Goal: Task Accomplishment & Management: Use online tool/utility

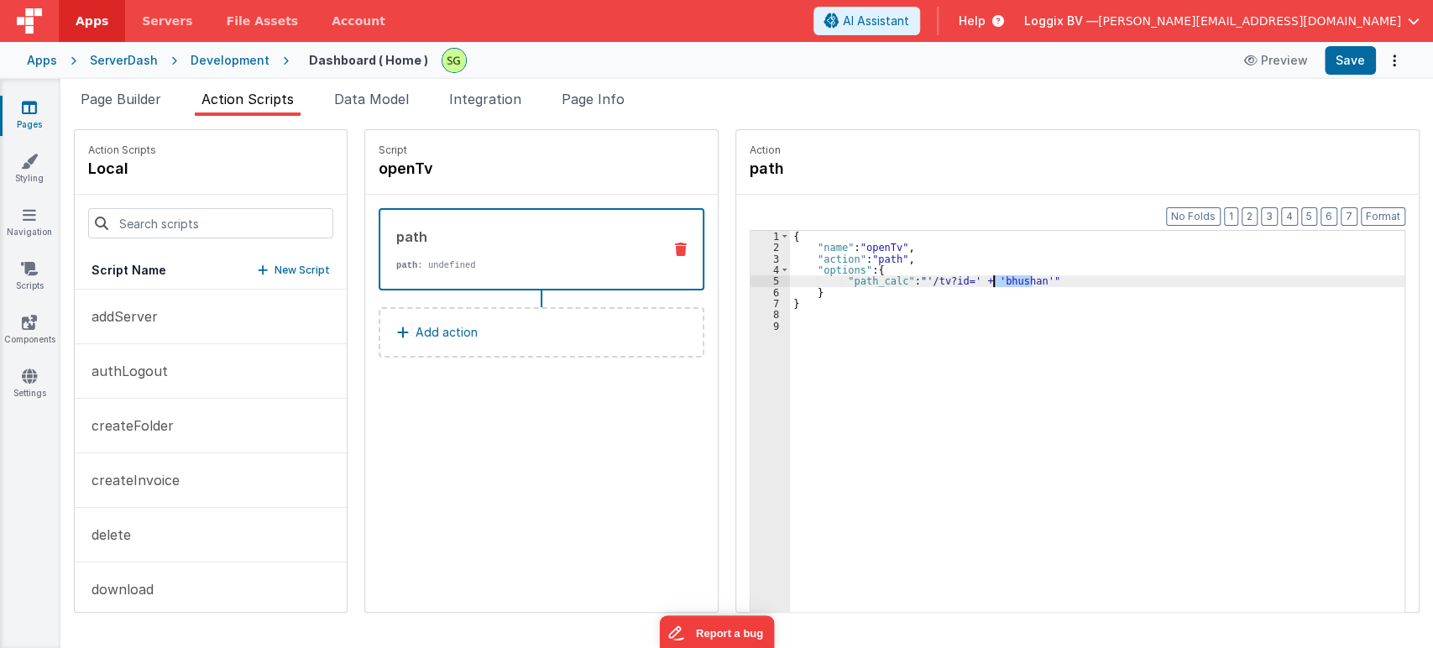
scroll to position [282, 0]
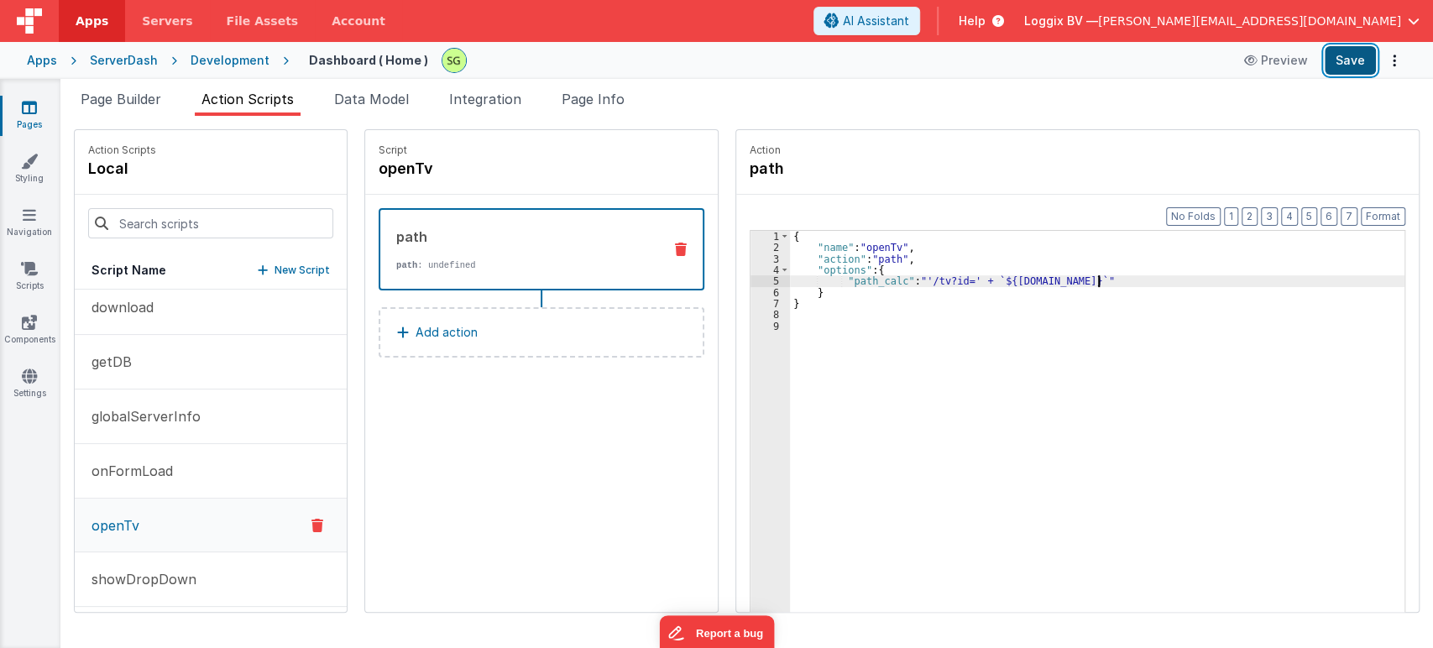
click at [1339, 60] on button "Save" at bounding box center [1349, 60] width 51 height 29
click at [755, 278] on div "5" at bounding box center [769, 280] width 39 height 11
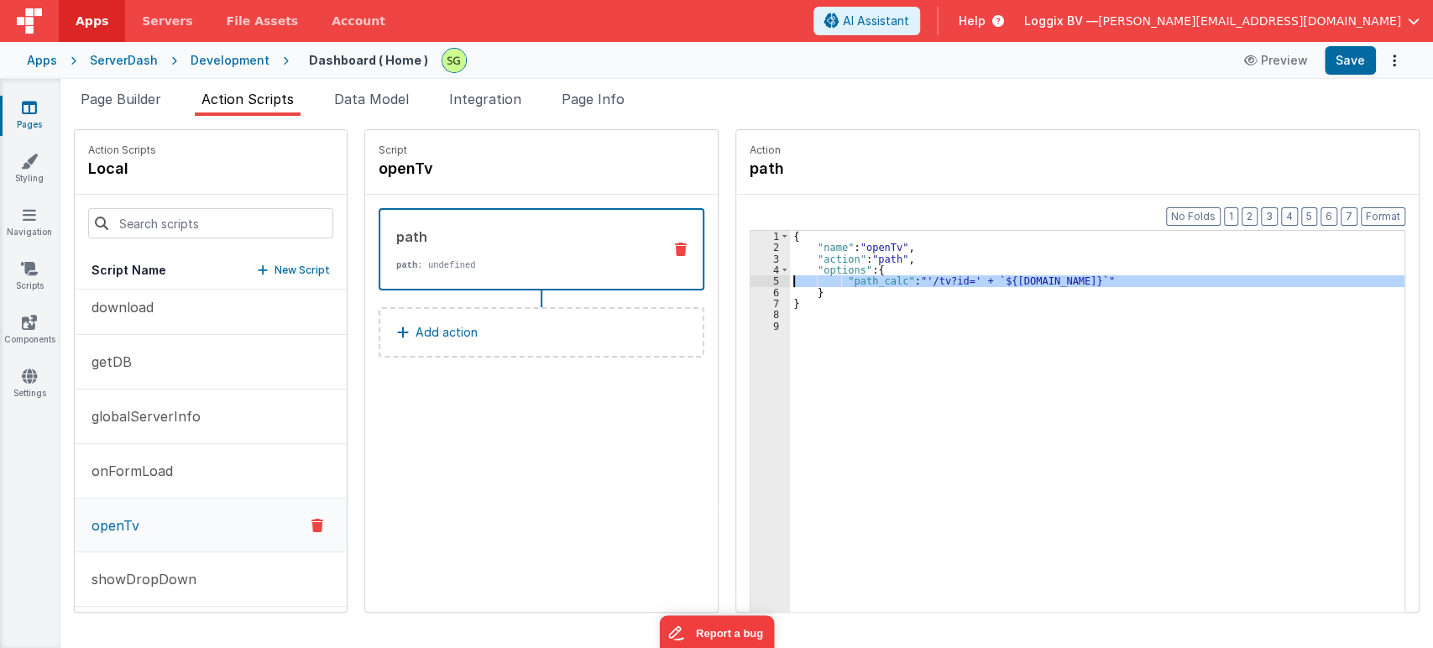
click at [760, 281] on div "5" at bounding box center [769, 280] width 39 height 11
click at [759, 280] on div "5" at bounding box center [769, 280] width 39 height 11
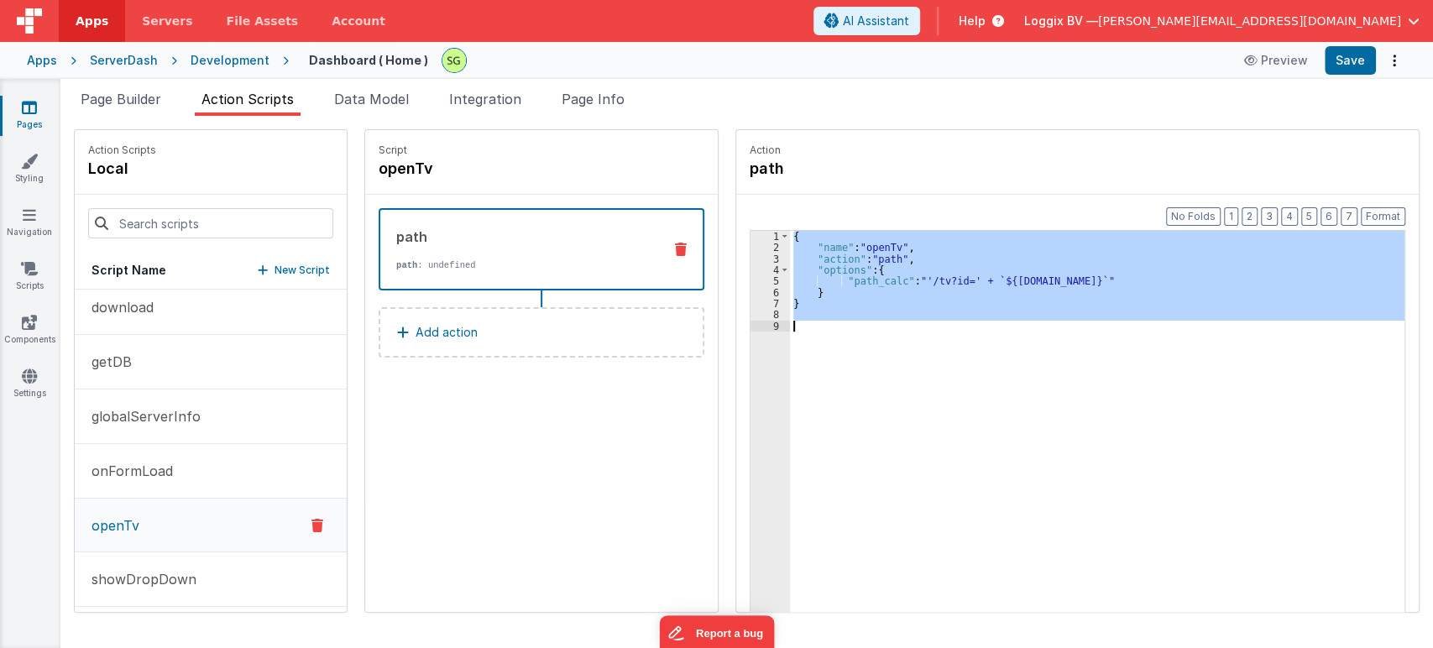
click at [759, 280] on div "5" at bounding box center [769, 280] width 39 height 11
click at [1045, 334] on div "{ "name" : "openTv" , "action" : "path" , "options" : { "path_calc" : "'/tv?id=…" at bounding box center [1097, 447] width 614 height 433
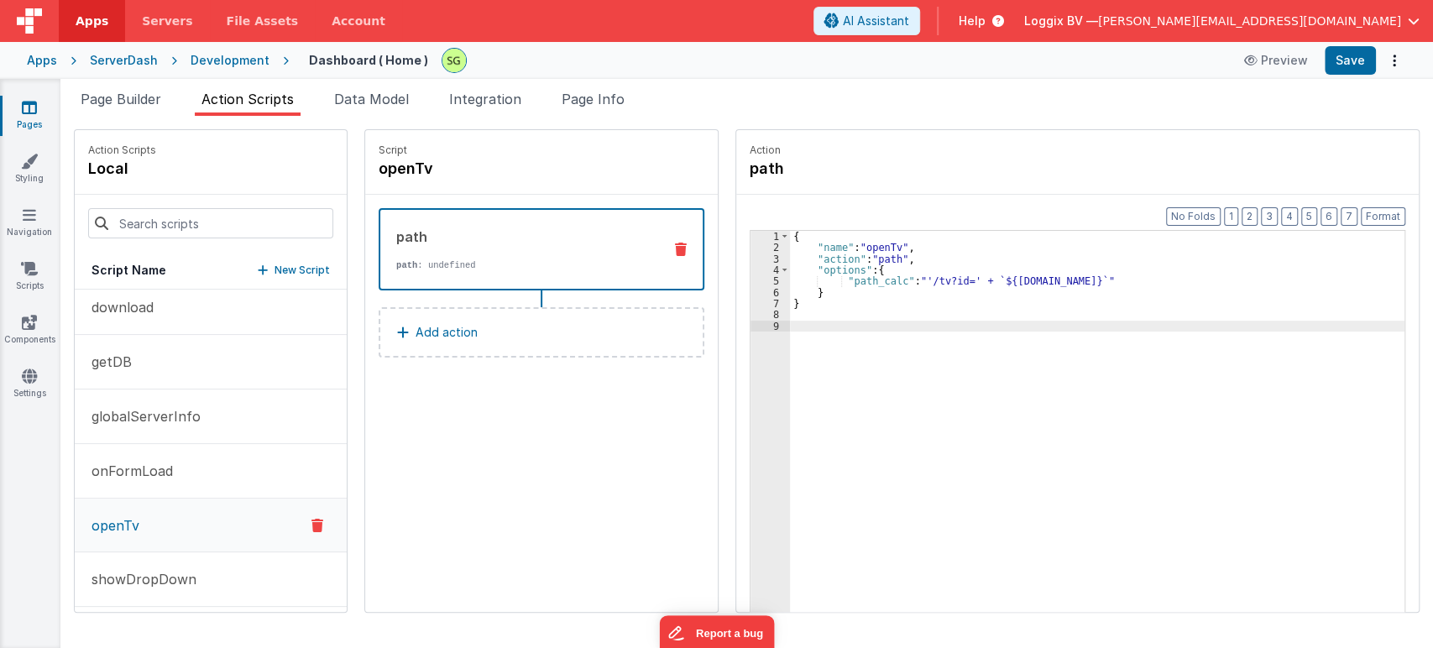
click at [1088, 277] on div "{ "name" : "openTv" , "action" : "path" , "options" : { "path_calc" : "'/tv?id=…" at bounding box center [1105, 459] width 631 height 457
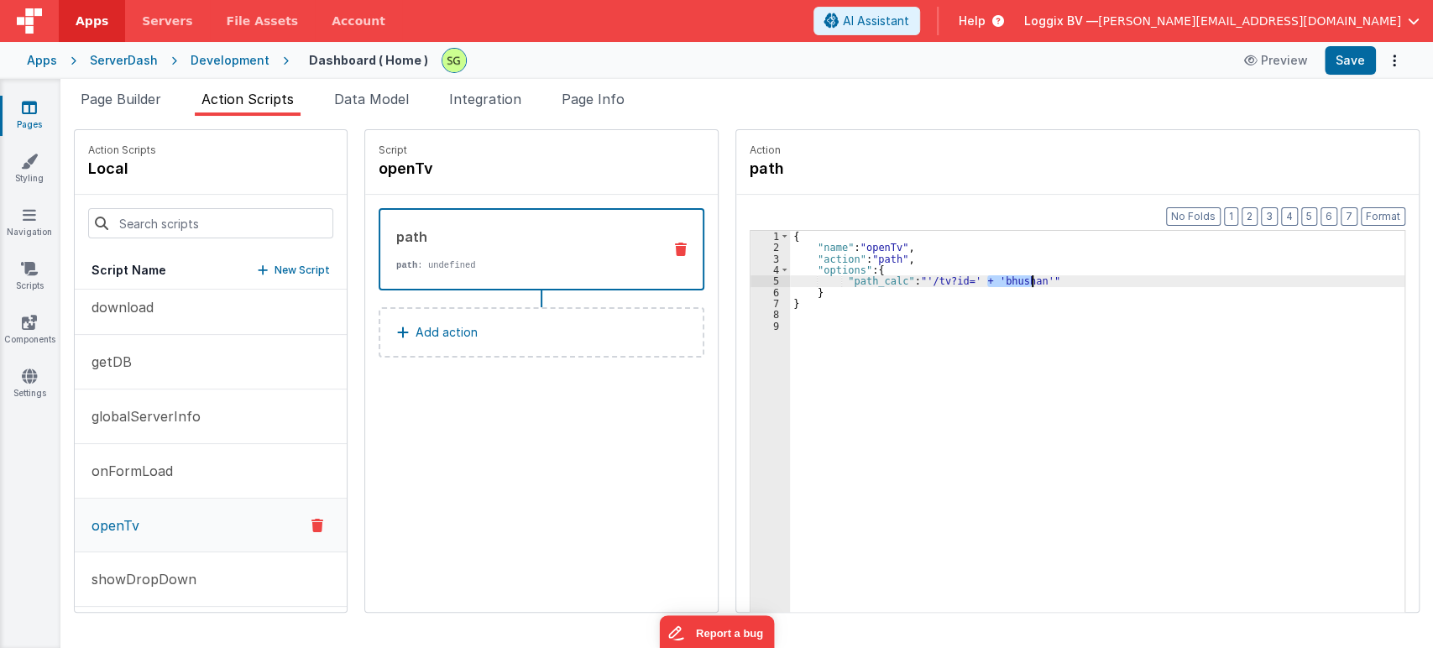
click at [1117, 352] on div "{ "name" : "openTv" , "action" : "path" , "options" : { "path_calc" : "'/tv?id=…" at bounding box center [1105, 459] width 631 height 457
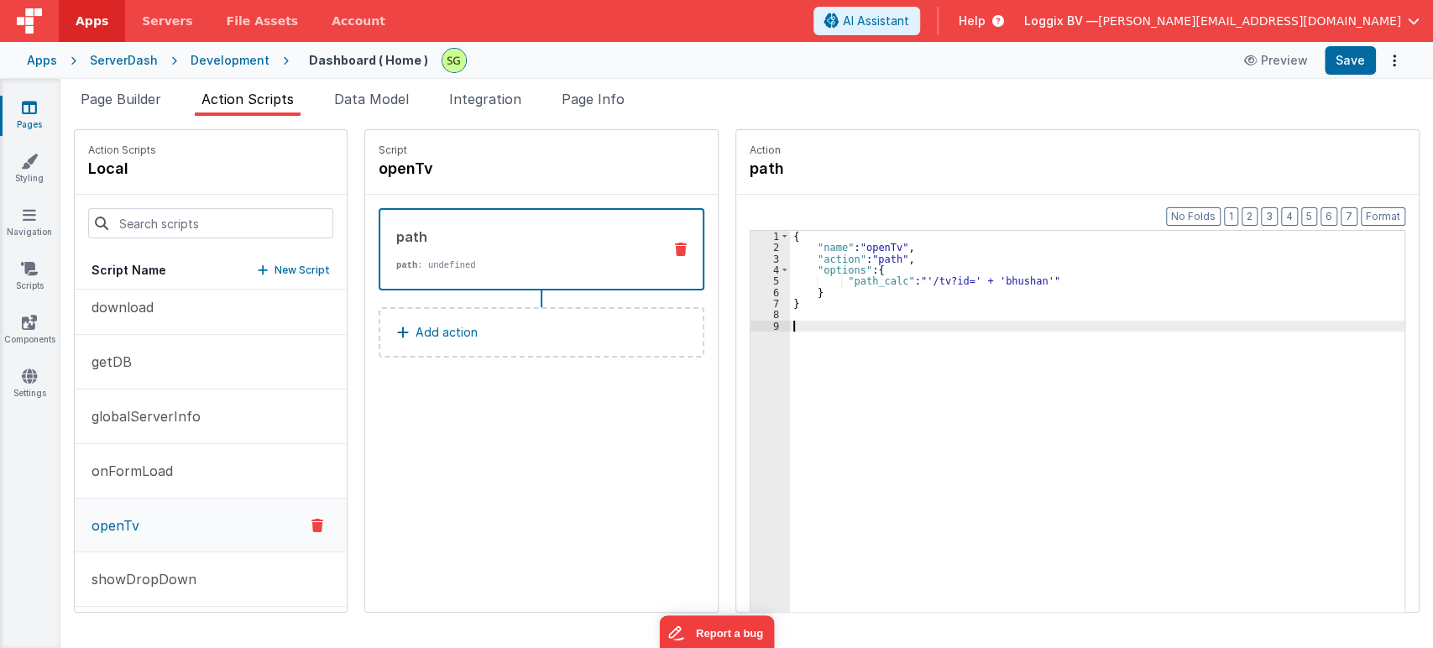
click at [1002, 280] on div "{ "name" : "openTv" , "action" : "path" , "options" : { "path_calc" : "'/tv?id=…" at bounding box center [1105, 459] width 631 height 457
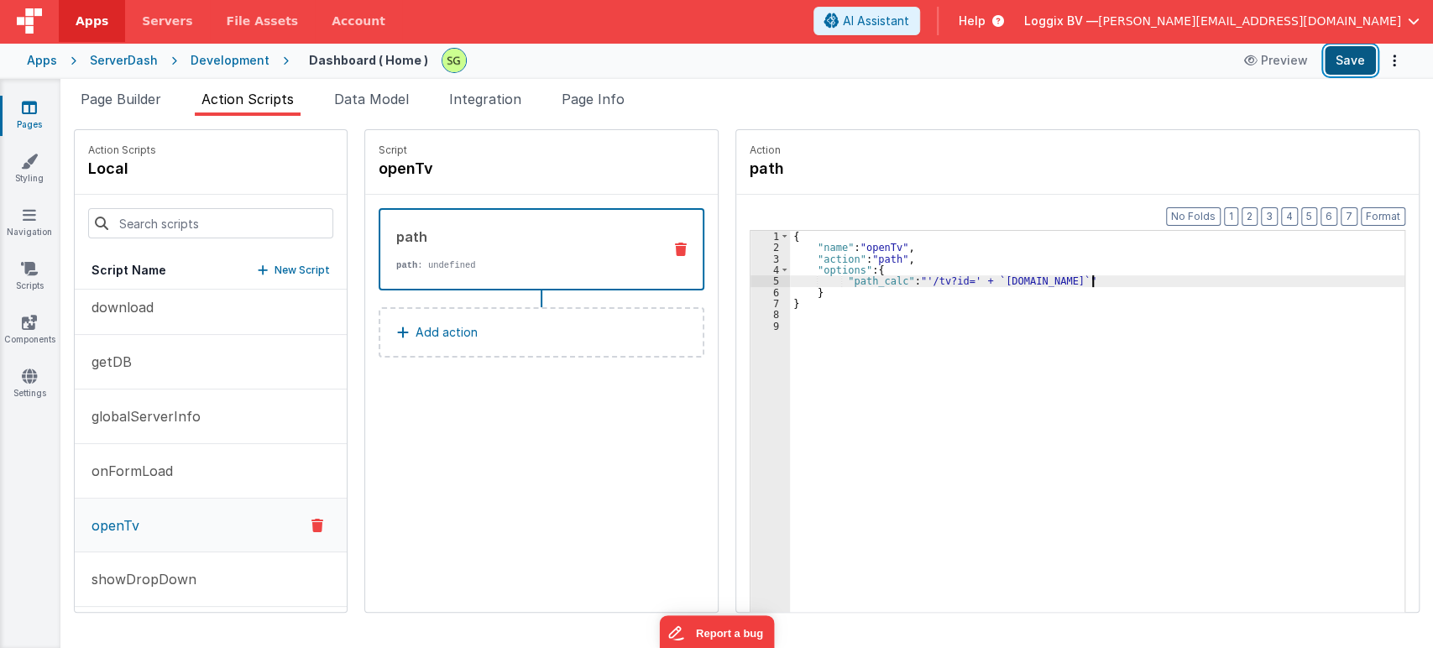
click at [1339, 70] on button "Save" at bounding box center [1349, 60] width 51 height 29
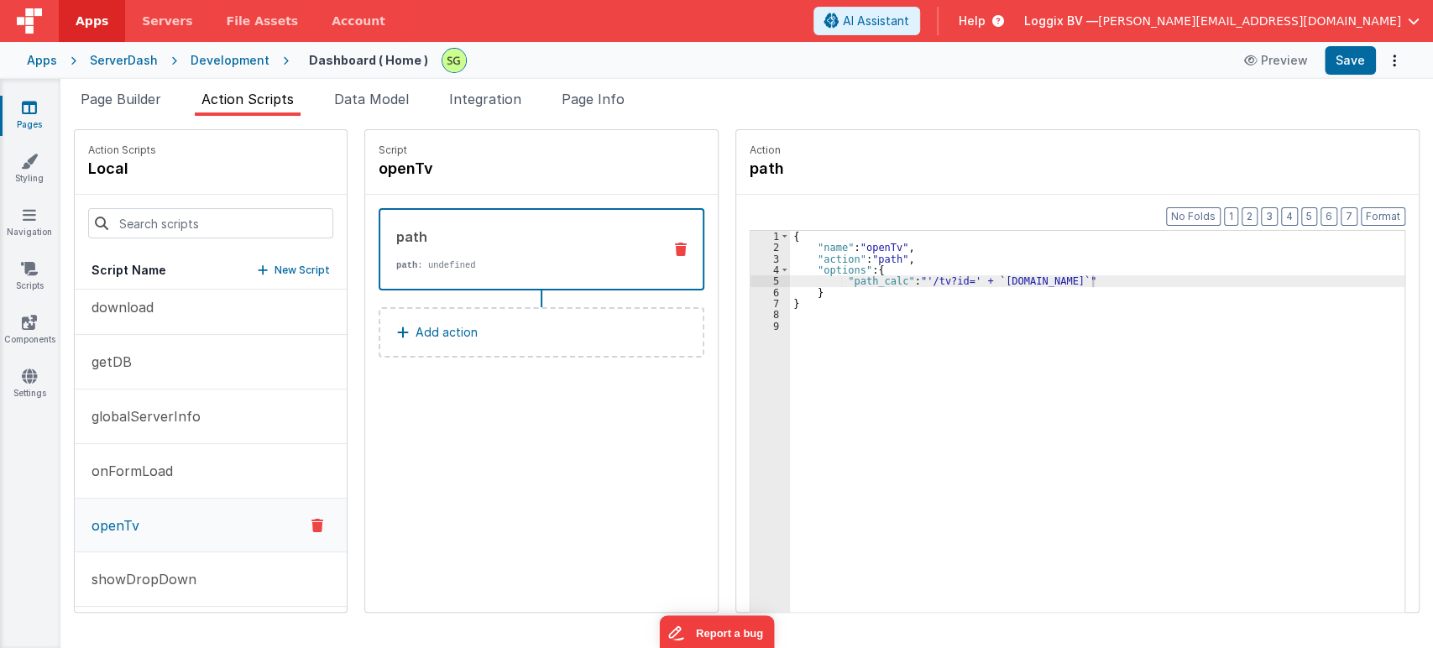
click at [998, 312] on div "{ "name" : "openTv" , "action" : "path" , "options" : { "path_calc" : "'/tv?id=…" at bounding box center [1105, 459] width 631 height 457
click at [974, 276] on div "{ "name" : "openTv" , "action" : "path" , "options" : { "path_calc" : "'/tv?id=…" at bounding box center [1105, 459] width 631 height 457
drag, startPoint x: 974, startPoint y: 276, endPoint x: 1076, endPoint y: 282, distance: 102.6
click at [1076, 282] on div "{ "name" : "openTv" , "action" : "path" , "options" : { "path_calc" : "'/tv?id=…" at bounding box center [1105, 459] width 631 height 457
click at [1123, 363] on div "{ "name" : "openTv" , "action" : "path" , "options" : { "path_calc" : "'/tv?id=…" at bounding box center [1105, 459] width 631 height 457
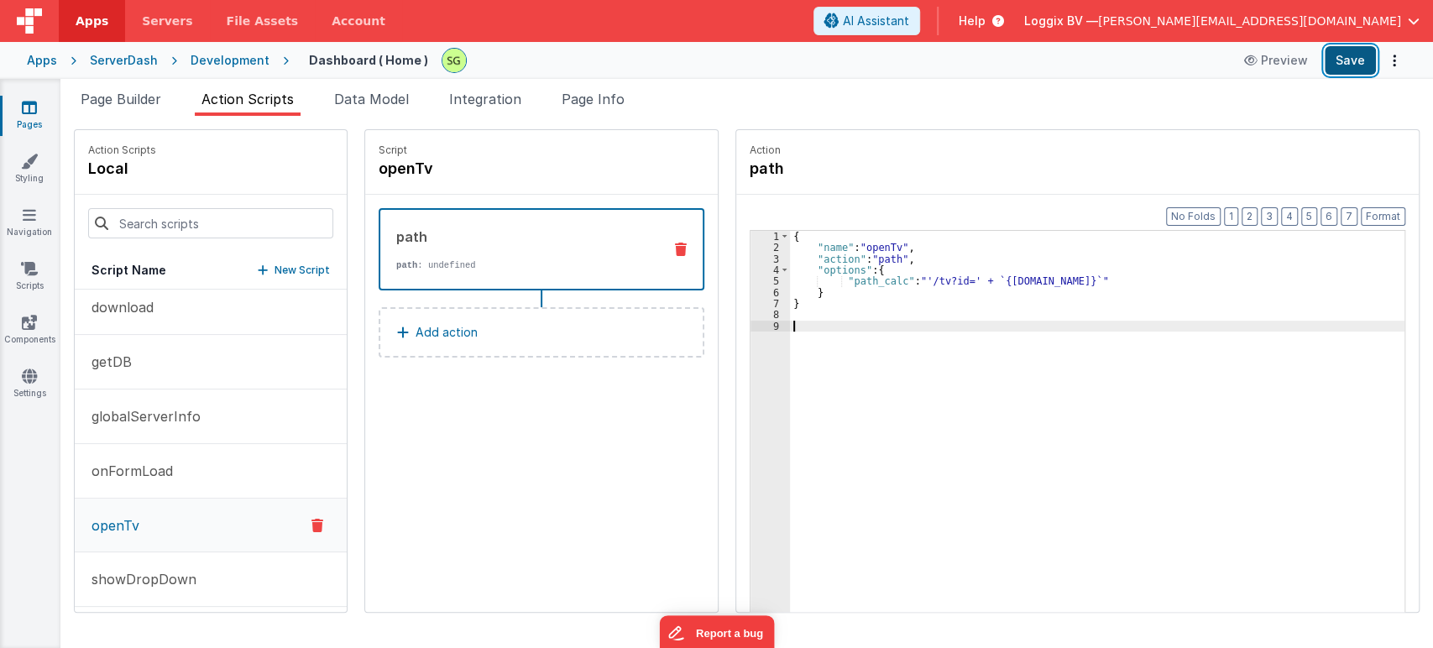
click at [1351, 58] on button "Save" at bounding box center [1349, 60] width 51 height 29
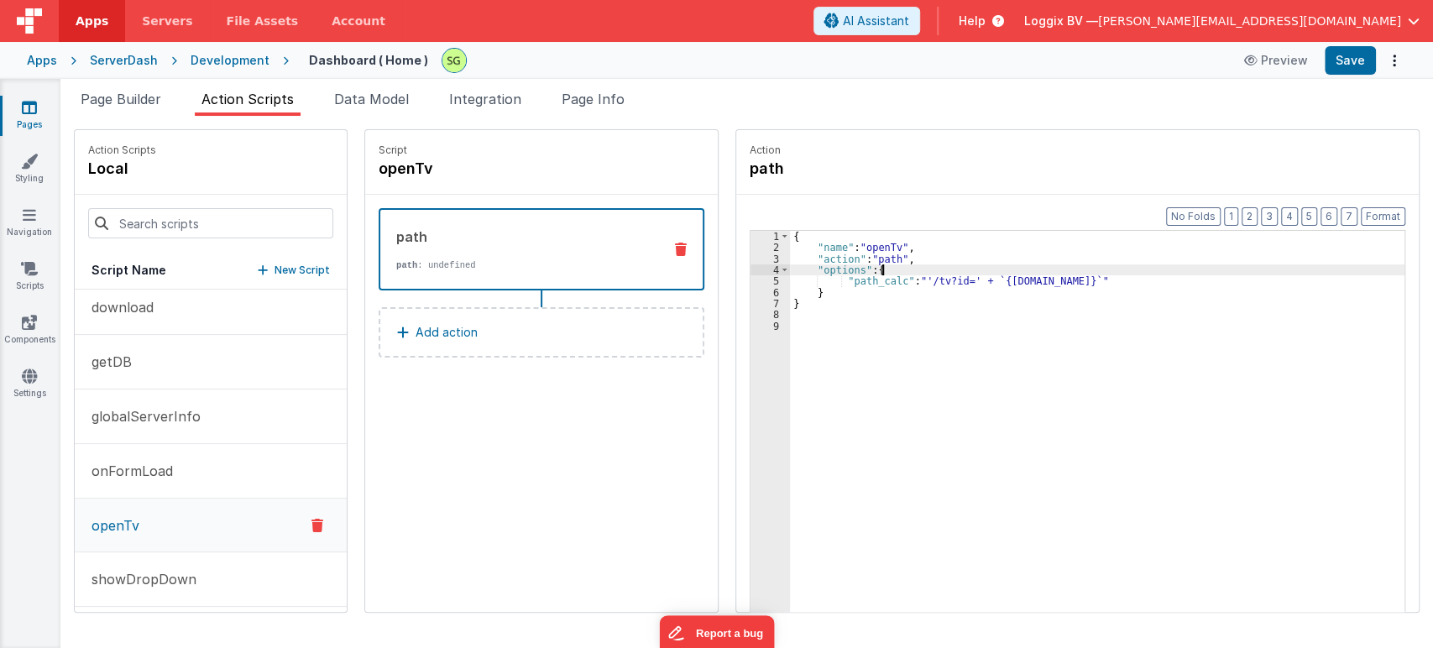
click at [1083, 274] on div "{ "name" : "openTv" , "action" : "path" , "options" : { "path_calc" : "'/tv?id=…" at bounding box center [1105, 459] width 631 height 457
click at [1094, 305] on div "{ "name" : "openTv" , "action" : "path" , "options" : { "path_calc" : "'/tv?id=…" at bounding box center [1105, 459] width 631 height 457
click at [923, 374] on div "{ "name" : "openTv" , "action" : "path" , "options" : { "path_calc" : "'/tv?id=…" at bounding box center [1105, 459] width 631 height 457
click at [607, 454] on div "Script openTv path path : undefined Add action" at bounding box center [541, 371] width 352 height 482
click at [990, 285] on div "{ "name" : "openTv" , "action" : "path" , "options" : { "path_calc" : "'/tv?id=…" at bounding box center [1105, 459] width 631 height 457
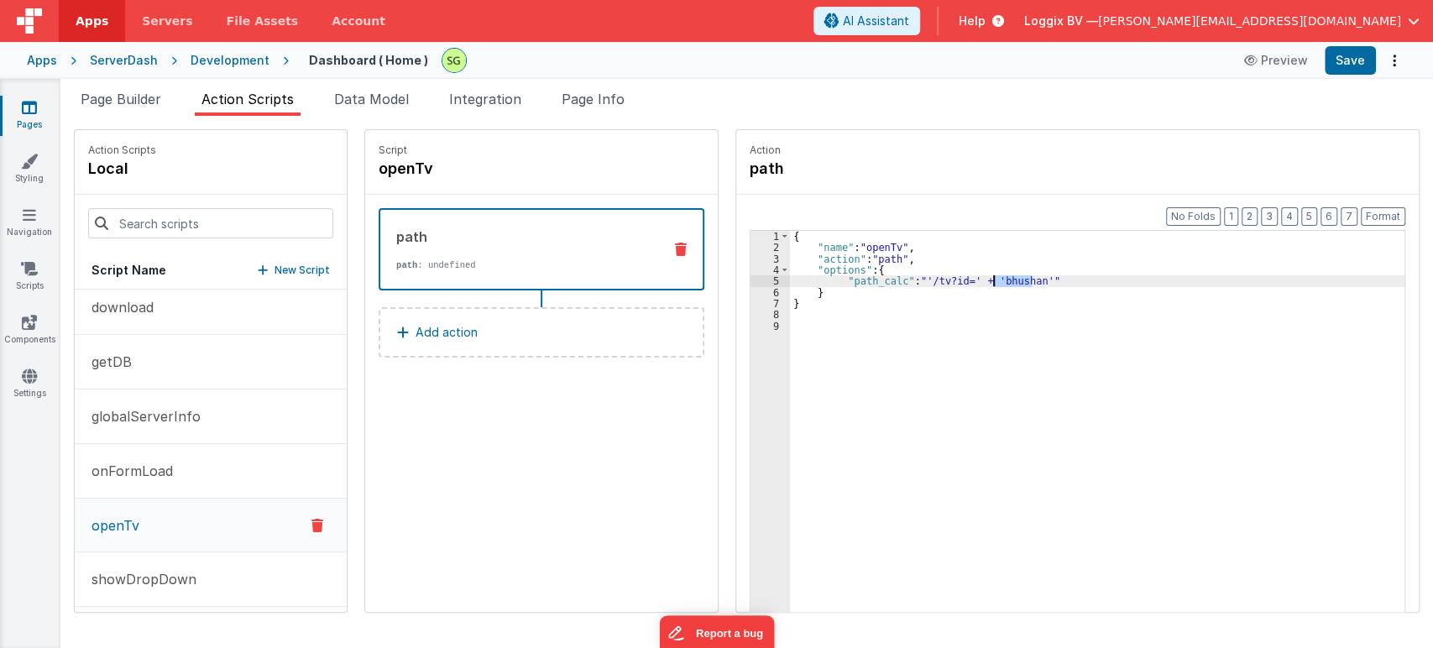
click at [990, 285] on div "{ "name" : "openTv" , "action" : "path" , "options" : { "path_calc" : "'/tv?id=…" at bounding box center [1105, 459] width 631 height 457
click at [830, 316] on div "{ "name" : "openTv" , "action" : "path" , "options" : { "path_calc" : "'/tv?id=…" at bounding box center [1105, 459] width 631 height 457
click at [843, 282] on div "{ "name" : "openTv" , "action" : "path" , "options" : { "path_calc" : "'/tv?id=…" at bounding box center [1105, 459] width 631 height 457
click at [835, 312] on div "{ "name" : "openTv" , "action" : "path" , "options" : { "path_calc" : "'/tv?id=…" at bounding box center [1105, 459] width 631 height 457
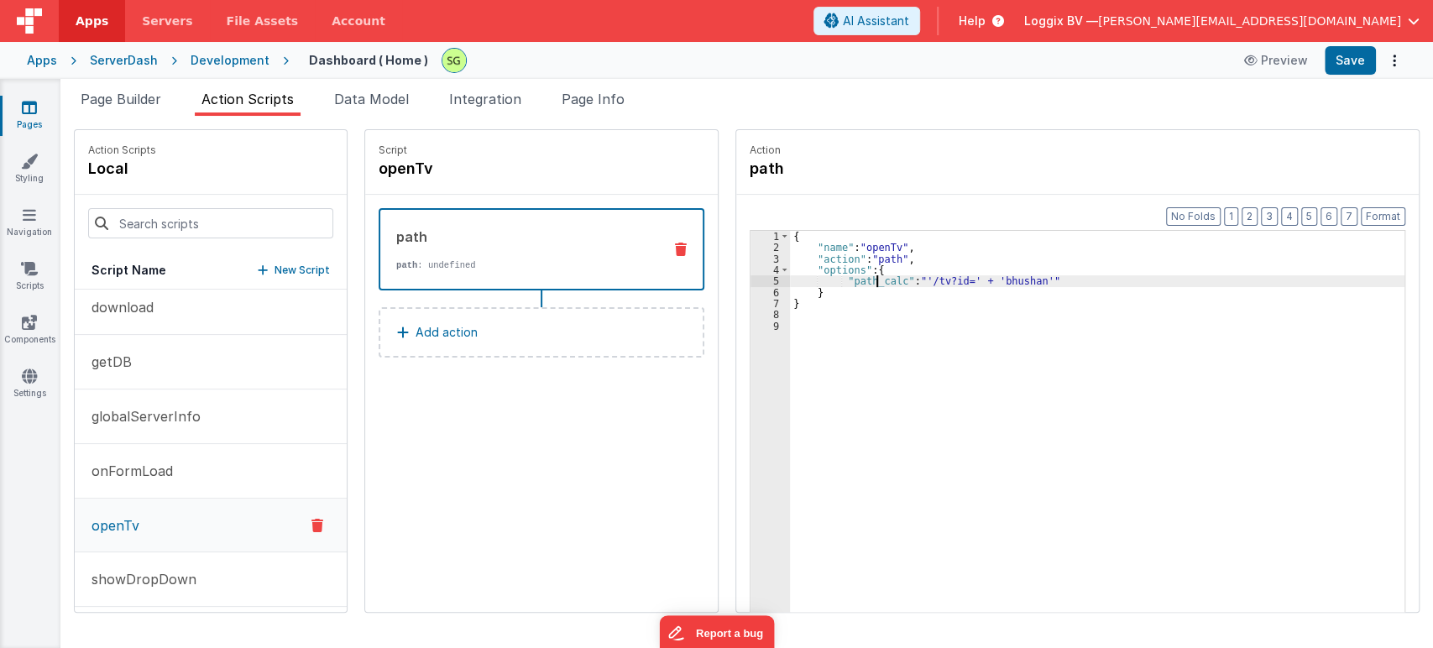
click at [861, 280] on div "{ "name" : "openTv" , "action" : "path" , "options" : { "path_calc" : "'/tv?id=…" at bounding box center [1105, 459] width 631 height 457
click at [927, 277] on div "{ "name" : "openTv" , "action" : "path" , "options" : { "path_calc" : "'/tv?id=…" at bounding box center [1105, 459] width 631 height 457
click at [846, 278] on div "{ "name" : "openTv" , "action" : "path" , "options" : { "path_calc" : "'/tv?id=…" at bounding box center [1105, 459] width 631 height 457
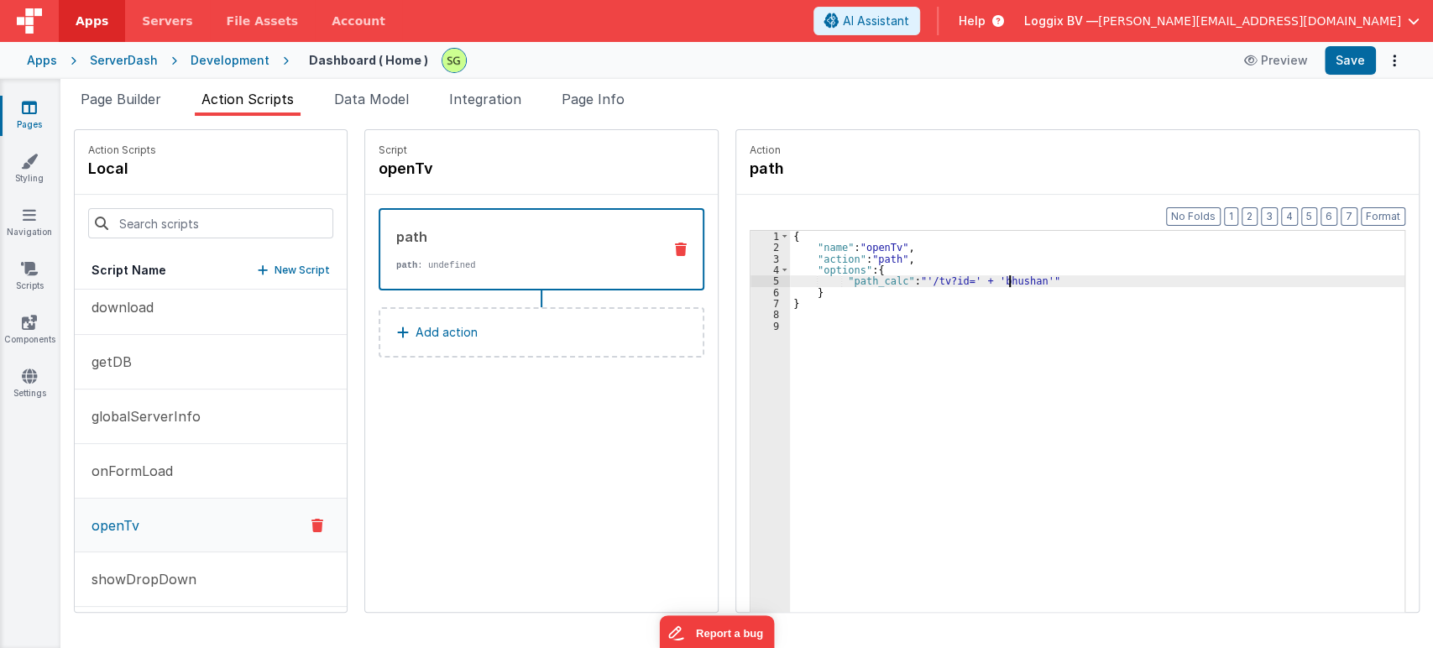
click at [991, 278] on div "{ "name" : "openTv" , "action" : "path" , "options" : { "path_calc" : "'/tv?id=…" at bounding box center [1105, 459] width 631 height 457
click at [996, 279] on div "{ "name" : "openTv" , "action" : "path" , "options" : { "path_calc" : "'/tv?id=…" at bounding box center [1105, 459] width 631 height 457
drag, startPoint x: 912, startPoint y: 279, endPoint x: 937, endPoint y: 281, distance: 25.3
click at [937, 281] on div "{ "name" : "openTv" , "action" : "path" , "options" : { "path_calc" : "'/tv?id=…" at bounding box center [1105, 459] width 631 height 457
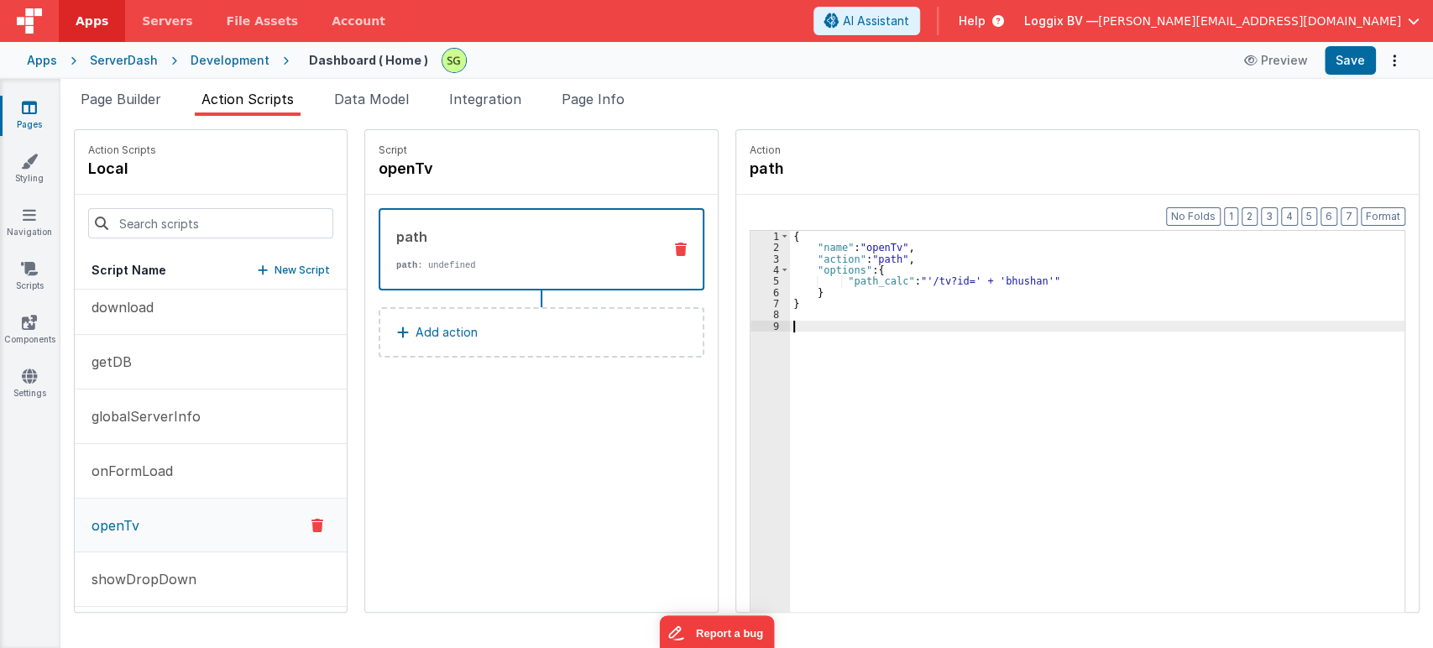
click at [968, 352] on div "{ "name" : "openTv" , "action" : "path" , "options" : { "path_calc" : "'/tv?id=…" at bounding box center [1105, 459] width 631 height 457
click at [1000, 282] on div "{ "name" : "openTv" , "action" : "path" , "options" : { "path_calc" : "'/tv?id=…" at bounding box center [1105, 459] width 631 height 457
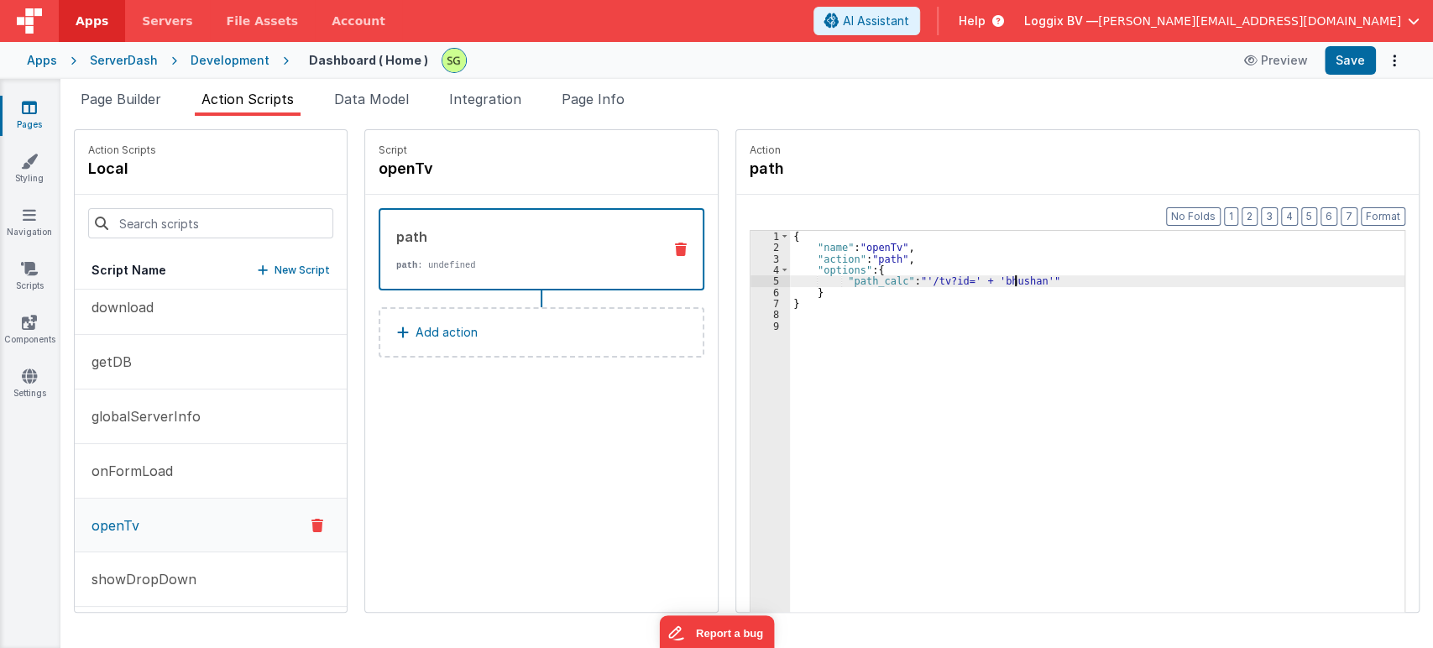
click at [1000, 282] on div "{ "name" : "openTv" , "action" : "path" , "options" : { "path_calc" : "'/tv?id=…" at bounding box center [1105, 459] width 631 height 457
click at [131, 98] on span "Page Builder" at bounding box center [121, 99] width 81 height 17
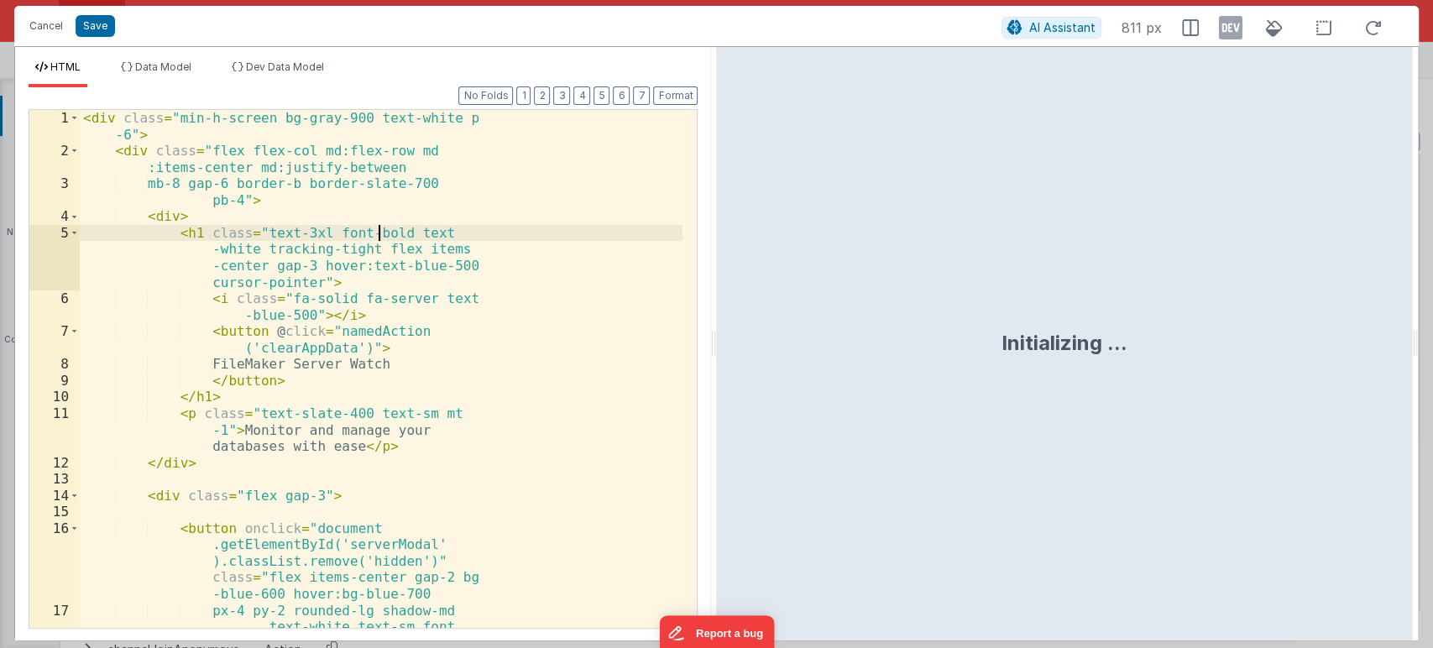
click at [523, 376] on div "< div class = "min-h-screen bg-gray-900 text-white p -6" > < div class = "flex …" at bounding box center [381, 410] width 603 height 600
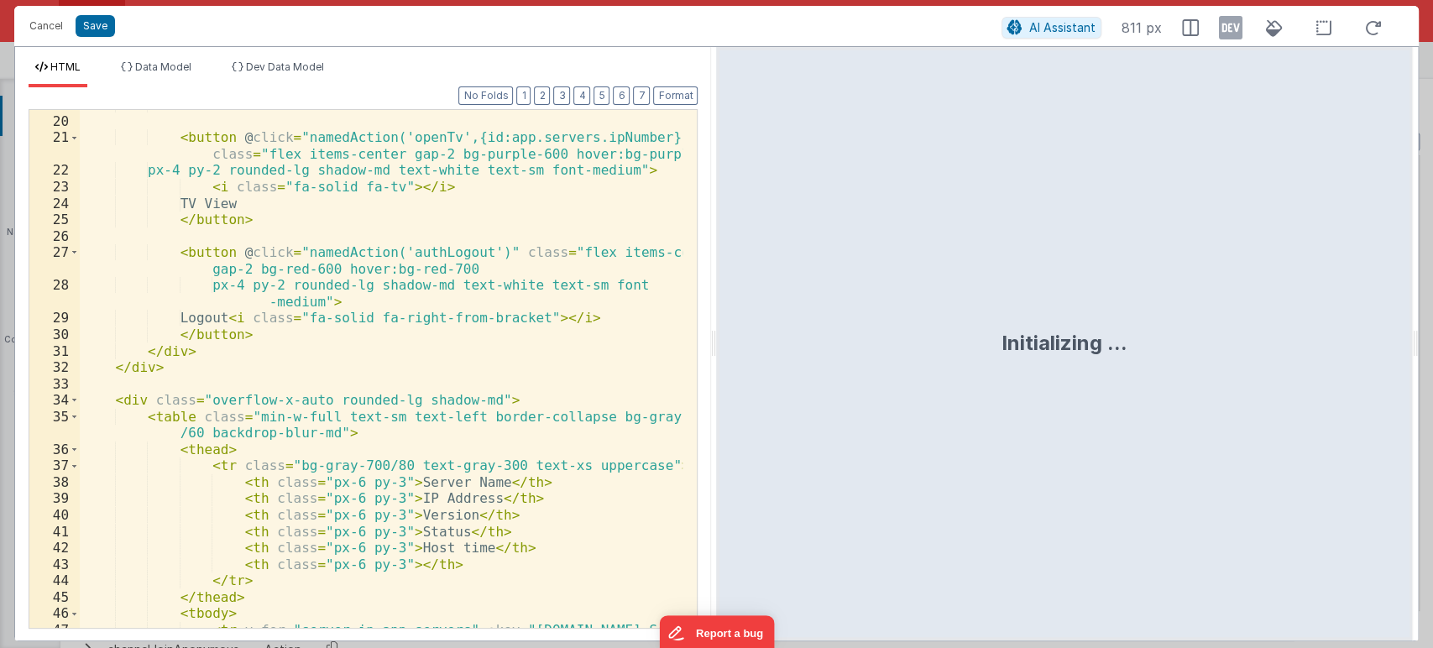
scroll to position [222, 0]
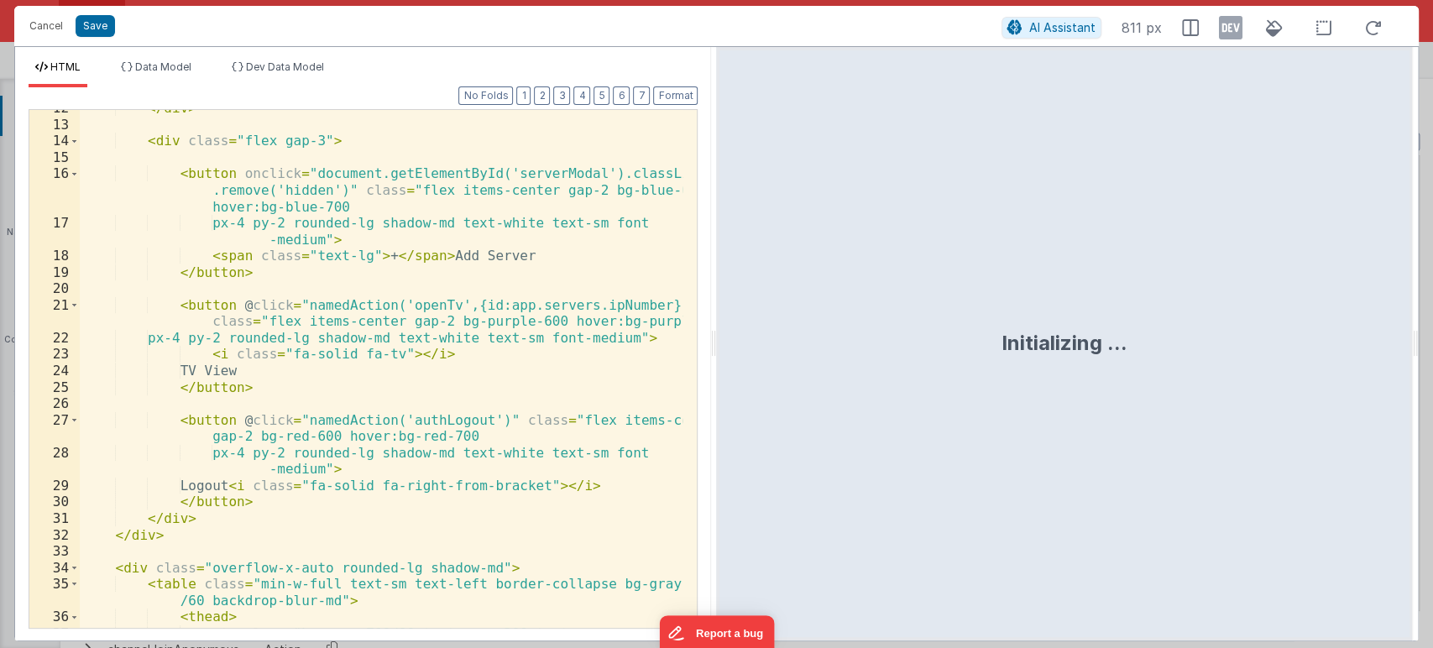
click at [342, 311] on div "</ div > < div class = "flex gap-3" > < button onclick = "document.getElementBy…" at bounding box center [381, 375] width 603 height 551
click at [342, 309] on div "</ div > < div class = "flex gap-3" > < button onclick = "document.getElementBy…" at bounding box center [381, 375] width 603 height 551
click at [399, 311] on div "</ div > < div class = "flex gap-3" > < button onclick = "document.getElementBy…" at bounding box center [381, 375] width 603 height 551
click at [399, 311] on div "</ div > < div class = "flex gap-3" > < button onclick = "document.getElementBy…" at bounding box center [381, 369] width 603 height 518
click at [457, 307] on div "</ div > < div class = "flex gap-3" > < button onclick = "document.getElementBy…" at bounding box center [381, 375] width 603 height 551
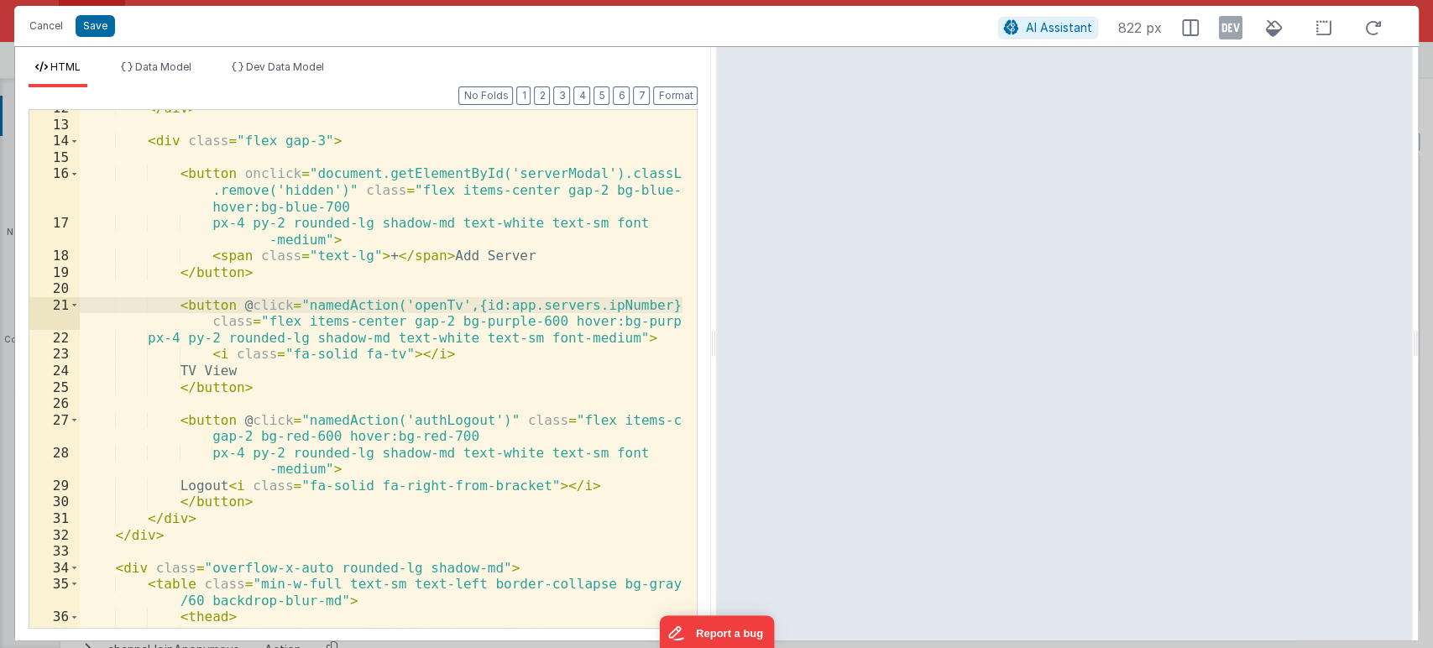
click at [457, 307] on div "</ div > < div class = "flex gap-3" > < button onclick = "document.getElementBy…" at bounding box center [381, 375] width 603 height 551
click at [89, 23] on button "Save" at bounding box center [95, 26] width 39 height 22
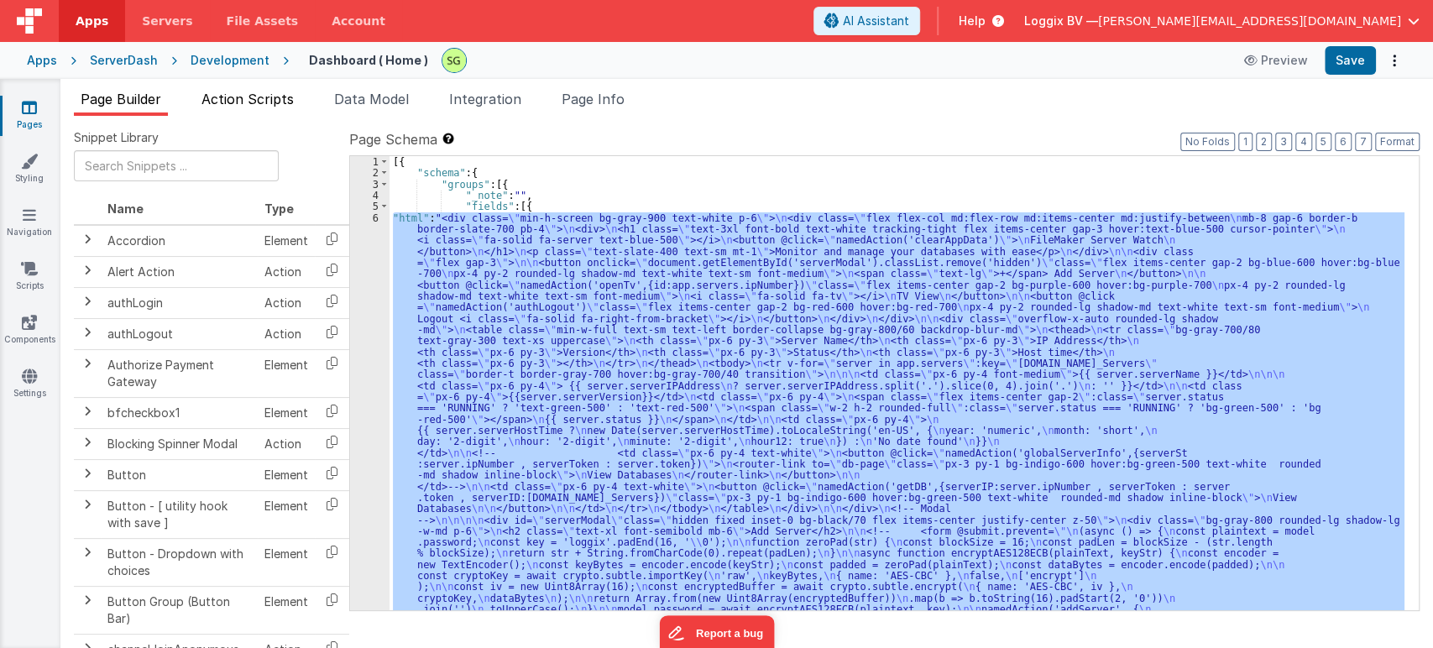
click at [258, 93] on span "Action Scripts" at bounding box center [247, 99] width 92 height 17
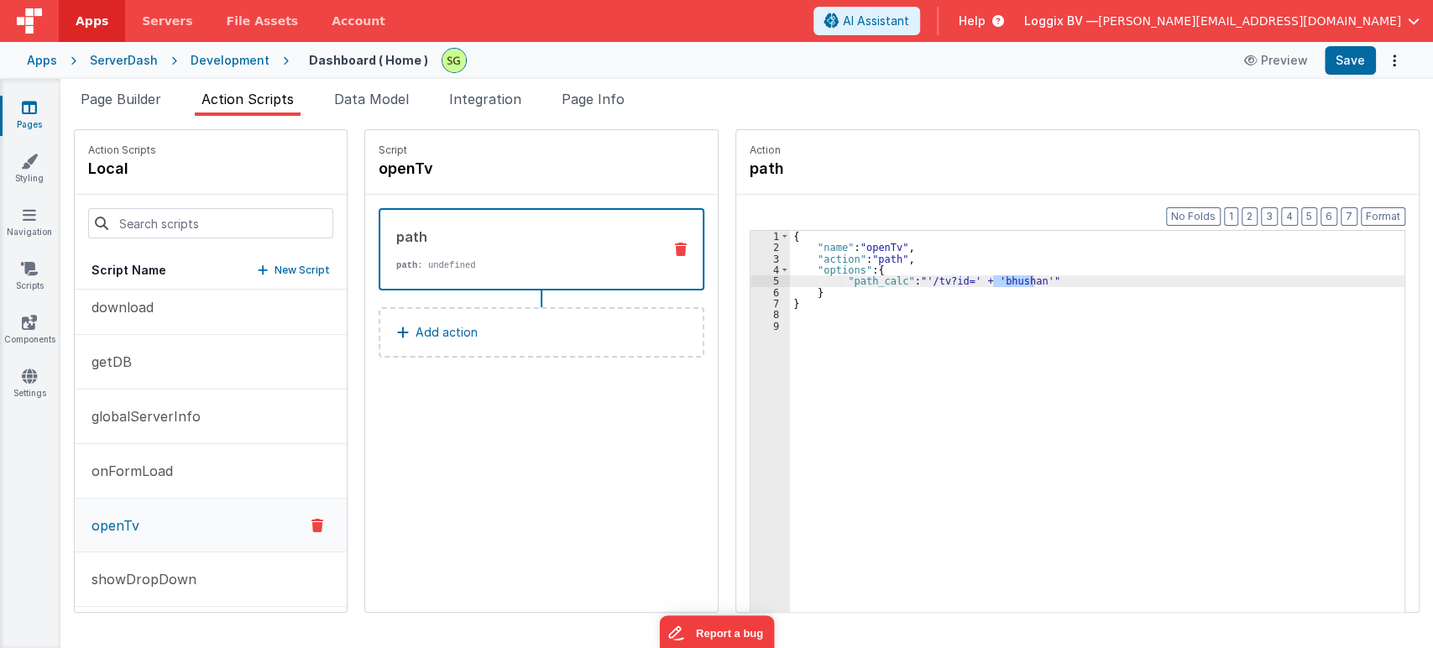
click at [995, 279] on div "{ "name" : "openTv" , "action" : "path" , "options" : { "path_calc" : "'/tv?id=…" at bounding box center [1097, 447] width 614 height 433
click at [995, 279] on div "{ "name" : "openTv" , "action" : "path" , "options" : { "path_calc" : "'/tv?id=…" at bounding box center [1105, 459] width 631 height 457
drag, startPoint x: 148, startPoint y: 104, endPoint x: 206, endPoint y: 156, distance: 78.5
click at [148, 103] on span "Page Builder" at bounding box center [121, 99] width 81 height 17
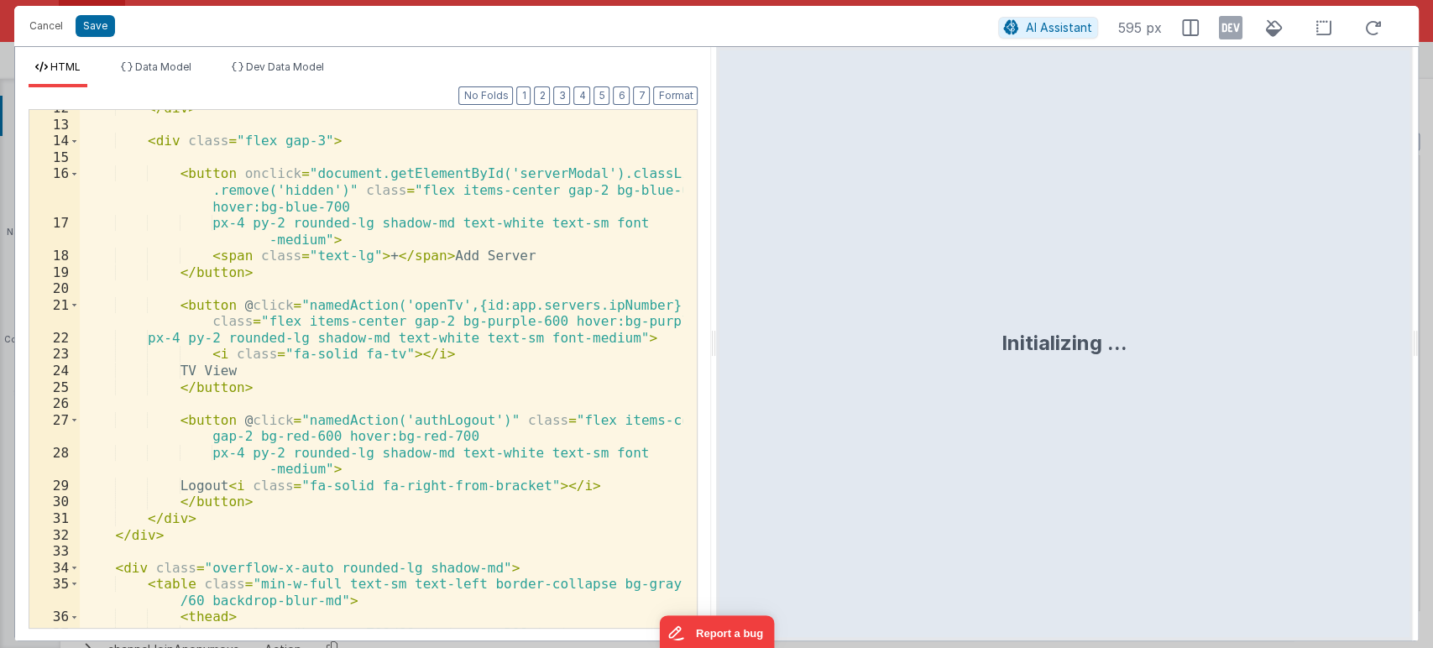
scroll to position [390, 0]
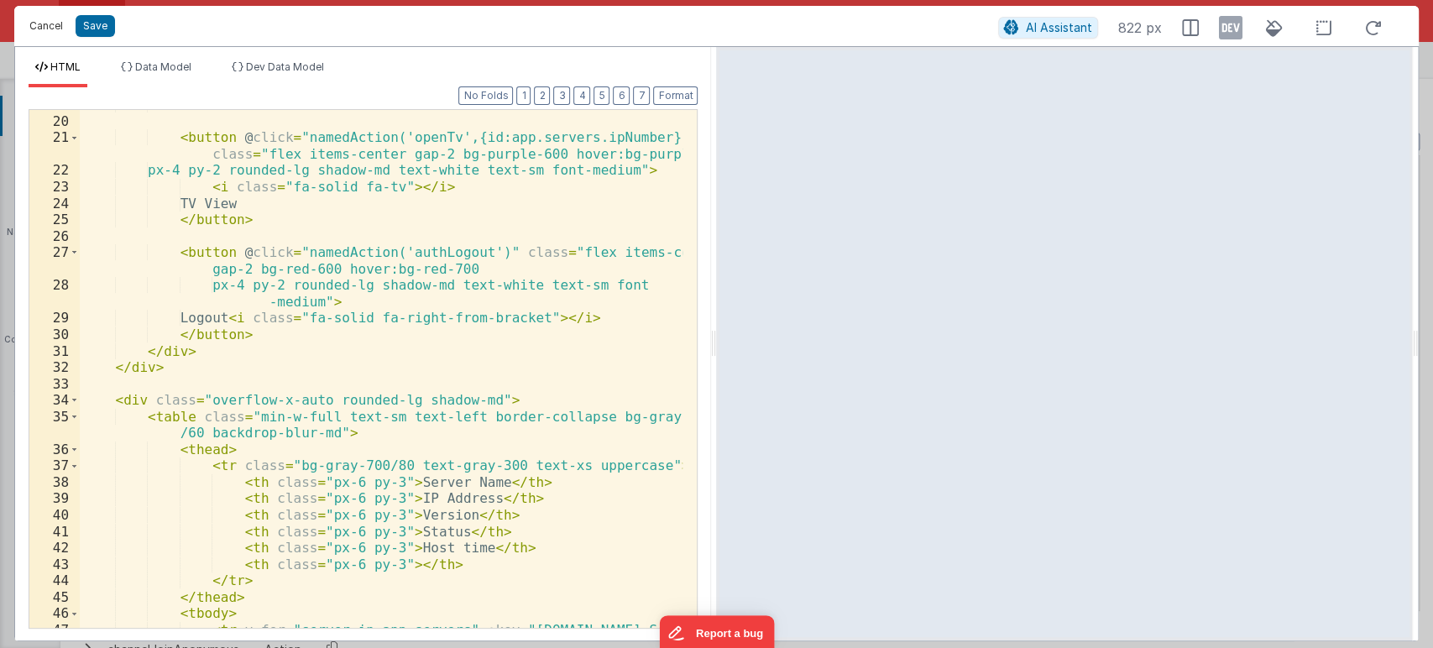
click at [55, 20] on button "Cancel" at bounding box center [46, 25] width 50 height 23
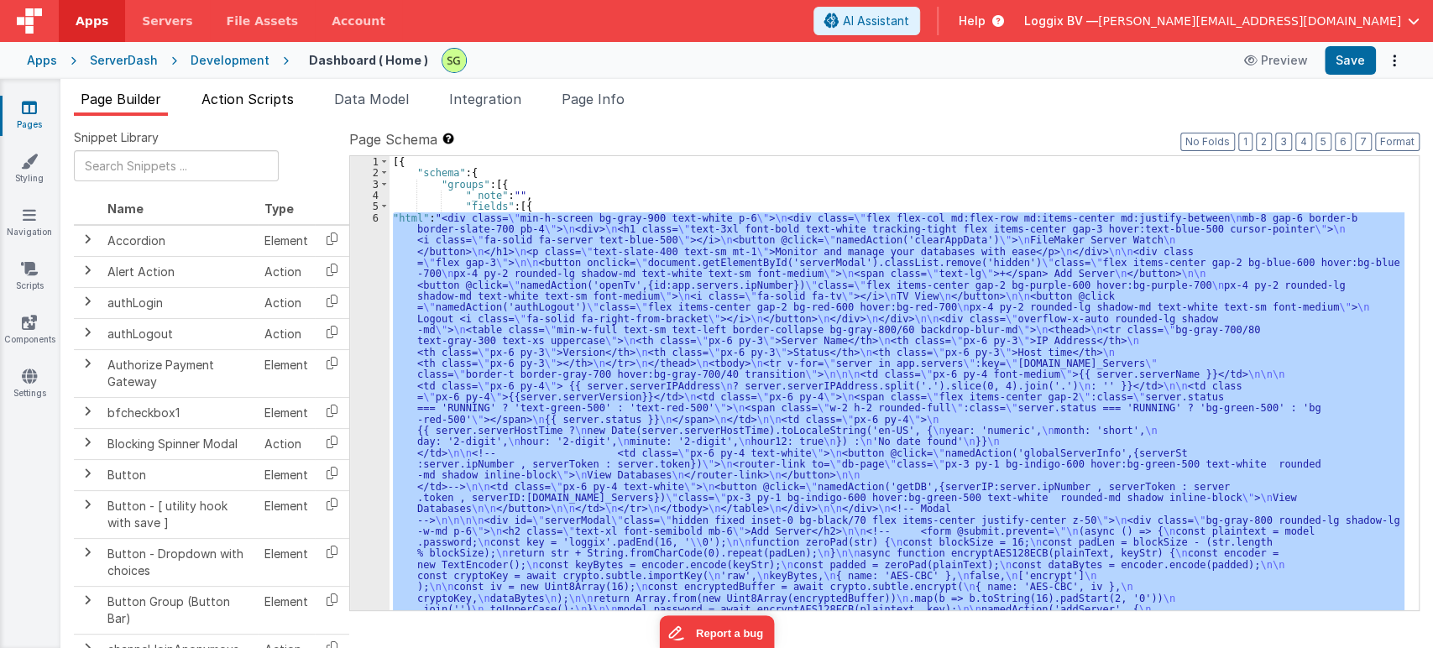
click at [237, 104] on span "Action Scripts" at bounding box center [247, 99] width 92 height 17
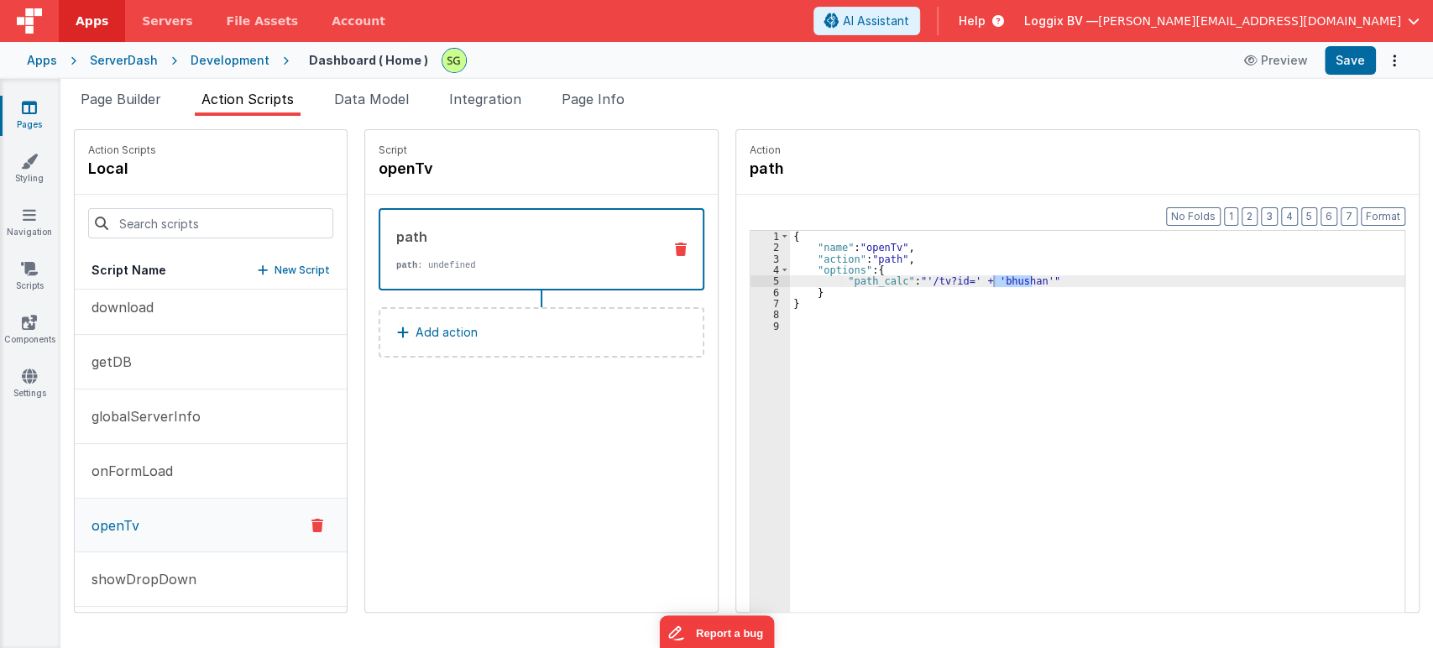
click at [995, 281] on div "{ "name" : "openTv" , "action" : "path" , "options" : { "path_calc" : "'/tv?id=…" at bounding box center [1097, 447] width 614 height 433
click at [995, 281] on div "{ "name" : "openTv" , "action" : "path" , "options" : { "path_calc" : "'/tv?id=…" at bounding box center [1105, 459] width 631 height 457
drag, startPoint x: 973, startPoint y: 280, endPoint x: 1068, endPoint y: 278, distance: 95.7
click at [1068, 278] on div "{ "name" : "openTv" , "action" : "path" , "options" : { "path_calc" : "'/tv?id=…" at bounding box center [1105, 459] width 631 height 457
click at [1068, 278] on div "{ "name" : "openTv" , "action" : "path" , "options" : { "path_calc" : "'/tv?id=…" at bounding box center [1097, 447] width 614 height 433
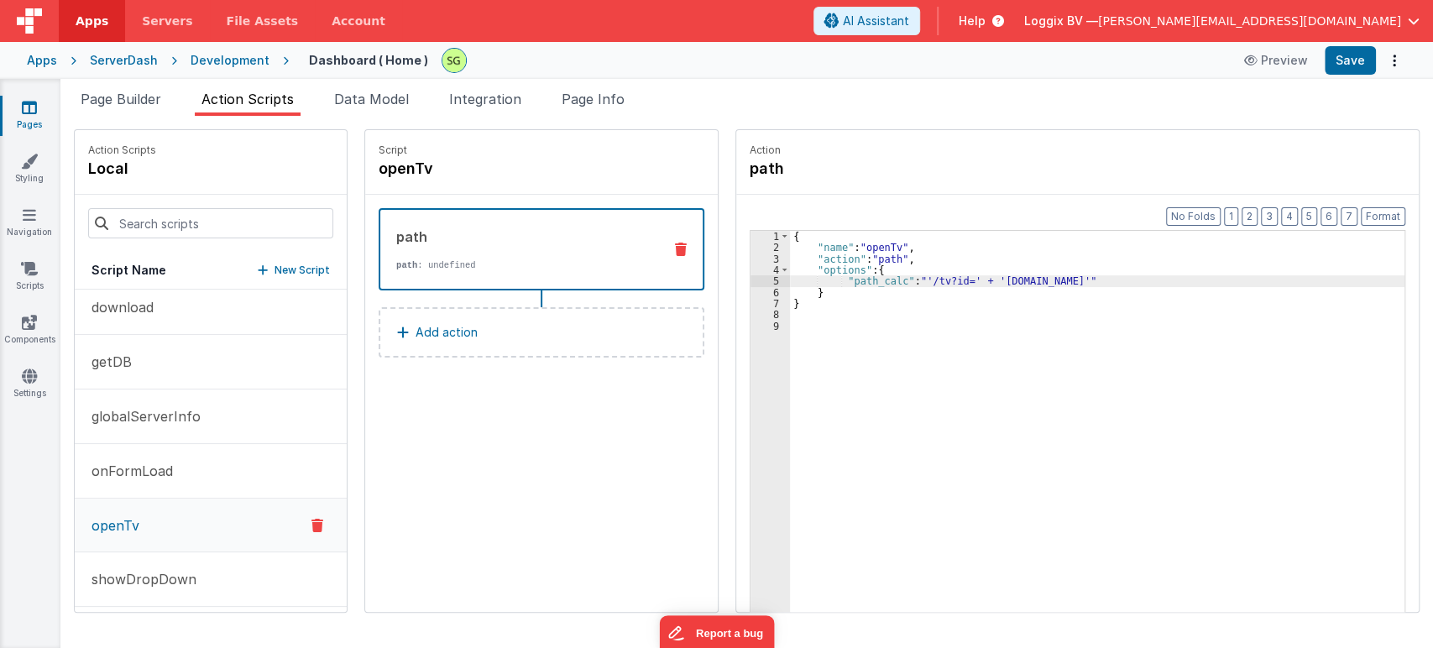
click at [1066, 274] on div "{ "name" : "openTv" , "action" : "path" , "options" : { "path_calc" : "'/tv?id=…" at bounding box center [1105, 459] width 631 height 457
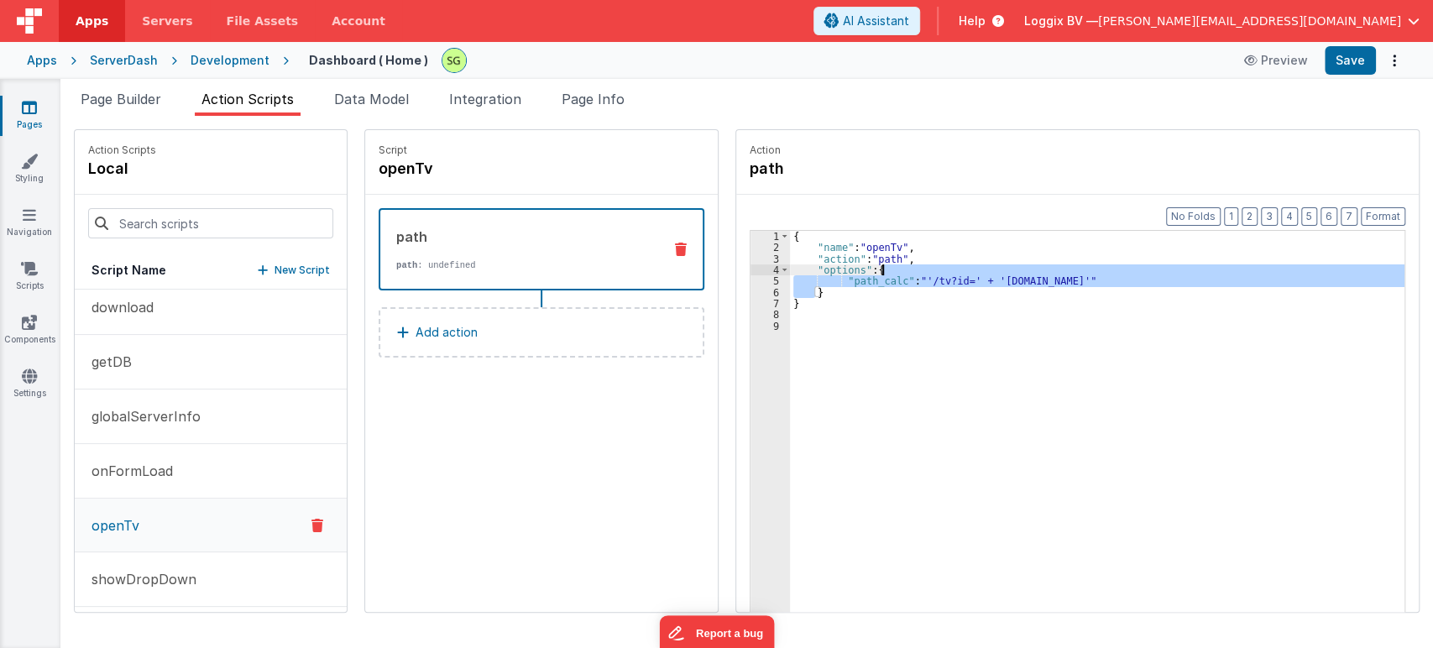
click at [1066, 274] on div "{ "name" : "openTv" , "action" : "path" , "options" : { "path_calc" : "'/tv?id=…" at bounding box center [1105, 459] width 631 height 457
click at [1065, 278] on div "{ "name" : "openTv" , "action" : "path" , "options" : { "path_calc" : "'/tv?id=…" at bounding box center [1097, 447] width 614 height 433
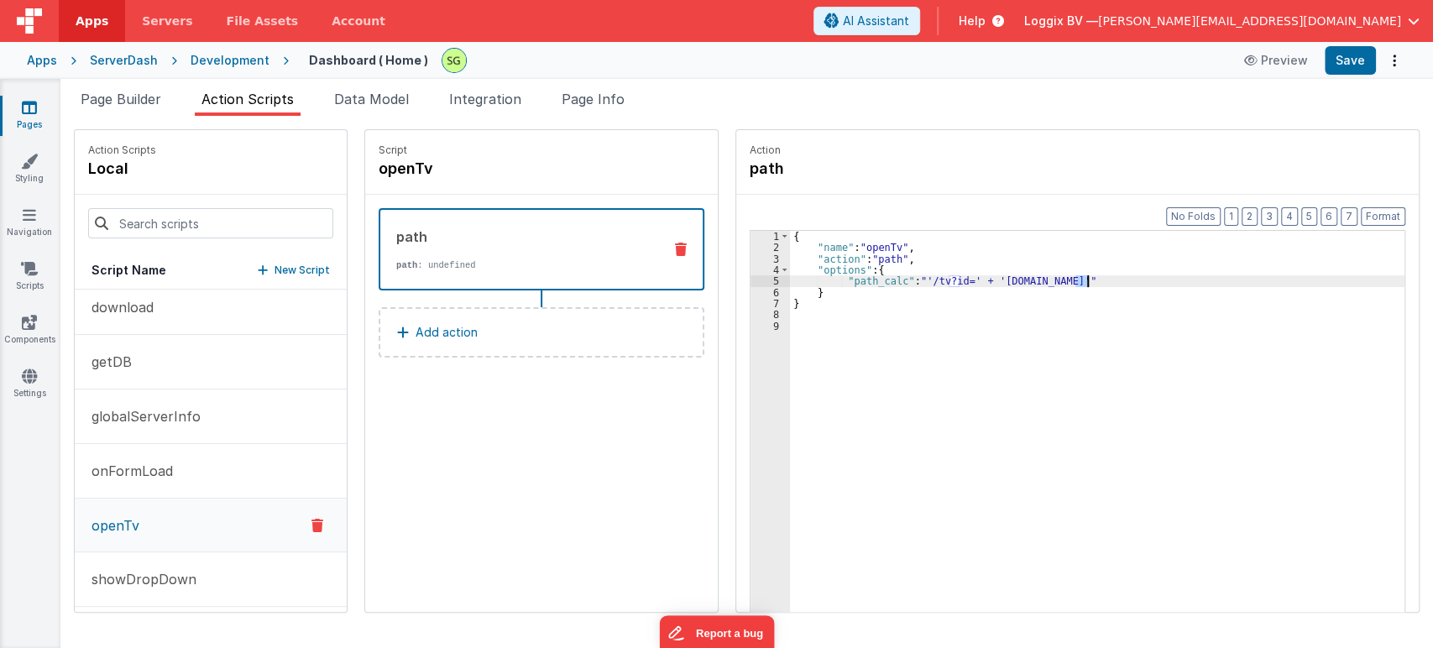
click at [1065, 278] on div "{ "name" : "openTv" , "action" : "path" , "options" : { "path_calc" : "'/tv?id=…" at bounding box center [1105, 459] width 631 height 457
click at [974, 276] on div "{ "name" : "openTv" , "action" : "path" , "options" : { "path_calc" : "'/tv?id=…" at bounding box center [1105, 459] width 631 height 457
click at [1350, 68] on button "Save" at bounding box center [1349, 60] width 51 height 29
click at [878, 277] on div "{ "name" : "openTv" , "action" : "path" , "options" : { "path_calc" : "'/tv?id=…" at bounding box center [1105, 459] width 631 height 457
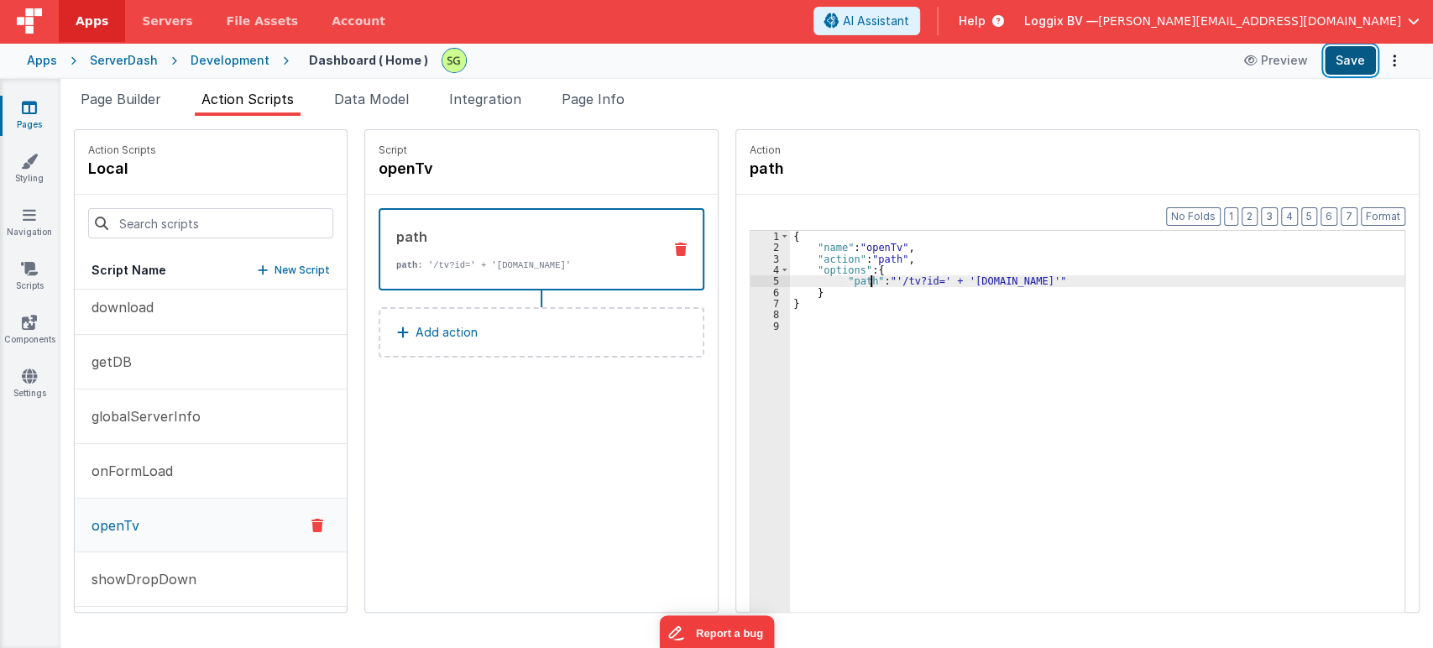
click at [1355, 56] on button "Save" at bounding box center [1349, 60] width 51 height 29
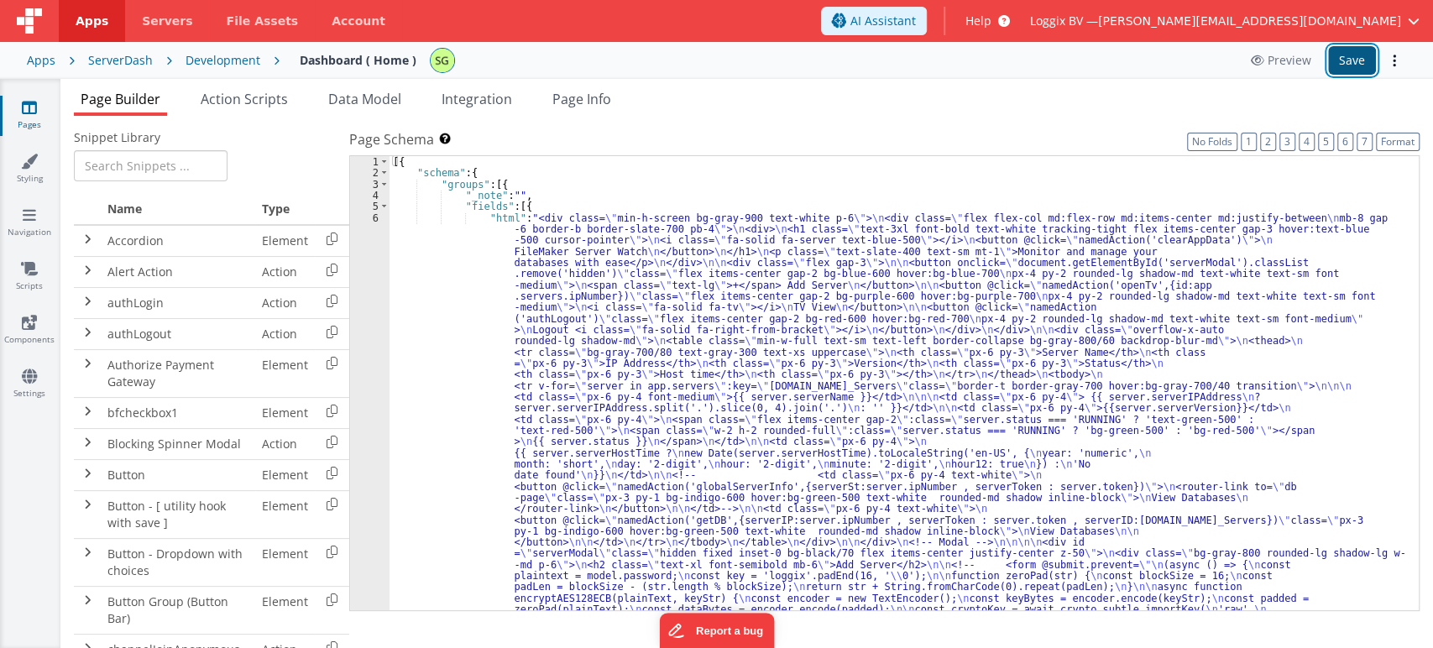
click at [1350, 61] on button "Save" at bounding box center [1352, 60] width 48 height 29
click at [248, 94] on span "Action Scripts" at bounding box center [244, 99] width 87 height 18
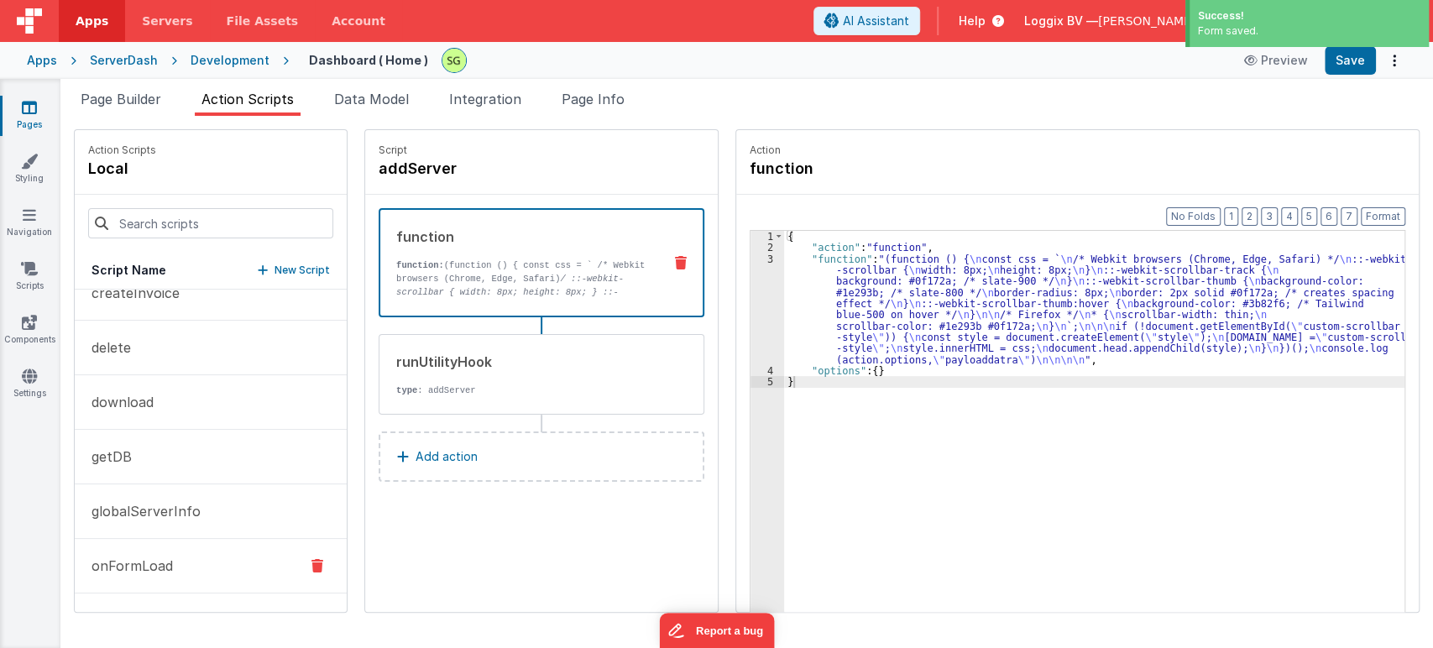
scroll to position [289, 0]
click at [141, 524] on button "openTv" at bounding box center [211, 518] width 272 height 55
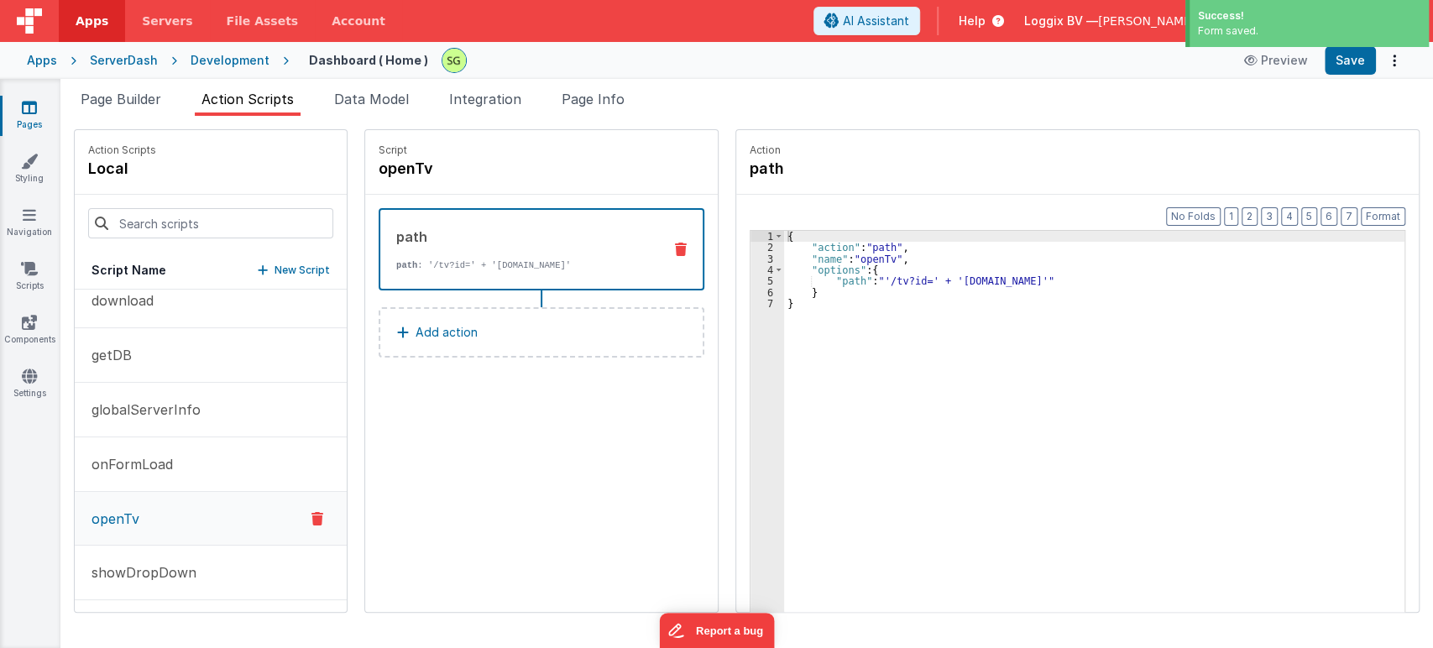
click at [1127, 370] on div "{ "action" : "path" , "name" : "openTv" , "options" : { "path" : "'/tv?id=' + '…" at bounding box center [1119, 459] width 670 height 457
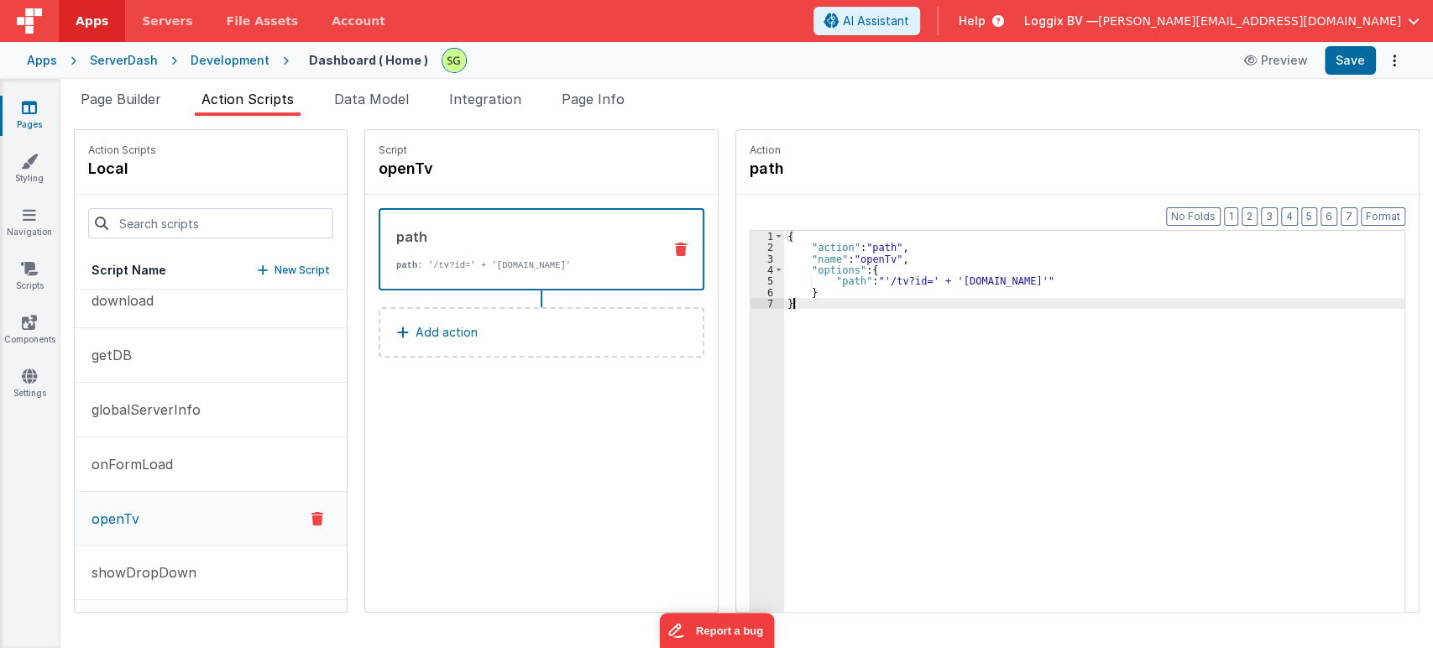
click at [1031, 276] on div "{ "action" : "path" , "name" : "openTv" , "options" : { "path" : "'/tv?id=' + '…" at bounding box center [1119, 459] width 670 height 457
click at [1353, 60] on button "Save" at bounding box center [1349, 60] width 51 height 29
click at [1033, 271] on div "{ "action" : "path" , "name" : "openTv" , "options" : { "path" : "'/tv?id=' + '…" at bounding box center [1119, 459] width 670 height 457
click at [1034, 277] on div "{ "action" : "path" , "name" : "openTv" , "options" : { "path" : "'/tv?id=' + '…" at bounding box center [1119, 459] width 670 height 457
click at [933, 280] on div "{ "action" : "path" , "name" : "openTv" , "options" : { "path" : "'/tv?id=' + '…" at bounding box center [1119, 459] width 670 height 457
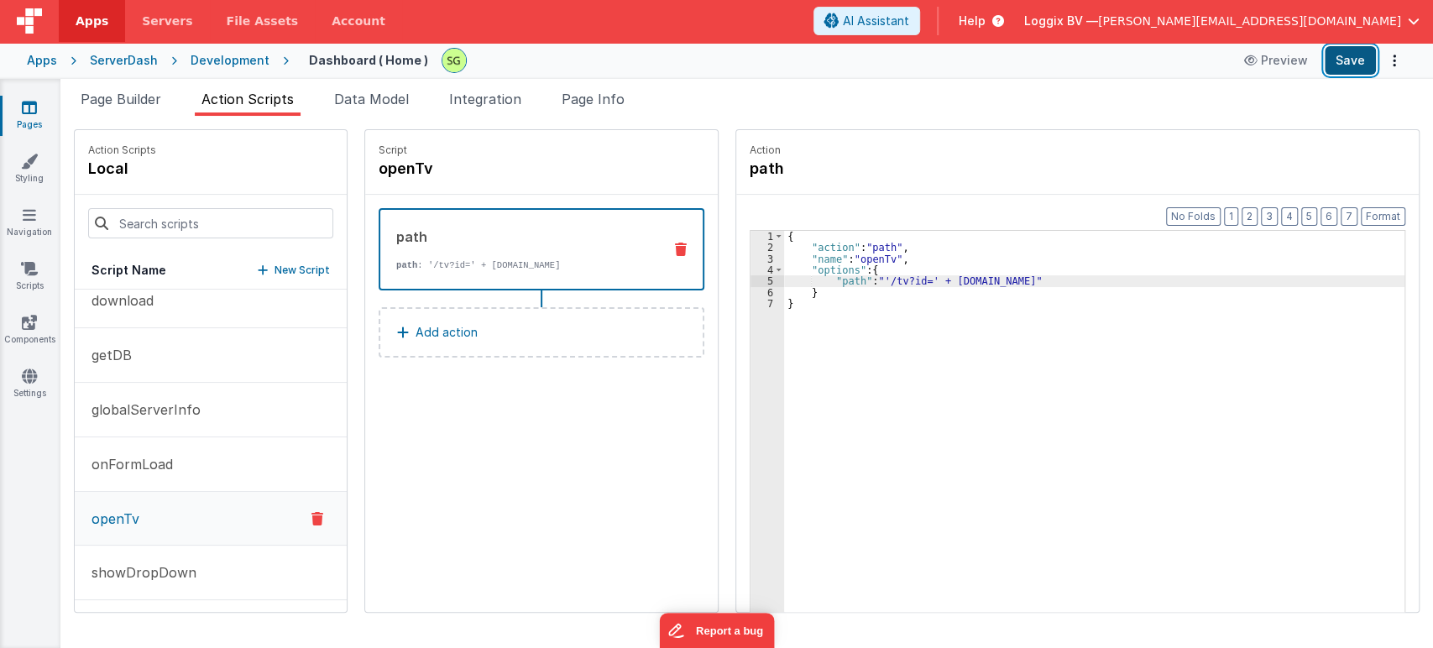
click at [1343, 53] on button "Save" at bounding box center [1349, 60] width 51 height 29
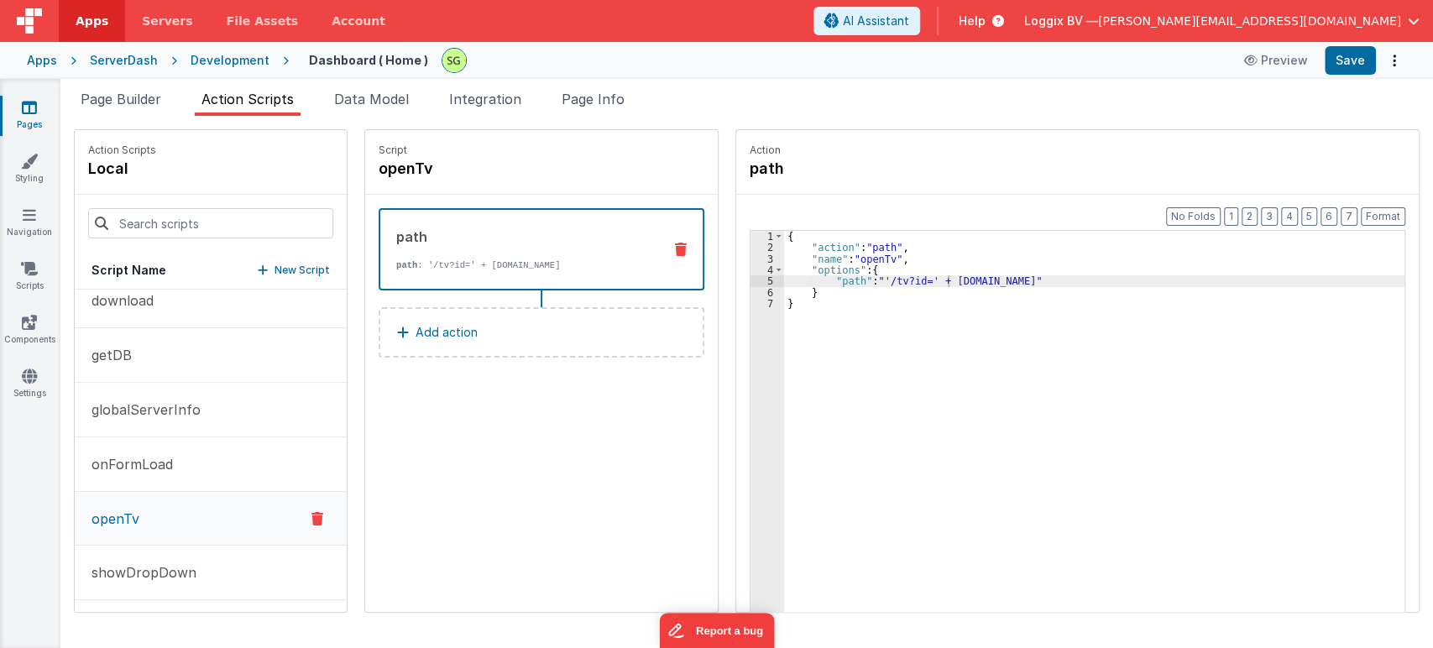
click at [915, 279] on div "{ "action" : "path" , "name" : "openTv" , "options" : { "path" : "'/tv?id=' + a…" at bounding box center [1119, 459] width 670 height 457
click at [866, 279] on div "{ "action" : "path" , "name" : "openTv" , "options" : { "path" : "'/tv?id= + ac…" at bounding box center [1119, 459] width 670 height 457
click at [1086, 282] on div "{ "action" : "path" , "name" : "openTv" , "options" : { "path" : "/tv?id= + act…" at bounding box center [1119, 459] width 670 height 457
click at [1329, 61] on button "Save" at bounding box center [1349, 60] width 51 height 29
click at [928, 281] on div "{ "action" : "path" , "name" : "openTv" , "options" : { "path" : "/tv?id= + act…" at bounding box center [1119, 459] width 670 height 457
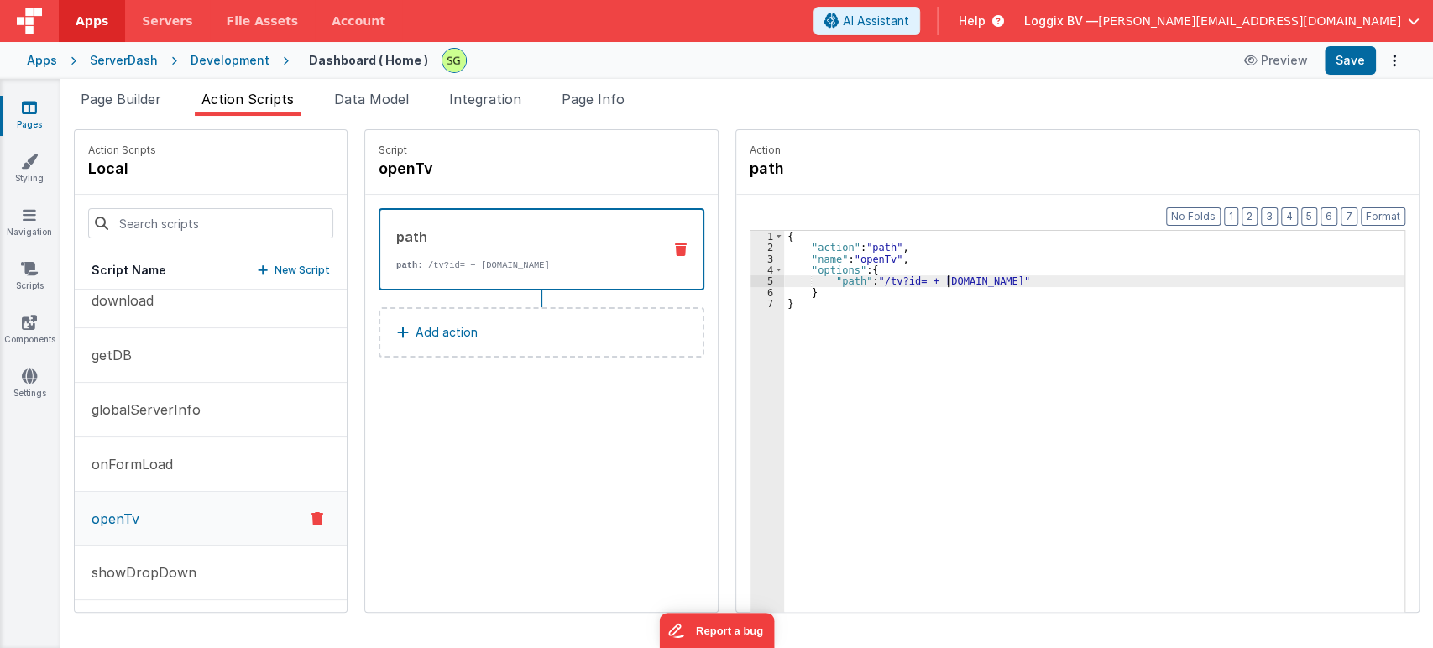
click at [928, 281] on div "{ "action" : "path" , "name" : "openTv" , "options" : { "path" : "/tv?id= + act…" at bounding box center [1119, 459] width 670 height 457
click at [924, 282] on div "{ "action" : "path" , "name" : "openTv" , "options" : { "path" : "/tv?id= + act…" at bounding box center [1094, 447] width 620 height 433
drag, startPoint x: 920, startPoint y: 276, endPoint x: 1014, endPoint y: 281, distance: 94.1
click at [1014, 281] on div "{ "action" : "path" , "name" : "openTv" , "options" : { "path" : "/tv?id= + act…" at bounding box center [1119, 459] width 670 height 457
click at [1006, 324] on div "{ "action" : "path" , "name" : "openTv" , "options" : { "path" : "/tv?id= + 'ac…" at bounding box center [1119, 459] width 670 height 457
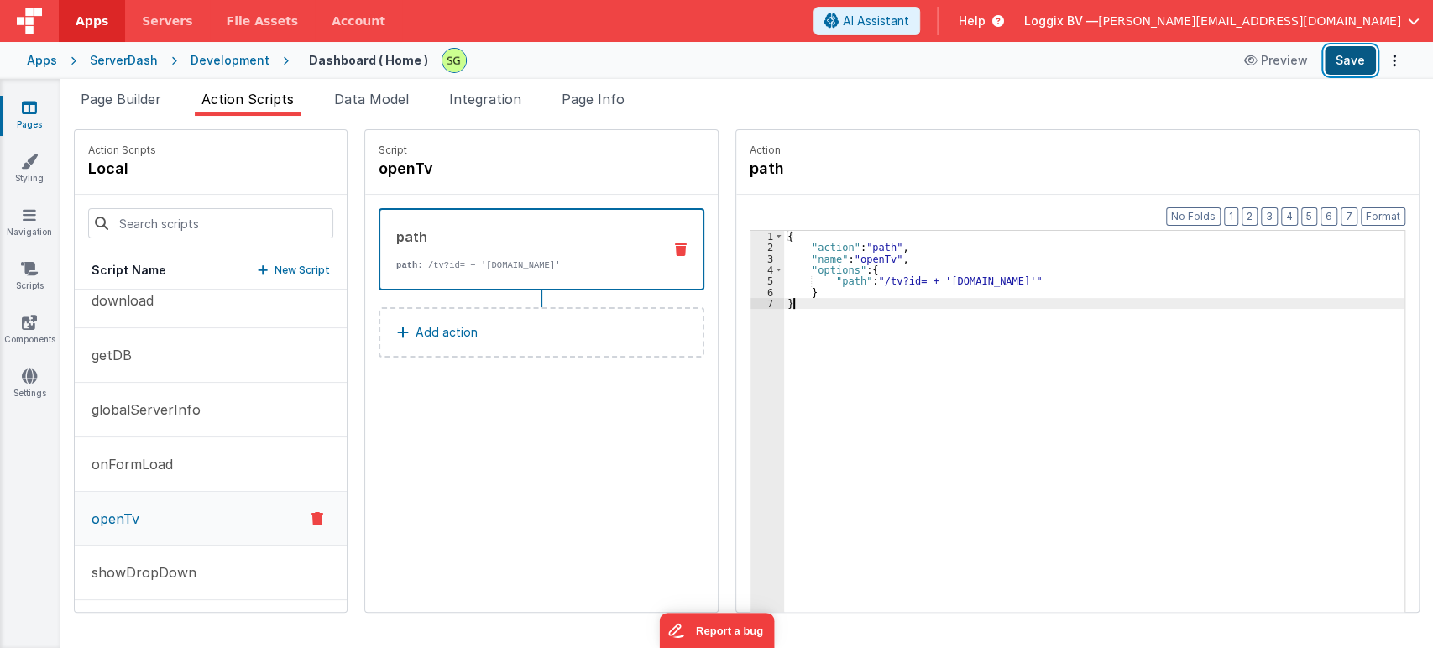
click at [1359, 64] on button "Save" at bounding box center [1349, 60] width 51 height 29
click at [924, 272] on div "{ "action" : "path" , "name" : "openTv" , "options" : { "path" : "/tv?id= + 'ac…" at bounding box center [1119, 459] width 670 height 457
click at [923, 274] on div "{ "action" : "path" , "name" : "openTv" , "options" : { "path" : "/tv?id= + 'ac…" at bounding box center [1119, 459] width 670 height 457
click at [923, 280] on div "{ "action" : "path" , "name" : "openTv" , "options" : { "path" : "/tv?id= + 'ac…" at bounding box center [1119, 459] width 670 height 457
click at [1021, 274] on div "{ "action" : "path" , "name" : "openTv" , "options" : { "path" : "/tv?id= + 'ac…" at bounding box center [1119, 459] width 670 height 457
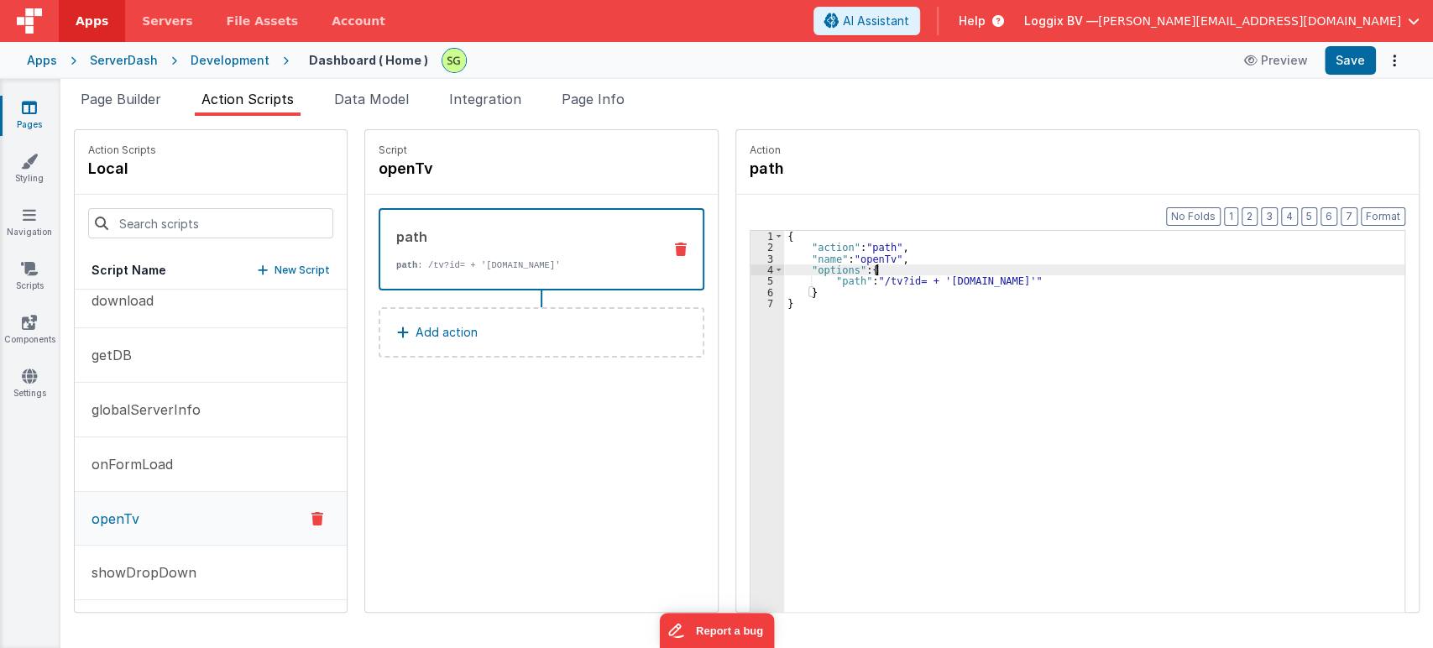
click at [922, 279] on div "{ "action" : "path" , "name" : "openTv" , "options" : { "path" : "/tv?id= + 'ac…" at bounding box center [1119, 459] width 670 height 457
click at [926, 379] on div "{ "action" : "path" , "name" : "openTv" , "options" : { "path" : "/tv?id= + 'ac…" at bounding box center [1119, 459] width 670 height 457
click at [838, 297] on div "{ "action" : "path" , "name" : "openTv" , "options" : { "path" : "/tv?id= + 'ac…" at bounding box center [1119, 459] width 670 height 457
drag, startPoint x: 926, startPoint y: 280, endPoint x: 1018, endPoint y: 285, distance: 92.4
click at [1018, 285] on div "{ "action" : "path" , "name" : "openTv" , "options" : { "path" : "/tv?id= + 'ac…" at bounding box center [1119, 459] width 670 height 457
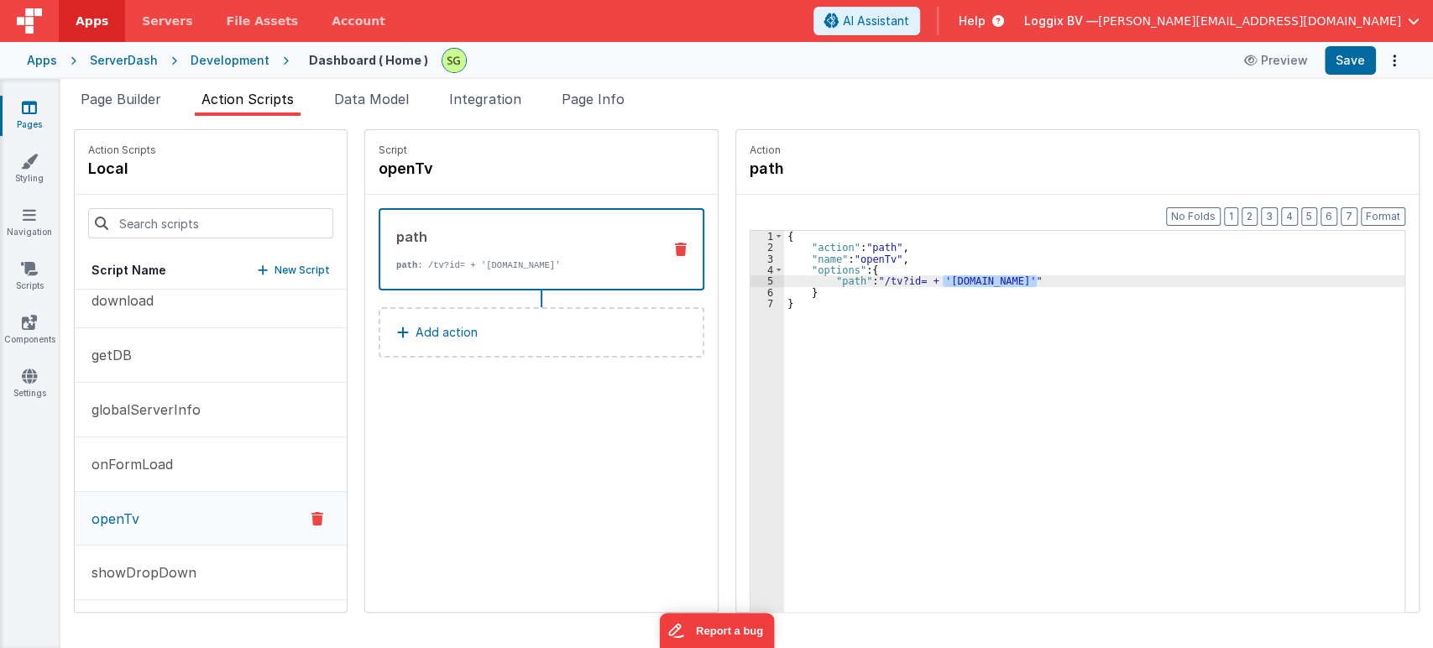
click at [1018, 285] on div "{ "action" : "path" , "name" : "openTv" , "options" : { "path" : "/tv?id= + 'ac…" at bounding box center [1094, 447] width 620 height 433
click at [925, 275] on div "{ "action" : "path" , "name" : "openTv" , "options" : { "path" : "/tv?id= + 'ac…" at bounding box center [1119, 459] width 670 height 457
click at [1019, 275] on div "{ "action" : "path" , "name" : "openTv" , "options" : { "path" : "/tv?id= + 'ac…" at bounding box center [1119, 459] width 670 height 457
click at [904, 279] on div "{ "action" : "path" , "name" : "openTv" , "options" : { "path" : "/tv?id= + 'ac…" at bounding box center [1119, 459] width 670 height 457
click at [967, 279] on div "{ "action" : "path" , "name" : "openTv" , "options" : { "path" : "/action.optio…" at bounding box center [1119, 459] width 670 height 457
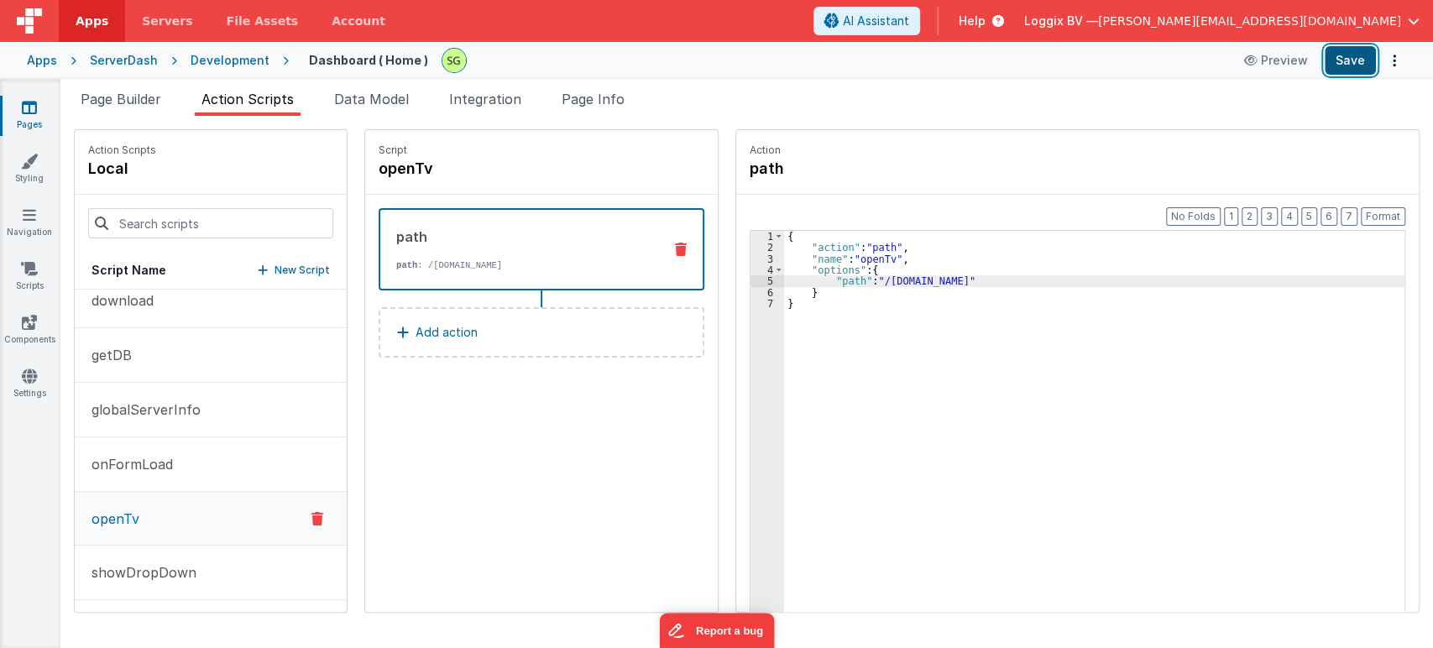
click at [1345, 65] on button "Save" at bounding box center [1349, 60] width 51 height 29
click at [961, 283] on div "{ "action" : "path" , "name" : "openTv" , "options" : { "path" : "/action.optio…" at bounding box center [1119, 459] width 670 height 457
click at [962, 279] on div "{ "action" : "path" , "name" : "openTv" , "options" : { "path" : "/action.optio…" at bounding box center [1119, 459] width 670 height 457
click at [1360, 58] on button "Save" at bounding box center [1349, 60] width 51 height 29
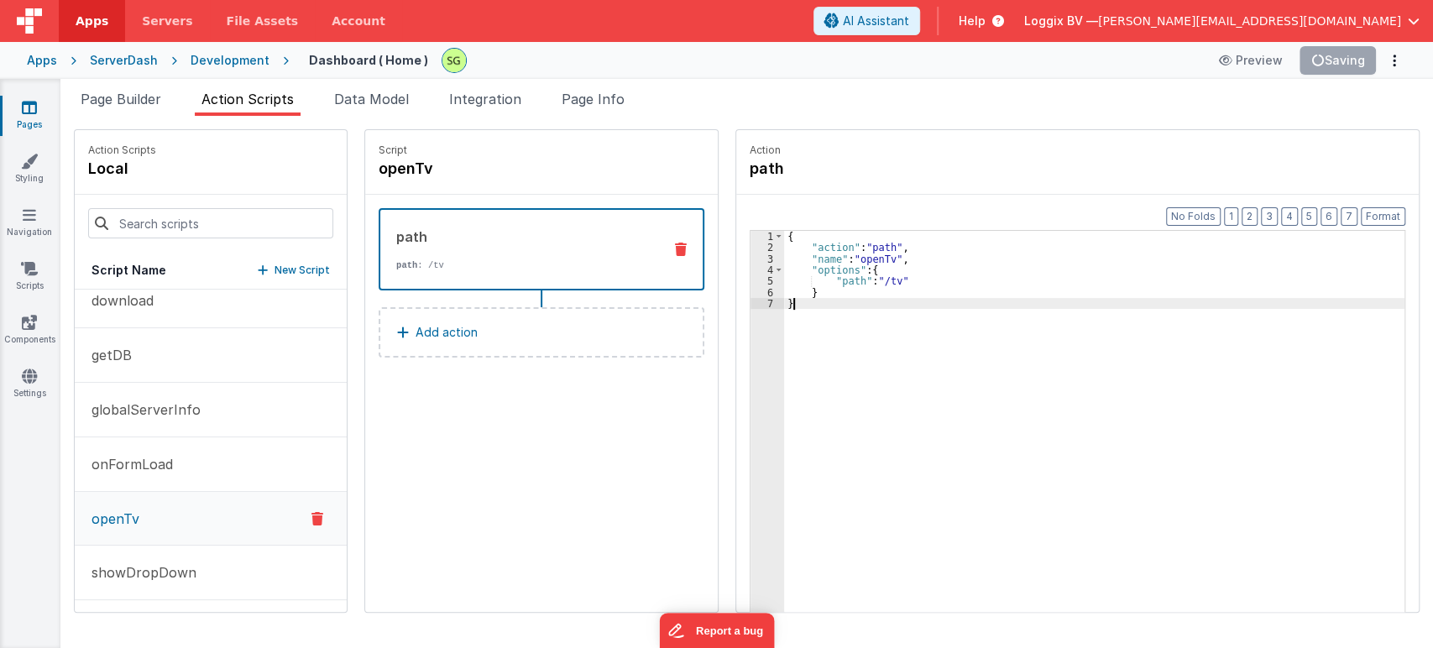
click at [815, 314] on div "{ "action" : "path" , "name" : "openTv" , "options" : { "path" : "/tv" } }" at bounding box center [1119, 459] width 670 height 457
click at [801, 286] on div "{ "action" : "path" , "name" : "openTv" , "options" : { "path" : "/tv" } }" at bounding box center [1119, 459] width 670 height 457
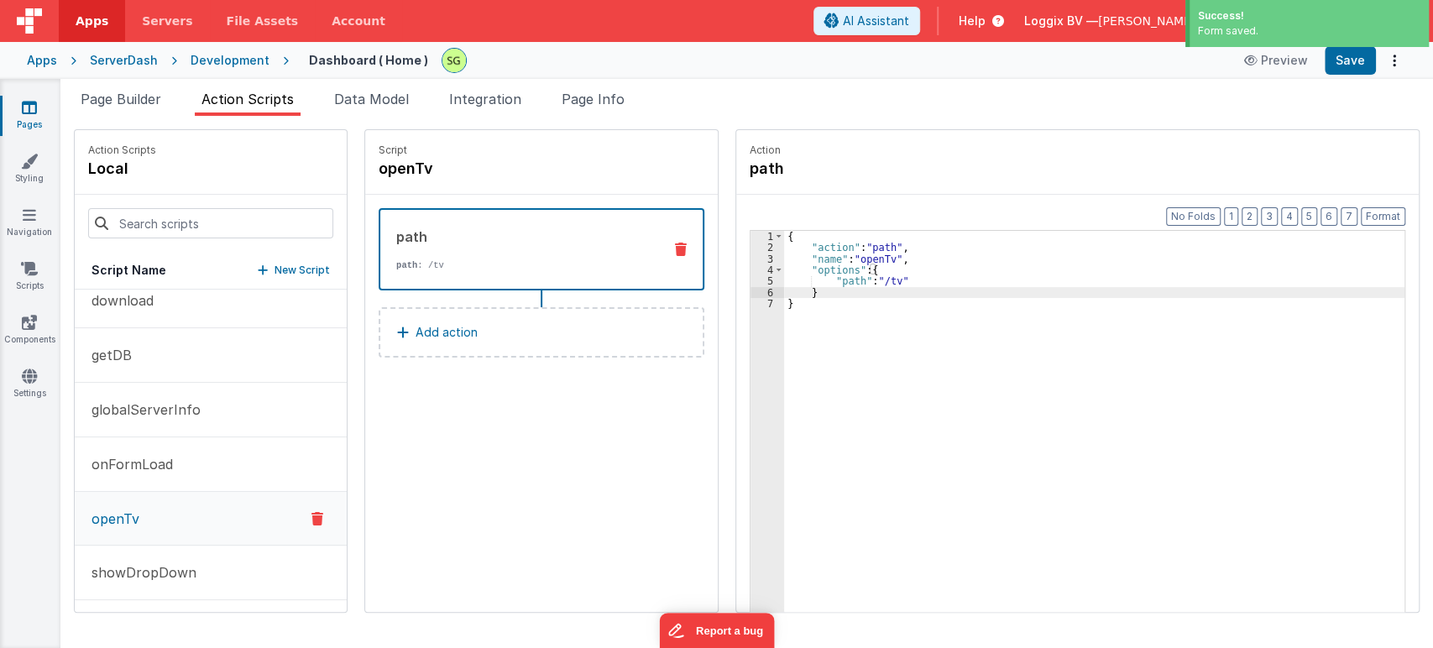
click at [784, 232] on div "{ "action" : "path" , "name" : "openTv" , "options" : { "path" : "/tv" } }" at bounding box center [1119, 459] width 670 height 457
click at [784, 301] on div "{ "action" : "path" , "name" : "openTv" , "options" : { "path" : "/tv" } }" at bounding box center [1119, 459] width 670 height 457
click at [799, 295] on div "{ "action" : "path" , "name" : "openTv" , "options" : { "path" : "/tv" } }" at bounding box center [1119, 459] width 670 height 457
click at [879, 282] on div "{ "action" : "path" , "name" : "openTv" , "options" : { "path" : "/tv" } }" at bounding box center [1119, 459] width 670 height 457
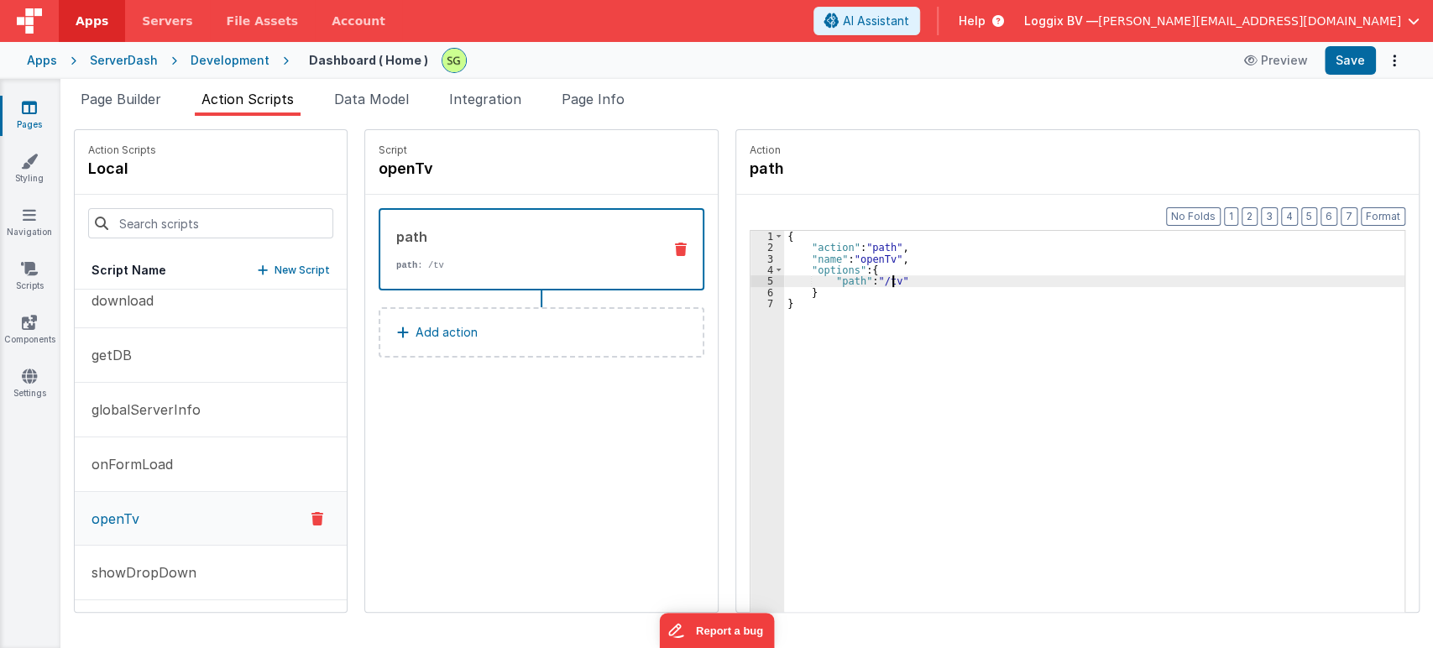
click at [878, 280] on div "{ "action" : "path" , "name" : "openTv" , "options" : { "path" : "/tv" } }" at bounding box center [1119, 459] width 670 height 457
click at [880, 280] on div "{ "action" : "path" , "name" : "openTv" , "options" : { "path" : "/tv" } }" at bounding box center [1119, 459] width 670 height 457
click at [1367, 62] on button "Save" at bounding box center [1349, 60] width 51 height 29
click at [995, 278] on div "{ "action" : "path" , "name" : "openTv" , "options" : { "path" : "/tv?id=action…" at bounding box center [1119, 459] width 670 height 457
click at [841, 280] on div "{ "action" : "path" , "name" : "openTv" , "options" : { "path" : "'/tv?id='+''"…" at bounding box center [1119, 459] width 670 height 457
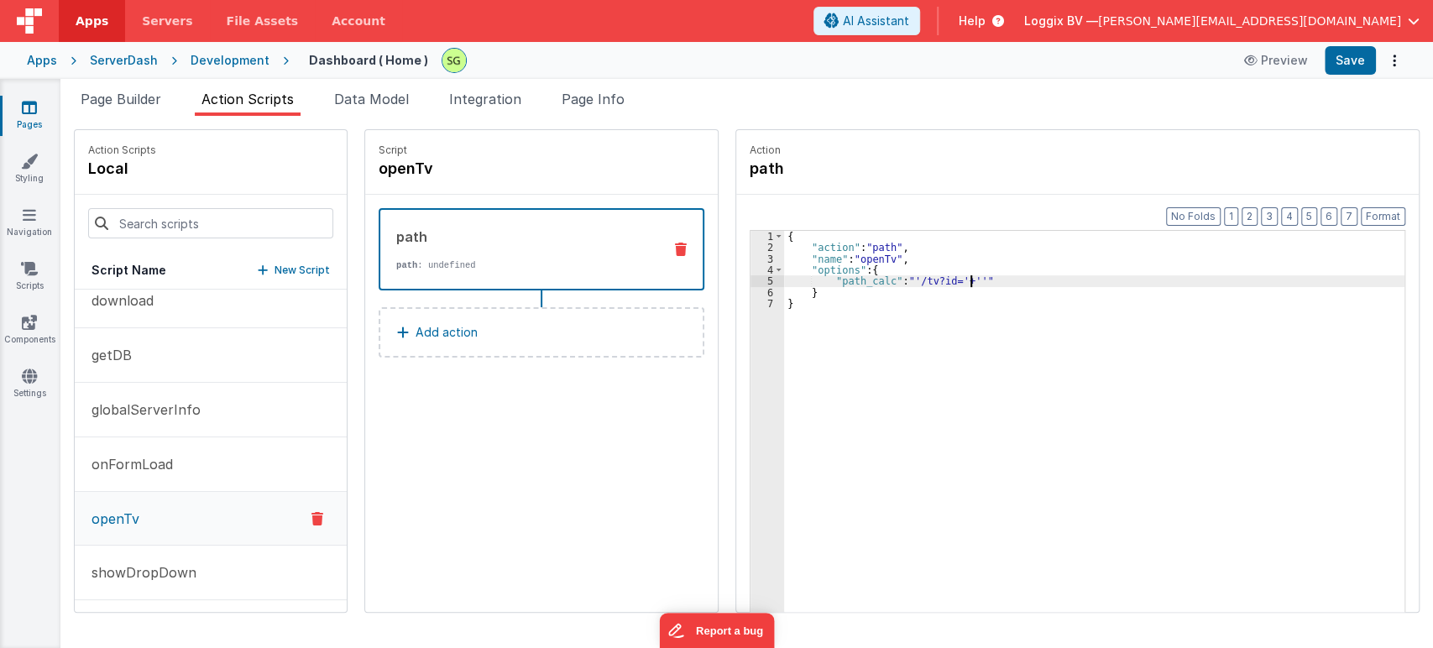
click at [898, 254] on div "{ "action" : "path" , "name" : "openTv" , "options" : { "path_calc" : "'/tv?id=…" at bounding box center [1119, 459] width 670 height 457
click at [754, 267] on div "4" at bounding box center [767, 269] width 34 height 11
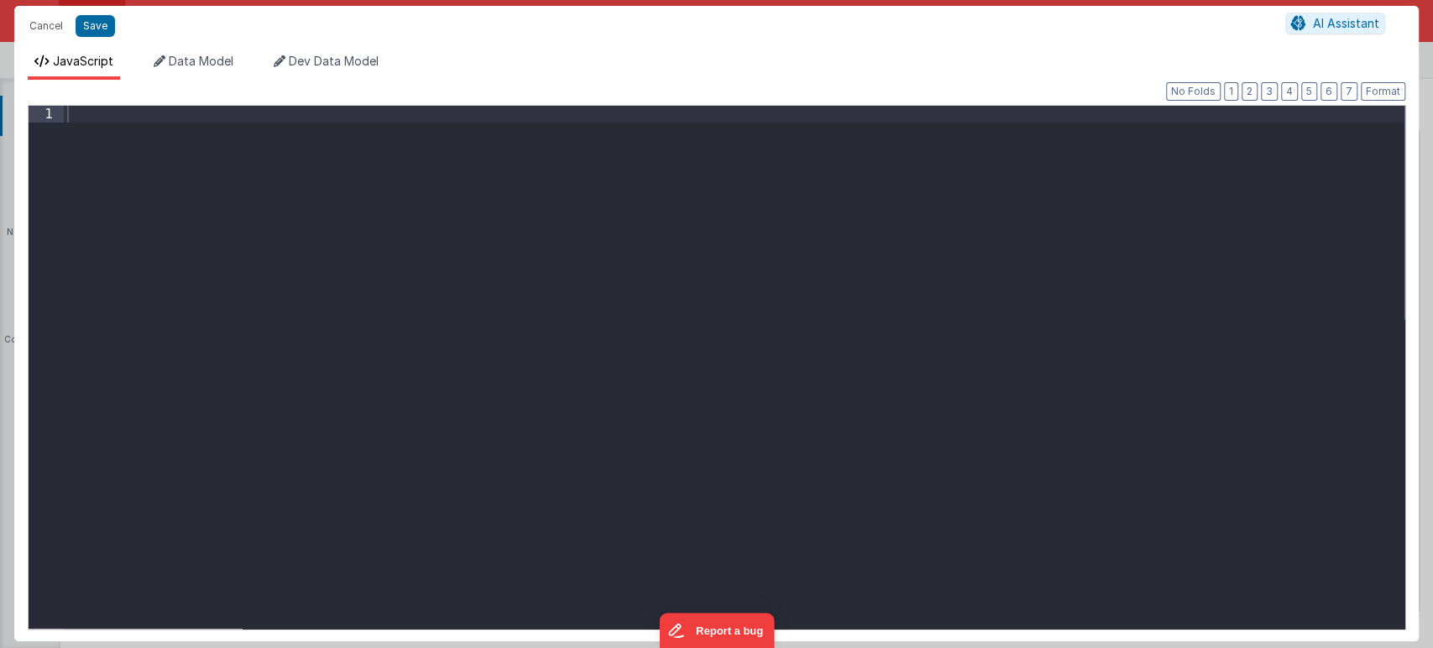
click at [178, 159] on div at bounding box center [734, 384] width 1340 height 556
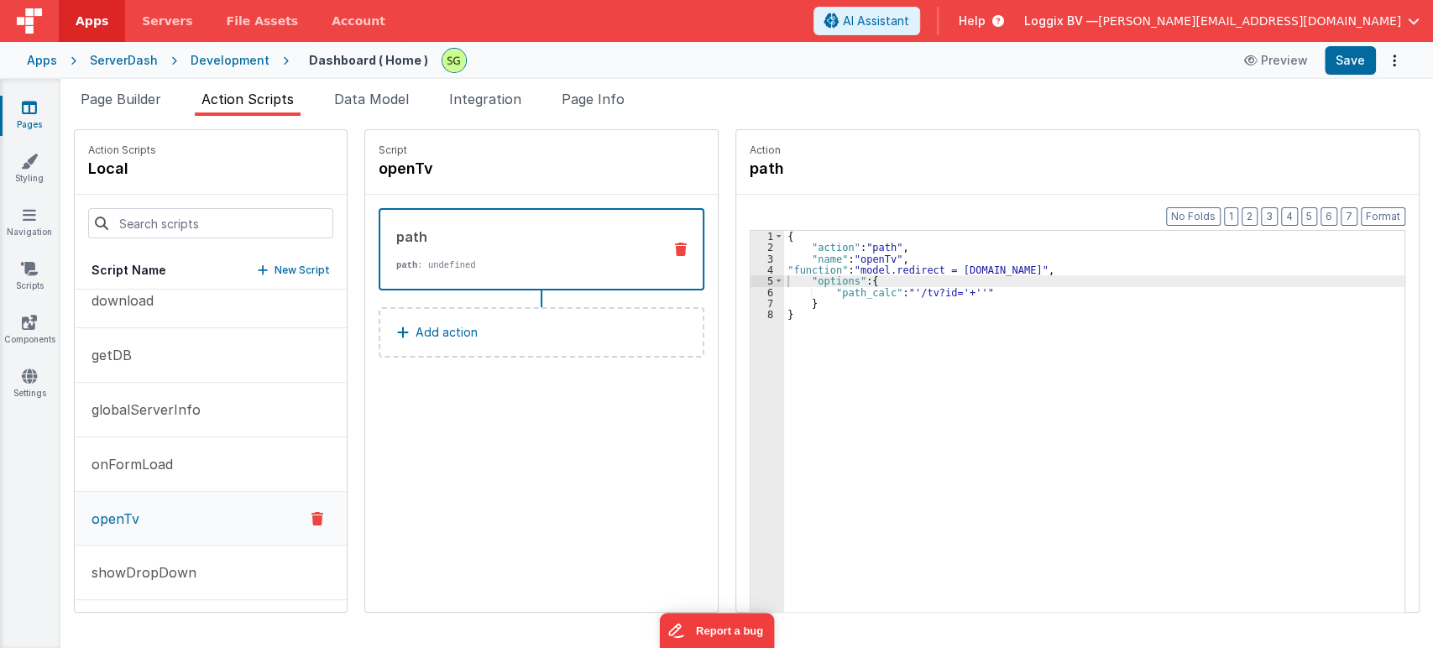
click at [802, 274] on div "{ "action" : "path" , "name" : "openTv" , "function" : "model.redirect = action…" at bounding box center [1102, 459] width 637 height 457
click at [800, 314] on div "{ "action" : "path" , "name" : "openTv" , "function" : "model.redirect = action…" at bounding box center [1102, 459] width 637 height 457
click at [897, 274] on div "{ "action" : "path" , "name" : "openTv" , "function" : "model.redirect = action…" at bounding box center [1102, 459] width 637 height 457
click at [952, 292] on div "{ "action" : "path" , "name" : "openTv" , "function" : "model.redirect = action…" at bounding box center [1102, 459] width 637 height 457
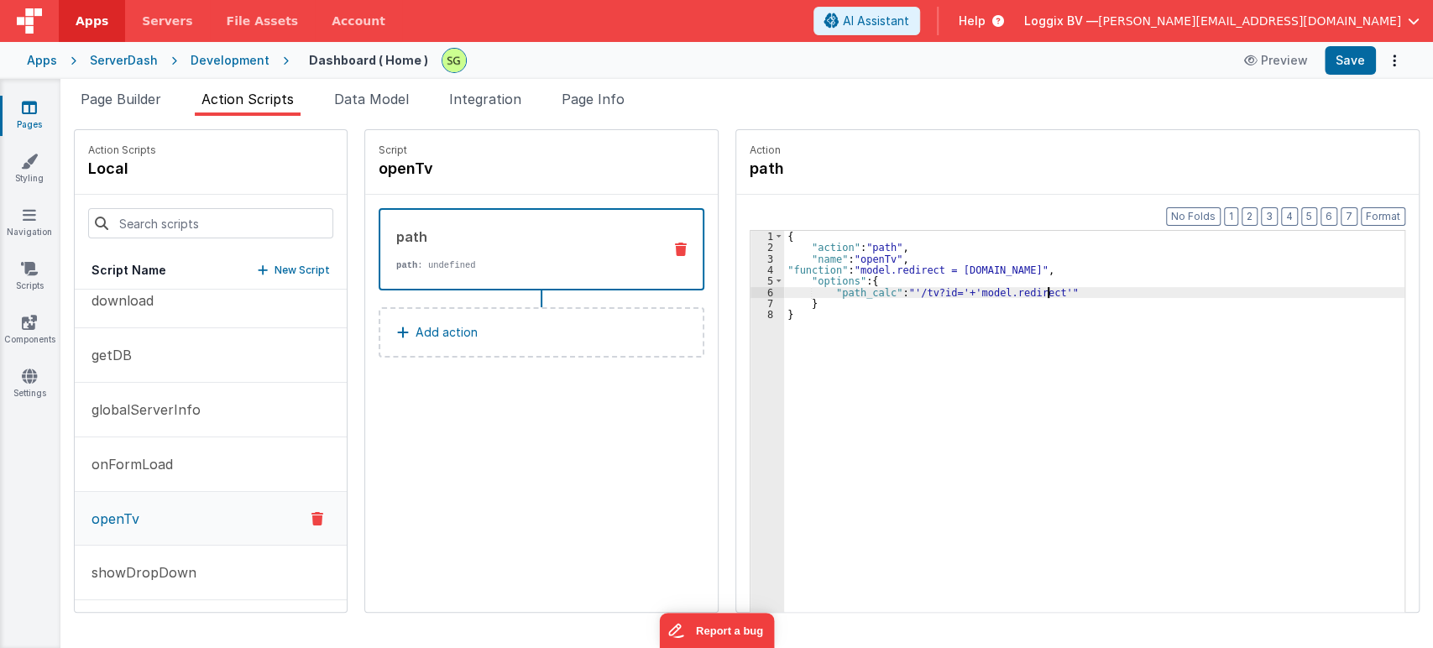
click at [949, 285] on div "{ "action" : "path" , "name" : "openTv" , "function" : "model.redirect = action…" at bounding box center [1102, 459] width 637 height 457
click at [950, 289] on div "{ "action" : "path" , "name" : "openTv" , "function" : "model.redirect = action…" at bounding box center [1102, 459] width 637 height 457
click at [990, 357] on div "{ "action" : "path" , "name" : "openTv" , "function" : "model.redirect = action…" at bounding box center [1102, 459] width 637 height 457
click at [1360, 67] on button "Save" at bounding box center [1349, 60] width 51 height 29
click at [1386, 207] on button "Format" at bounding box center [1382, 216] width 44 height 18
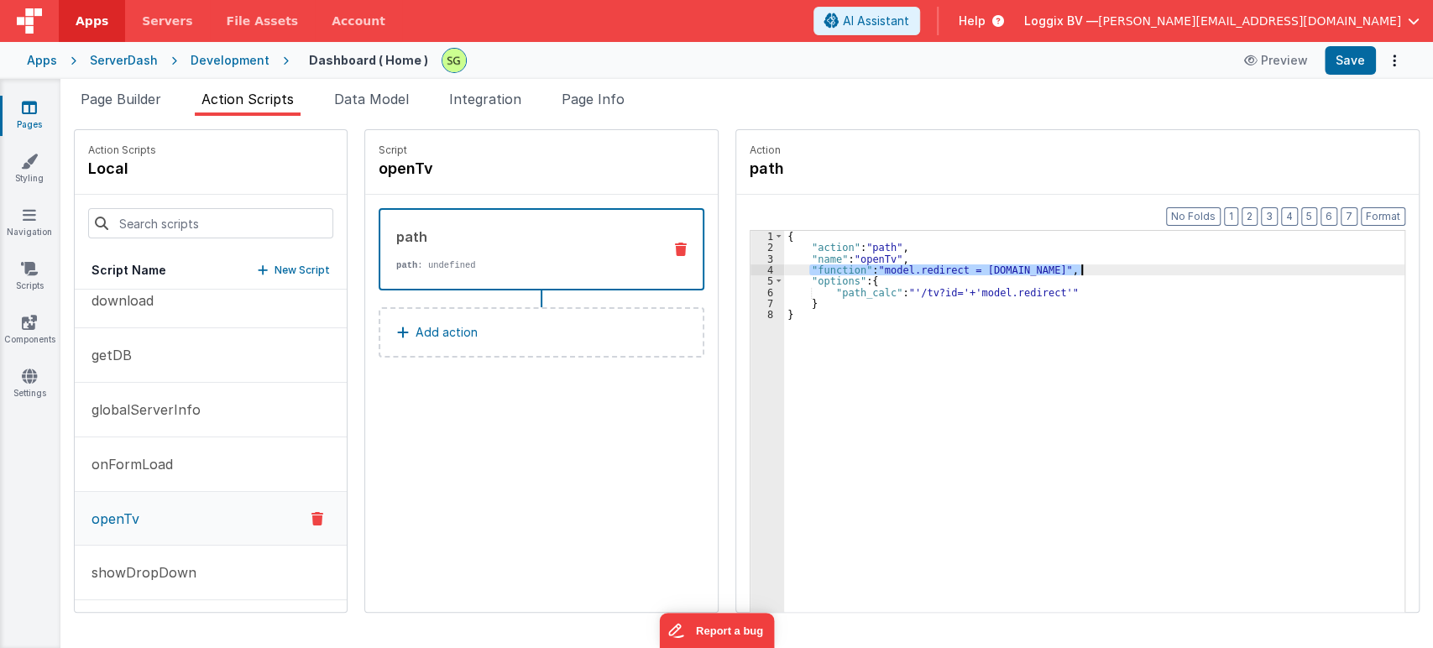
drag, startPoint x: 790, startPoint y: 265, endPoint x: 1087, endPoint y: 273, distance: 297.2
click at [1087, 273] on div "{ "action" : "path" , "name" : "openTv" , "function" : "model.redirect = action…" at bounding box center [1102, 459] width 637 height 457
drag, startPoint x: 952, startPoint y: 277, endPoint x: 1028, endPoint y: 283, distance: 76.6
click at [1028, 283] on div "{ "action" : "path" , "name" : "openTv" , "options" : { "path_calc" : "'/tv?id=…" at bounding box center [1102, 459] width 637 height 457
click at [1115, 300] on div "{ "action" : "path" , "name" : "openTv" , "options" : { "path_calc" : "'/tv?id=…" at bounding box center [1102, 459] width 637 height 457
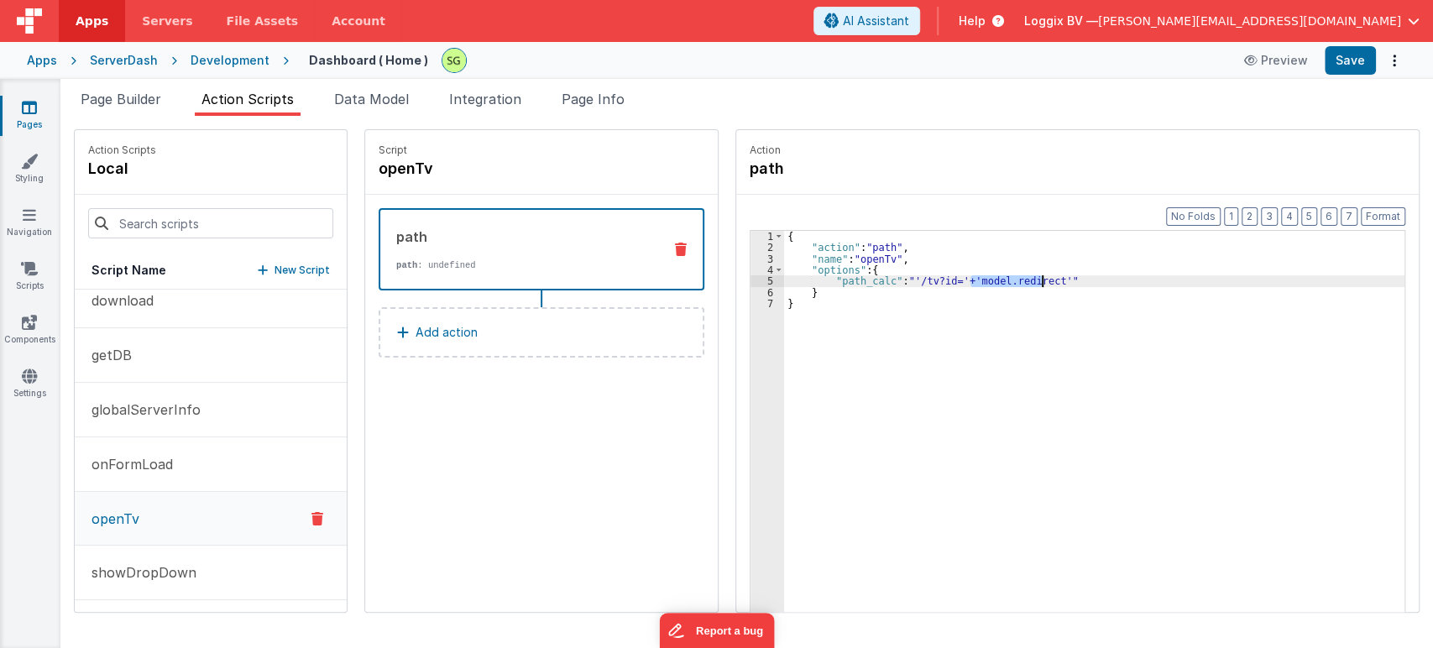
drag, startPoint x: 950, startPoint y: 279, endPoint x: 1030, endPoint y: 282, distance: 79.8
click at [1030, 282] on div "{ "action" : "path" , "name" : "openTv" , "options" : { "path_calc" : "'/tv?id=…" at bounding box center [1102, 459] width 637 height 457
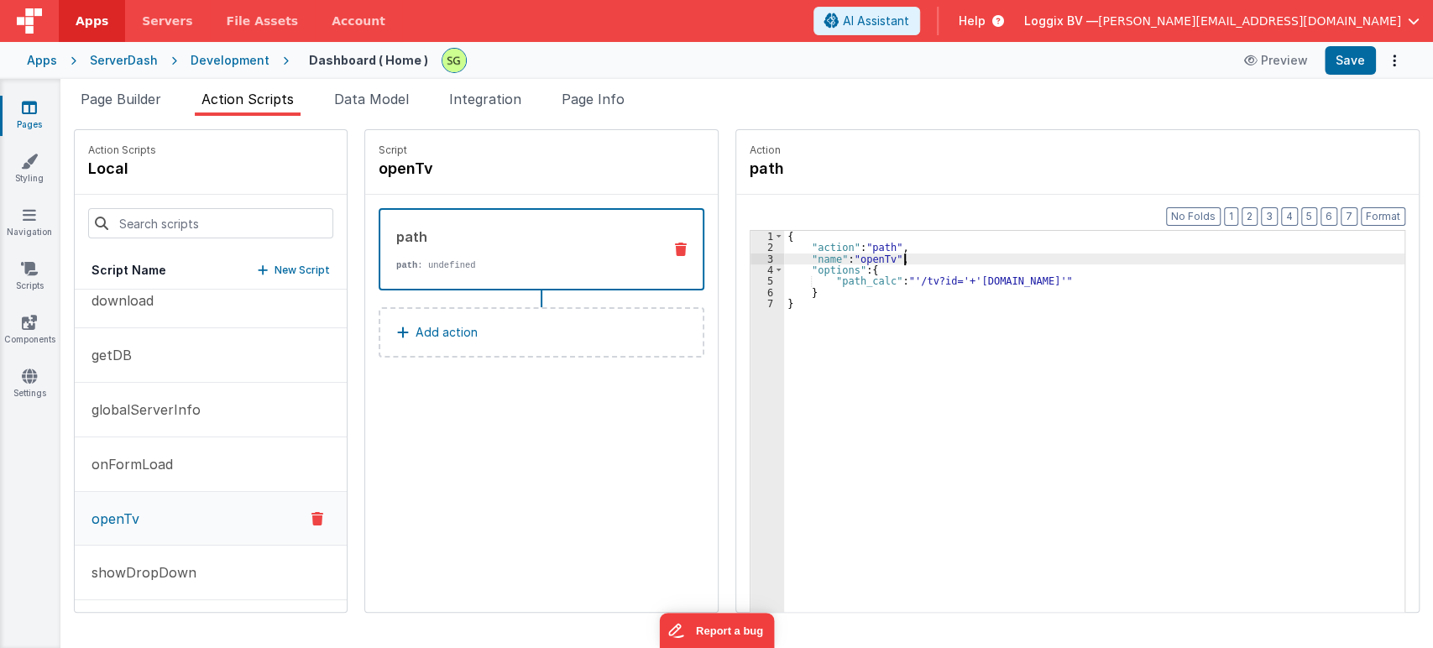
click at [896, 260] on div "{ "action" : "path" , "name" : "openTv" , "options" : { "path_calc" : "'/tv?id=…" at bounding box center [1102, 459] width 637 height 457
click at [753, 269] on div "4" at bounding box center [767, 269] width 34 height 11
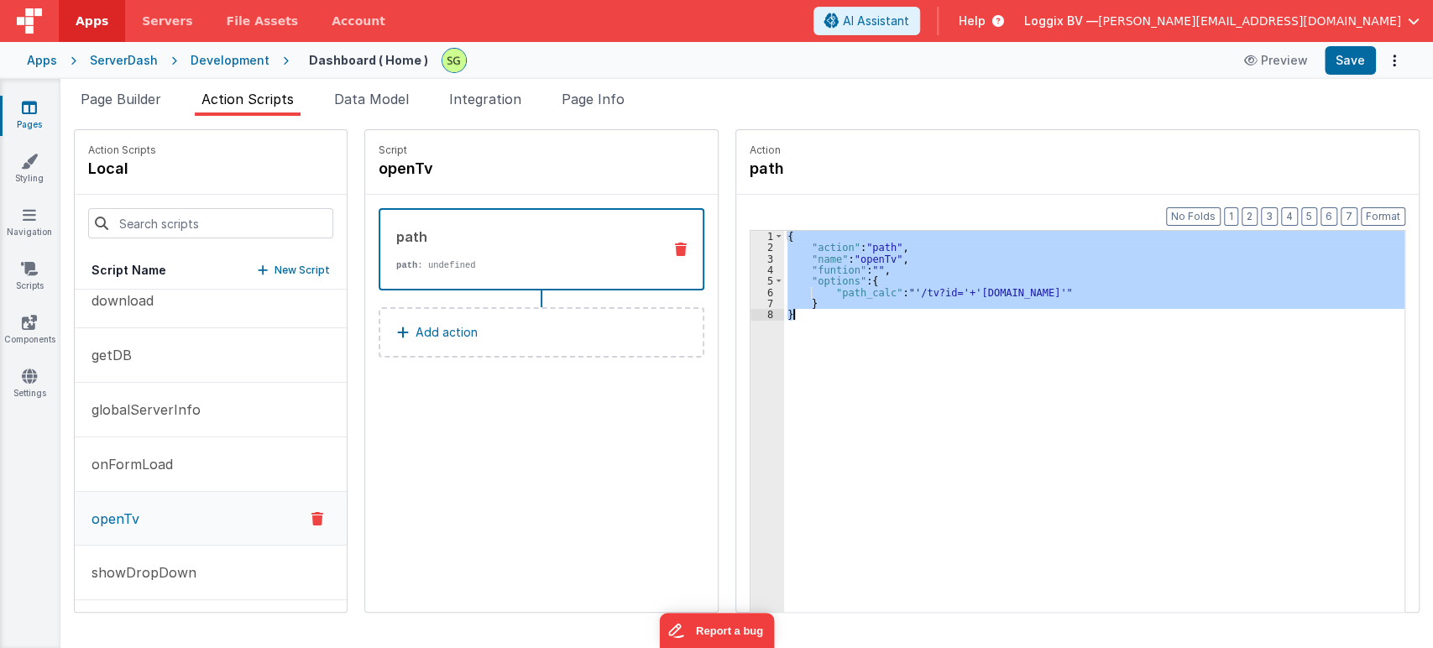
click at [753, 269] on div "4" at bounding box center [767, 269] width 34 height 11
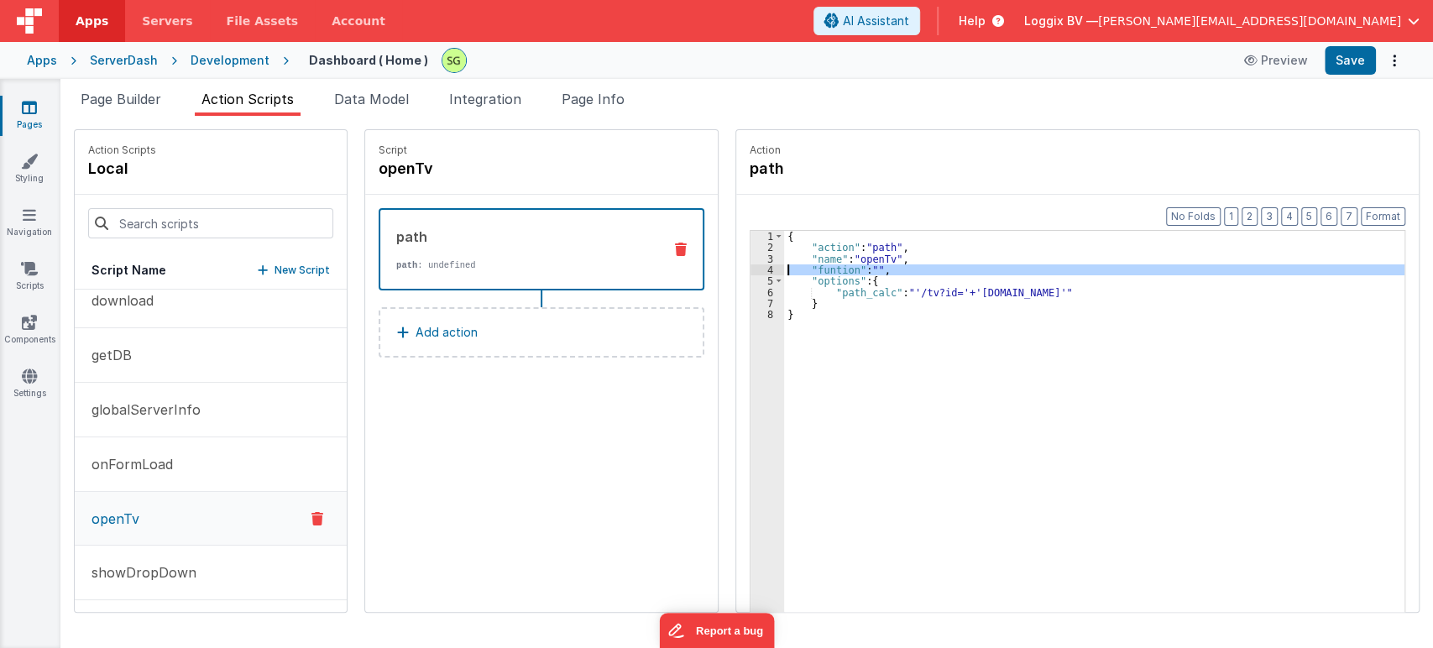
click at [753, 269] on div "4" at bounding box center [767, 269] width 34 height 11
click at [750, 266] on div "4" at bounding box center [767, 269] width 34 height 11
click at [753, 267] on div "4" at bounding box center [767, 269] width 34 height 11
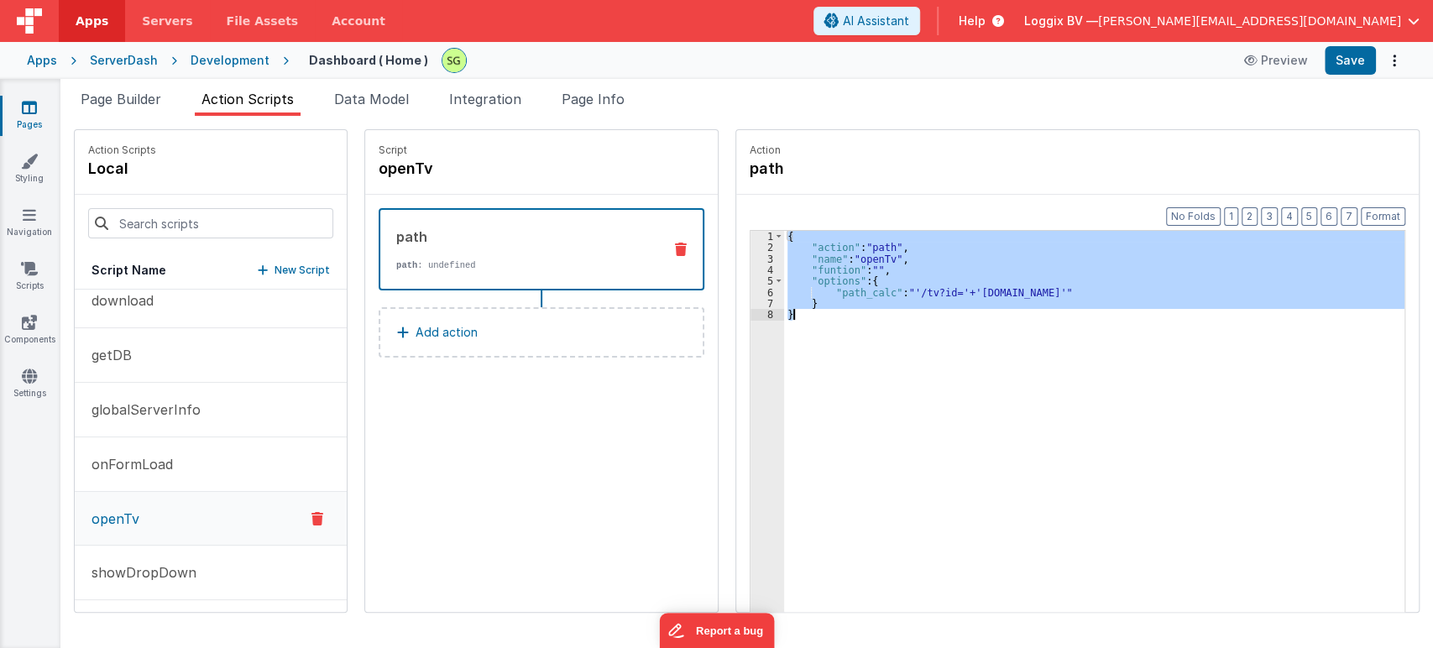
click at [753, 267] on div "4" at bounding box center [767, 269] width 34 height 11
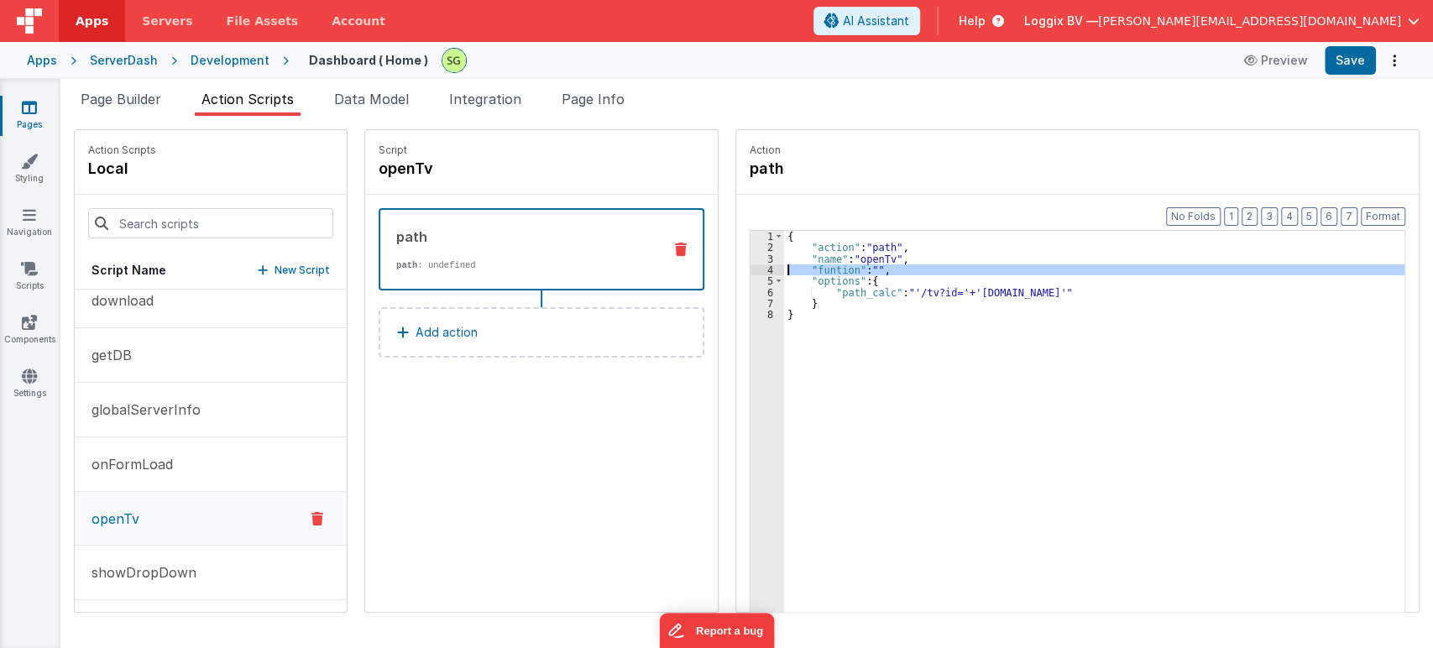
click at [753, 267] on div "4" at bounding box center [767, 269] width 34 height 11
click at [838, 269] on div "{ "action" : "path" , "name" : "openTv" , "funtion" : "" , "options" : { "path_…" at bounding box center [1094, 447] width 620 height 433
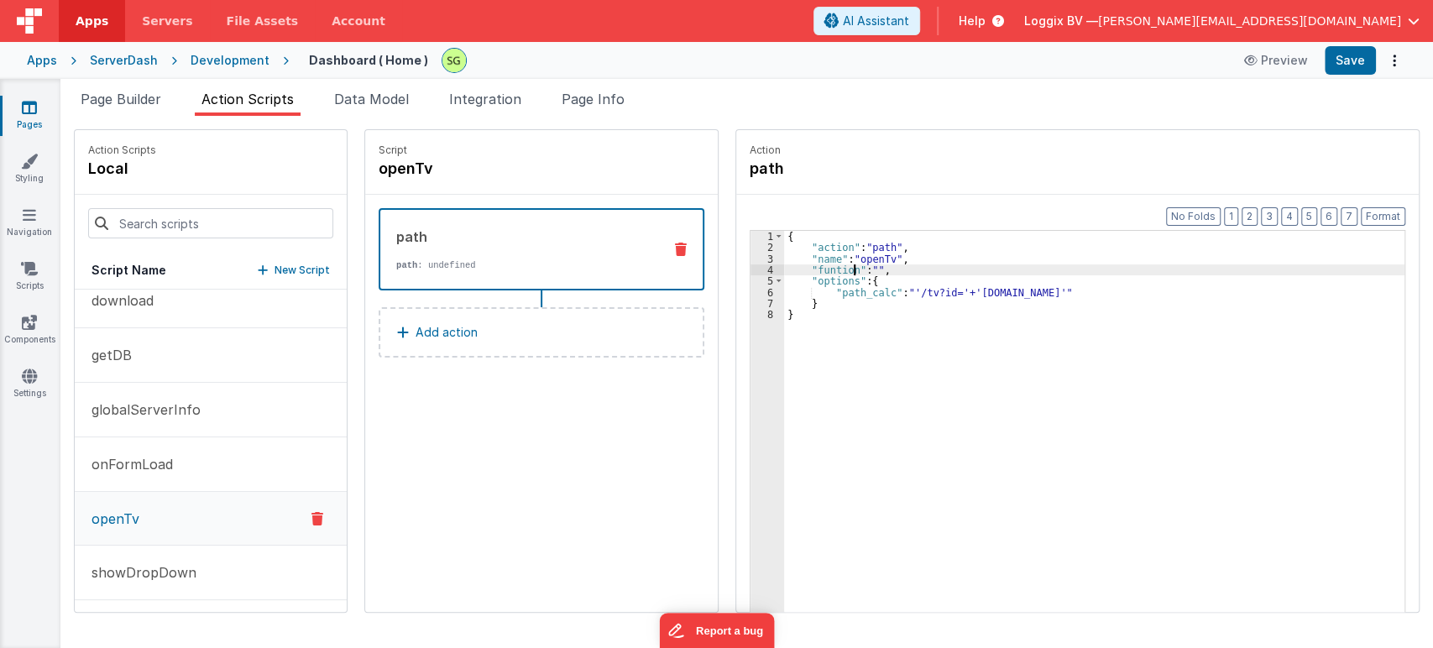
click at [812, 269] on div "{ "action" : "path" , "name" : "openTv" , "funtion" : "" , "options" : { "path_…" at bounding box center [1102, 459] width 637 height 457
click at [753, 270] on div "4" at bounding box center [767, 269] width 34 height 11
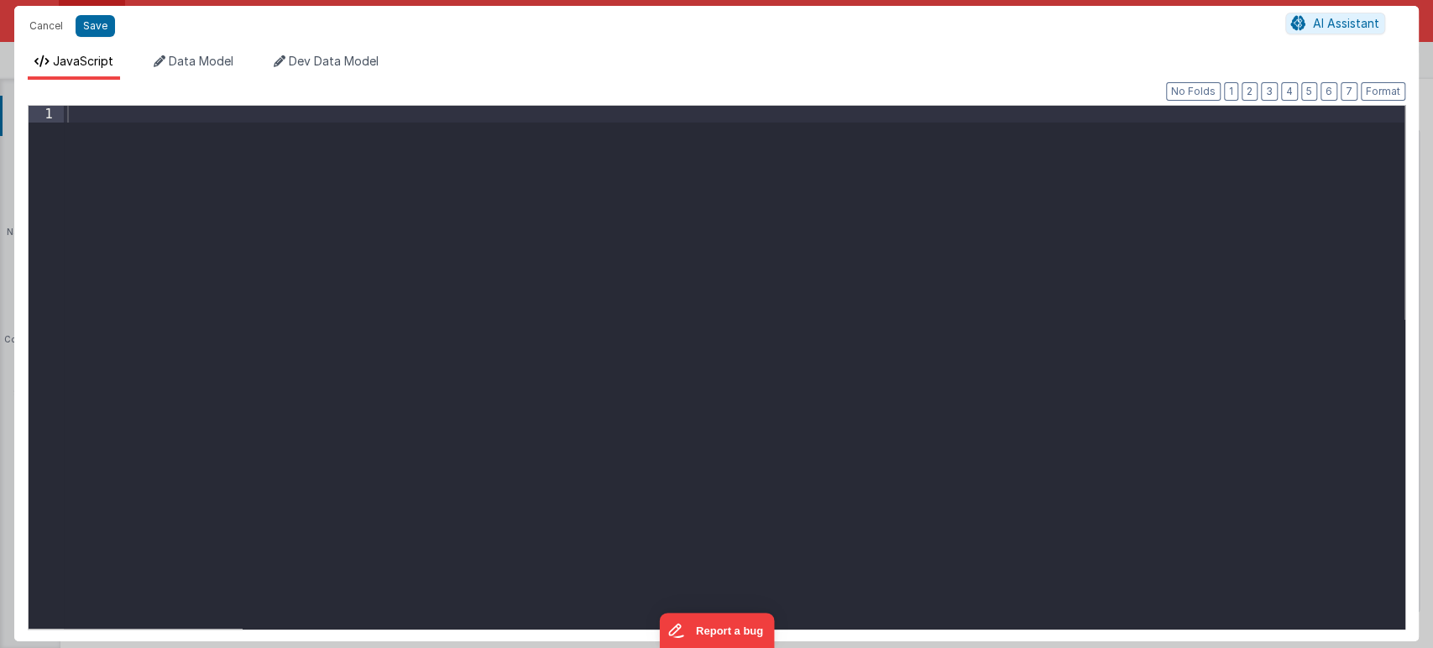
click at [259, 154] on div at bounding box center [734, 384] width 1340 height 556
click at [109, 28] on button "Save" at bounding box center [95, 26] width 39 height 22
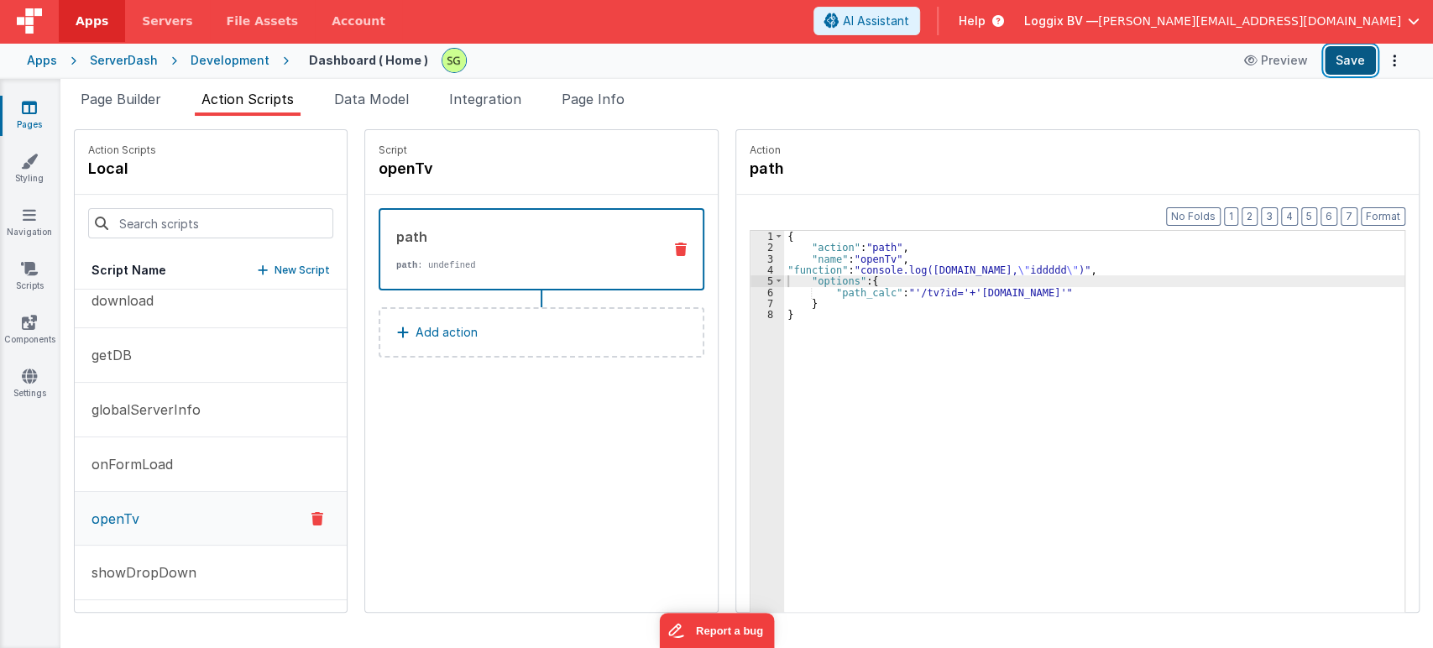
click at [1360, 55] on button "Save" at bounding box center [1349, 60] width 51 height 29
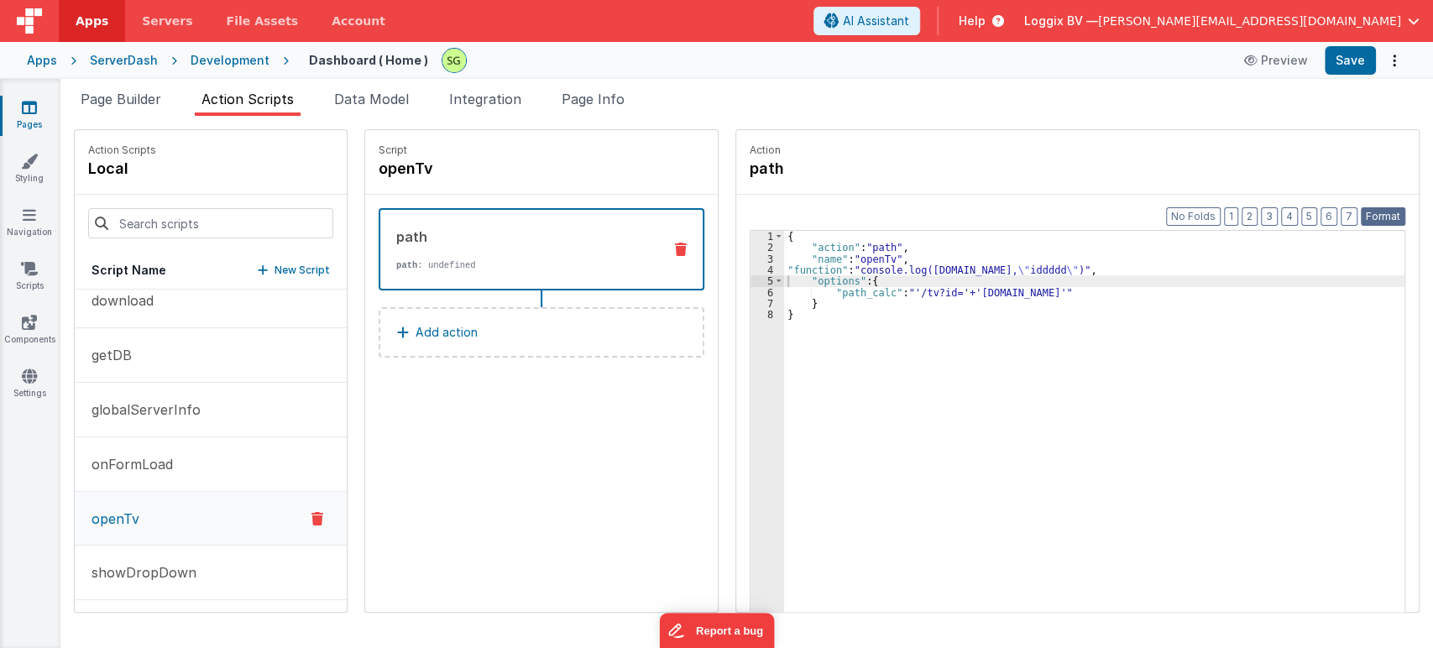
click at [1375, 218] on button "Format" at bounding box center [1382, 216] width 44 height 18
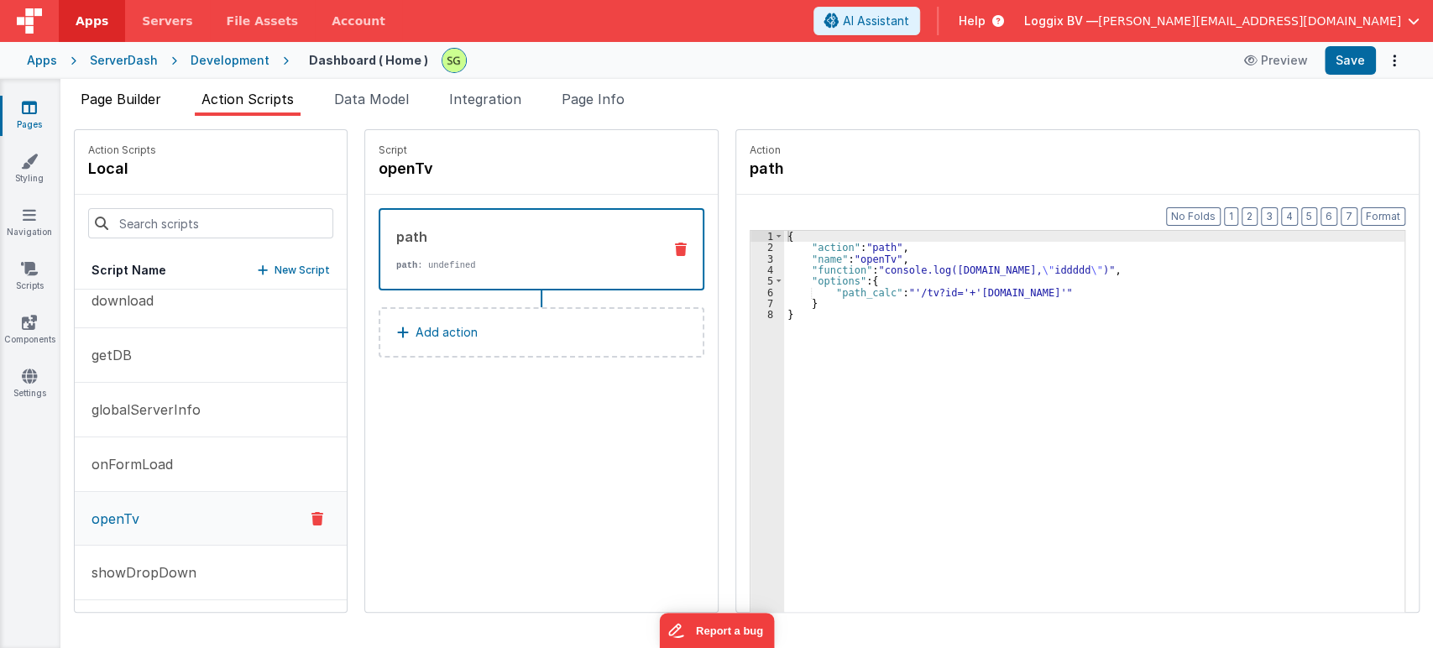
click at [109, 93] on span "Page Builder" at bounding box center [121, 99] width 81 height 17
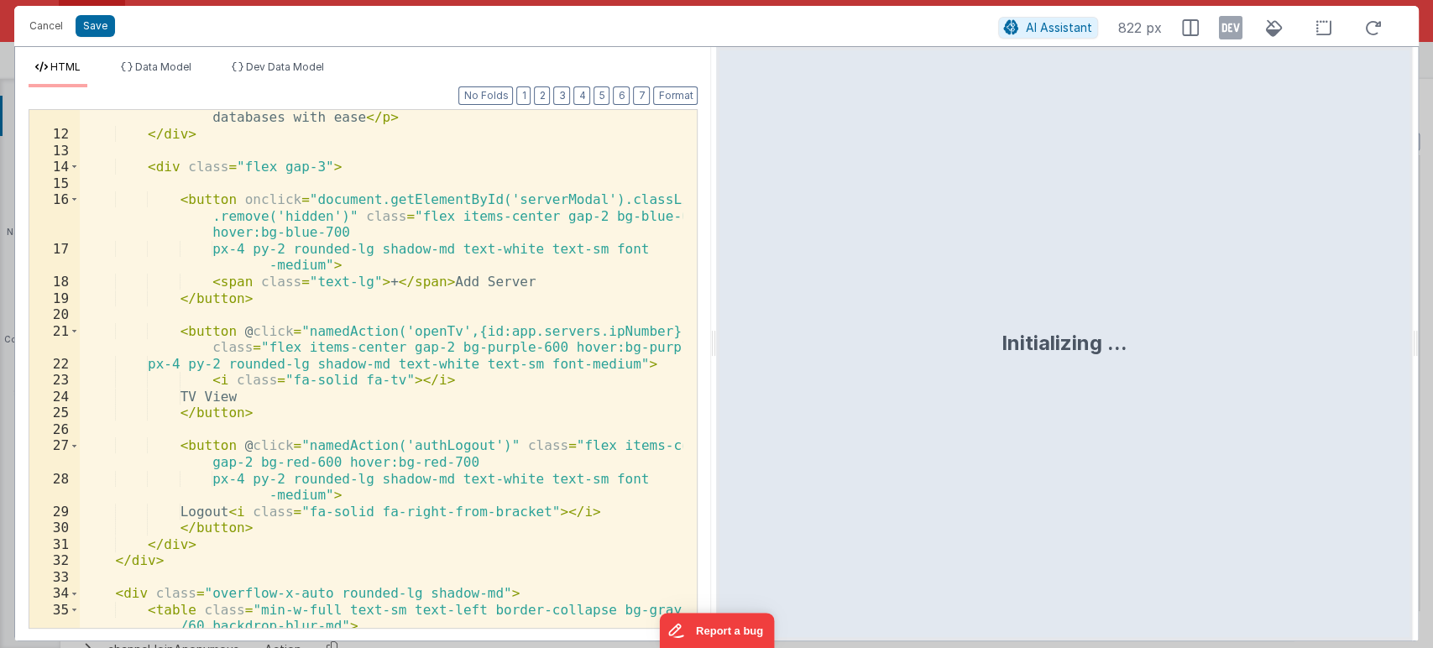
scroll to position [197, 0]
click at [338, 331] on div "< p class = "text-slate-400 text-sm mt-1" > Monitor and manage your databases w…" at bounding box center [381, 376] width 603 height 567
click at [488, 332] on div "< p class = "text-slate-400 text-sm mt-1" > Monitor and manage your databases w…" at bounding box center [381, 376] width 603 height 567
click at [530, 331] on div "< p class = "text-slate-400 text-sm mt-1" > Monitor and manage your databases w…" at bounding box center [381, 376] width 603 height 567
click at [584, 324] on div "< p class = "text-slate-400 text-sm mt-1" > Monitor and manage your databases w…" at bounding box center [381, 376] width 603 height 567
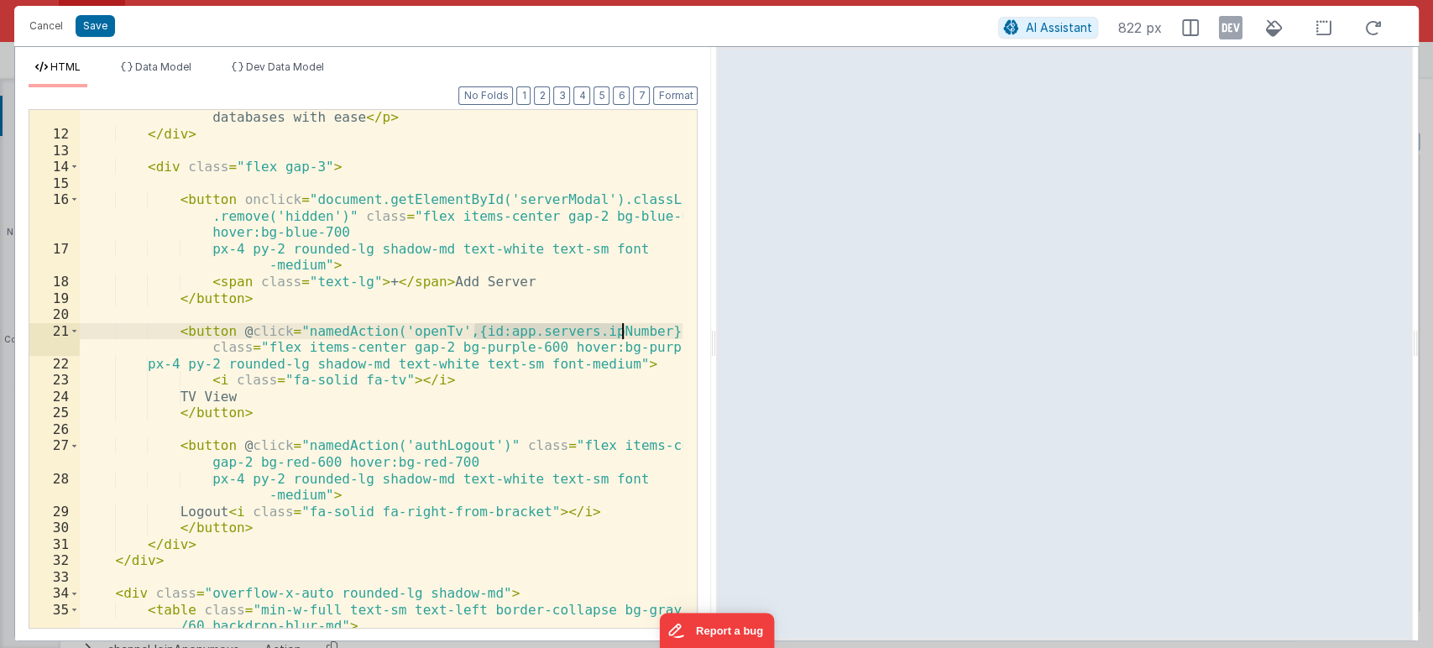
drag, startPoint x: 489, startPoint y: 328, endPoint x: 620, endPoint y: 332, distance: 131.0
click at [620, 332] on div "< p class = "text-slate-400 text-sm mt-1" > Monitor and manage your databases w…" at bounding box center [381, 376] width 603 height 567
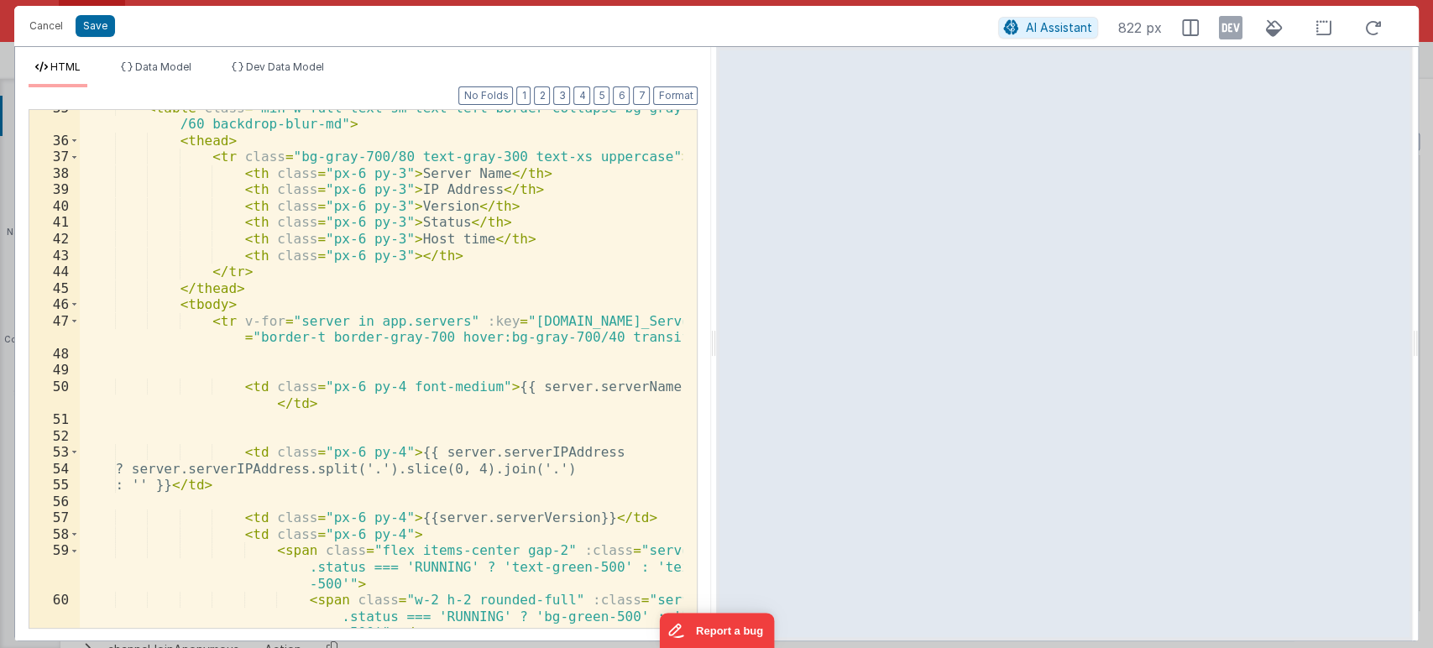
scroll to position [699, 0]
click at [251, 319] on div "< table class = "min-w-full text-sm text-left border-collapse bg-gray-800 /60 b…" at bounding box center [381, 400] width 603 height 600
click at [304, 319] on div "< table class = "min-w-full text-sm text-left border-collapse bg-gray-800 /60 b…" at bounding box center [381, 400] width 603 height 600
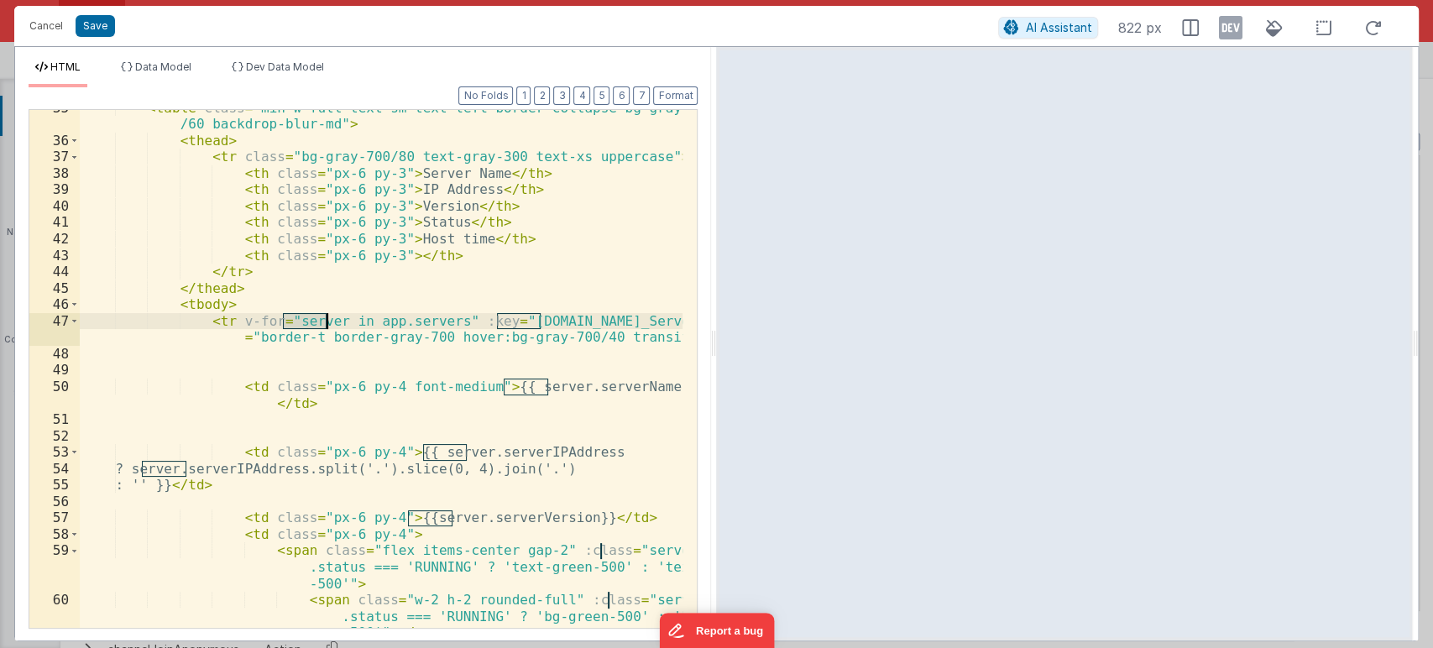
click at [410, 321] on div "< table class = "min-w-full text-sm text-left border-collapse bg-gray-800 /60 b…" at bounding box center [381, 400] width 603 height 600
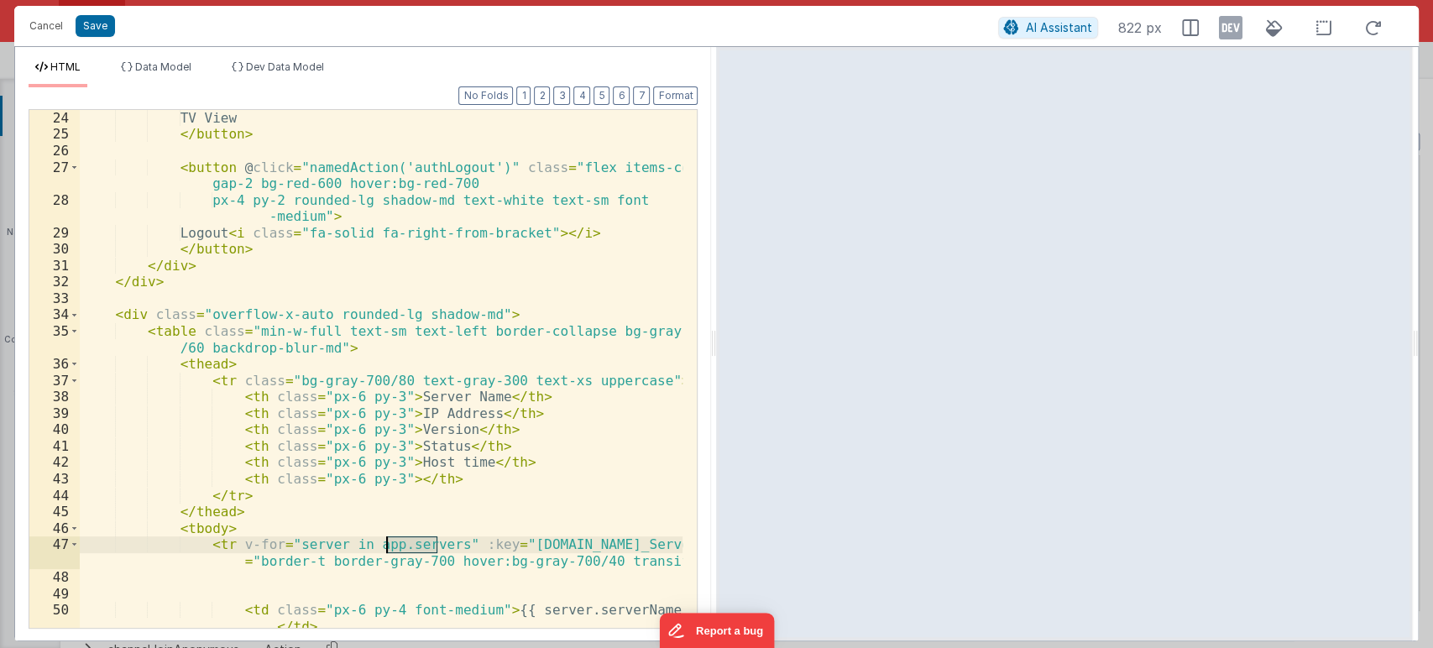
scroll to position [253, 0]
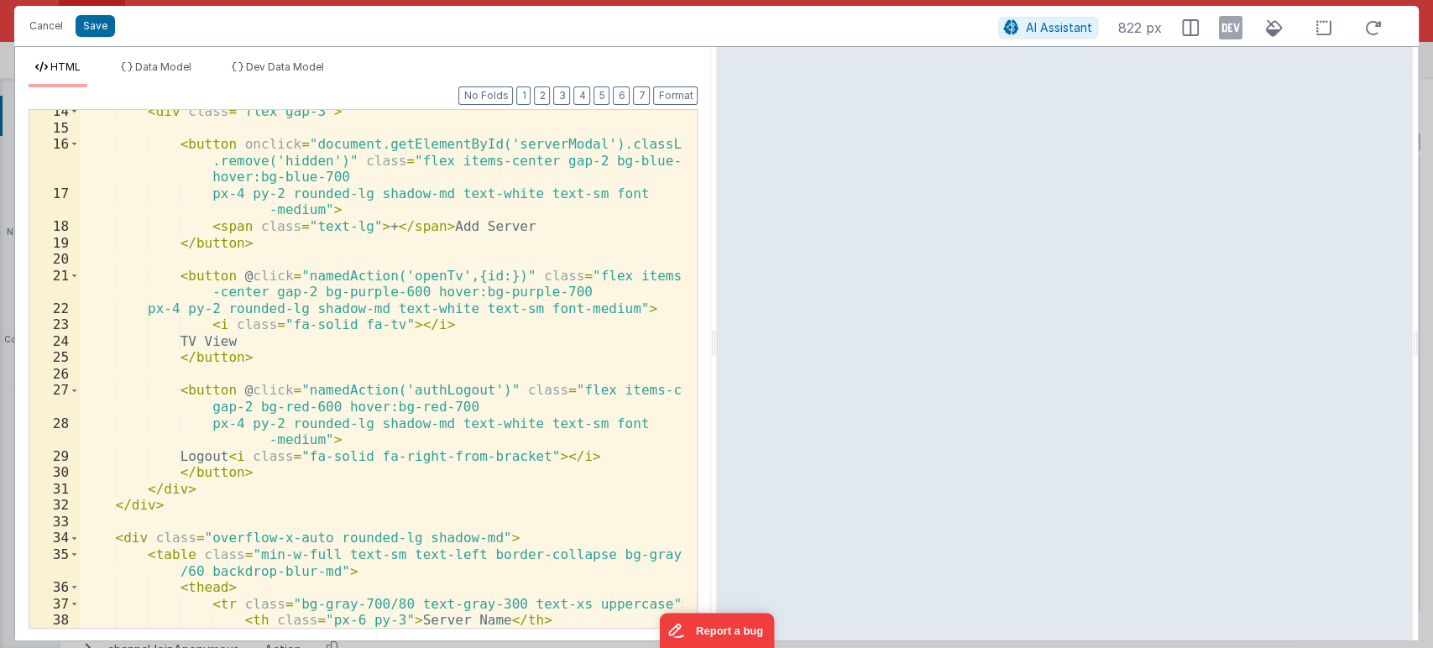
click at [470, 271] on div "< div class = "flex gap-3" > < button onclick = "document.getElementById('serve…" at bounding box center [381, 378] width 603 height 551
click at [500, 278] on div "< div class = "flex gap-3" > < button onclick = "document.getElementById('serve…" at bounding box center [381, 378] width 603 height 551
click at [103, 29] on button "Save" at bounding box center [95, 26] width 39 height 22
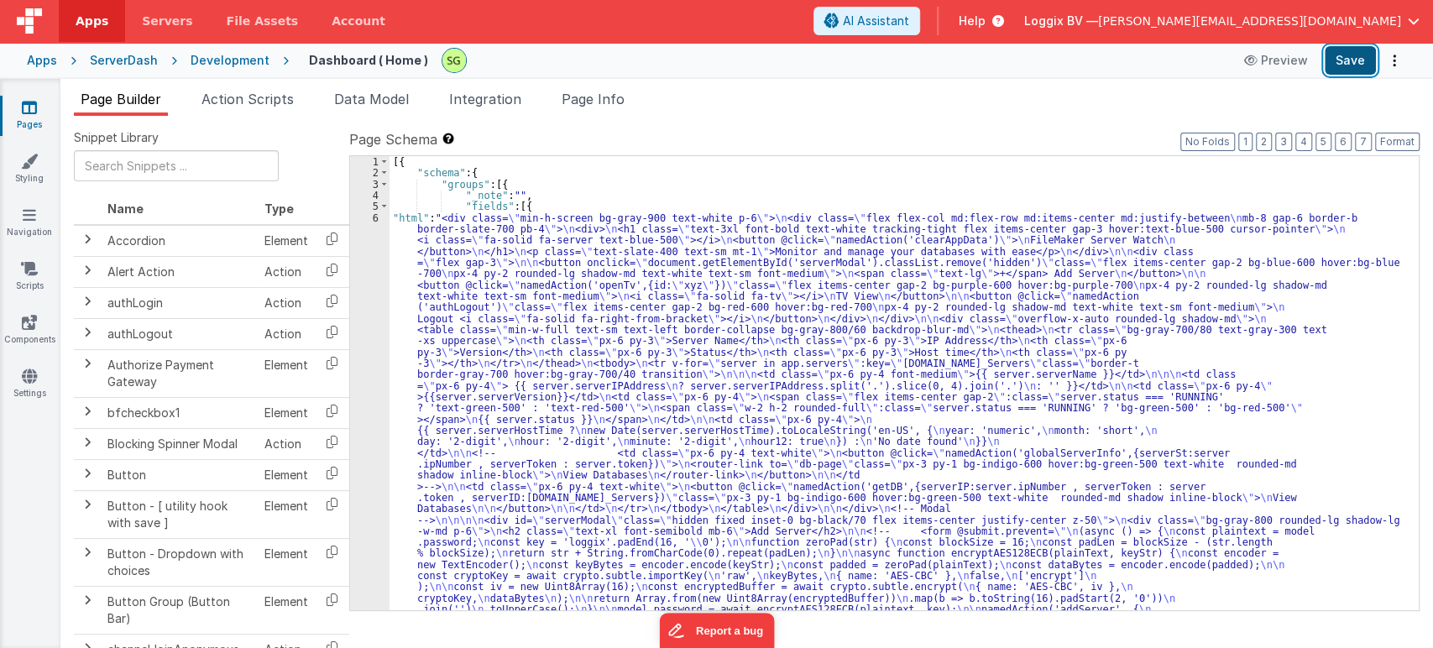
click at [1371, 60] on button "Save" at bounding box center [1349, 60] width 51 height 29
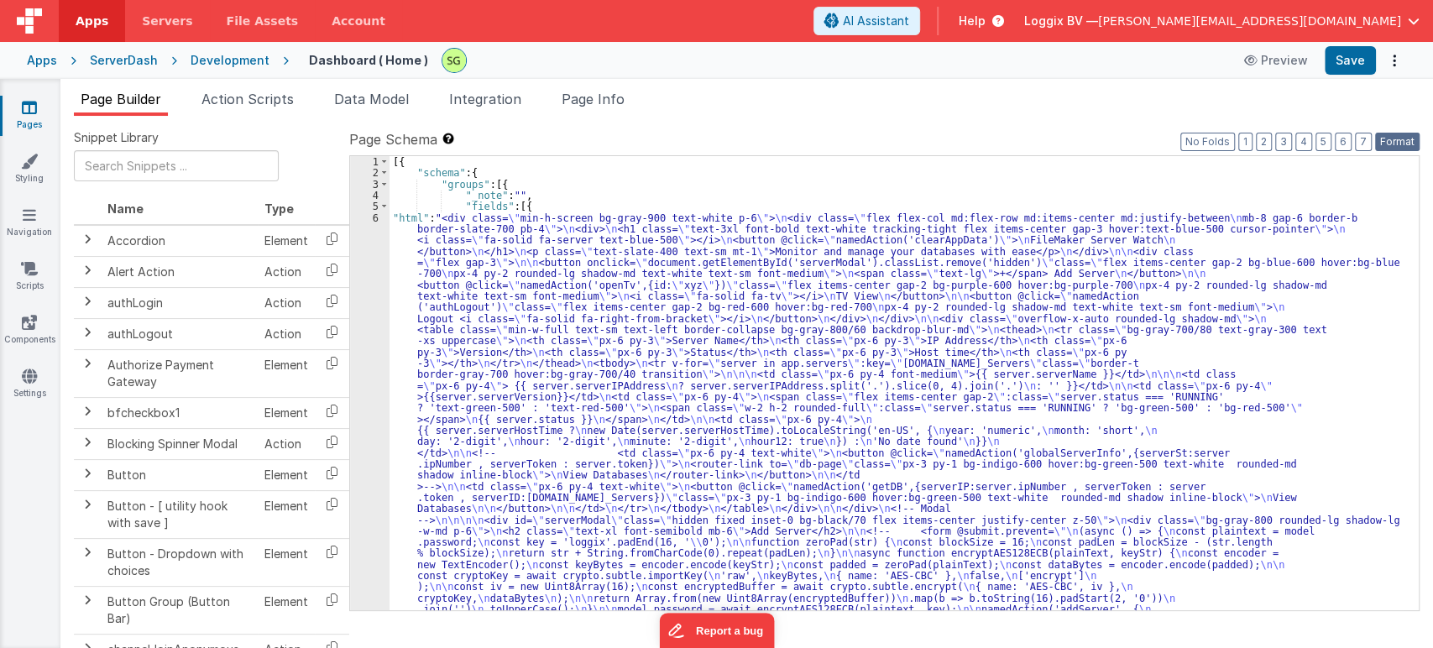
click at [1391, 133] on button "Format" at bounding box center [1397, 142] width 44 height 18
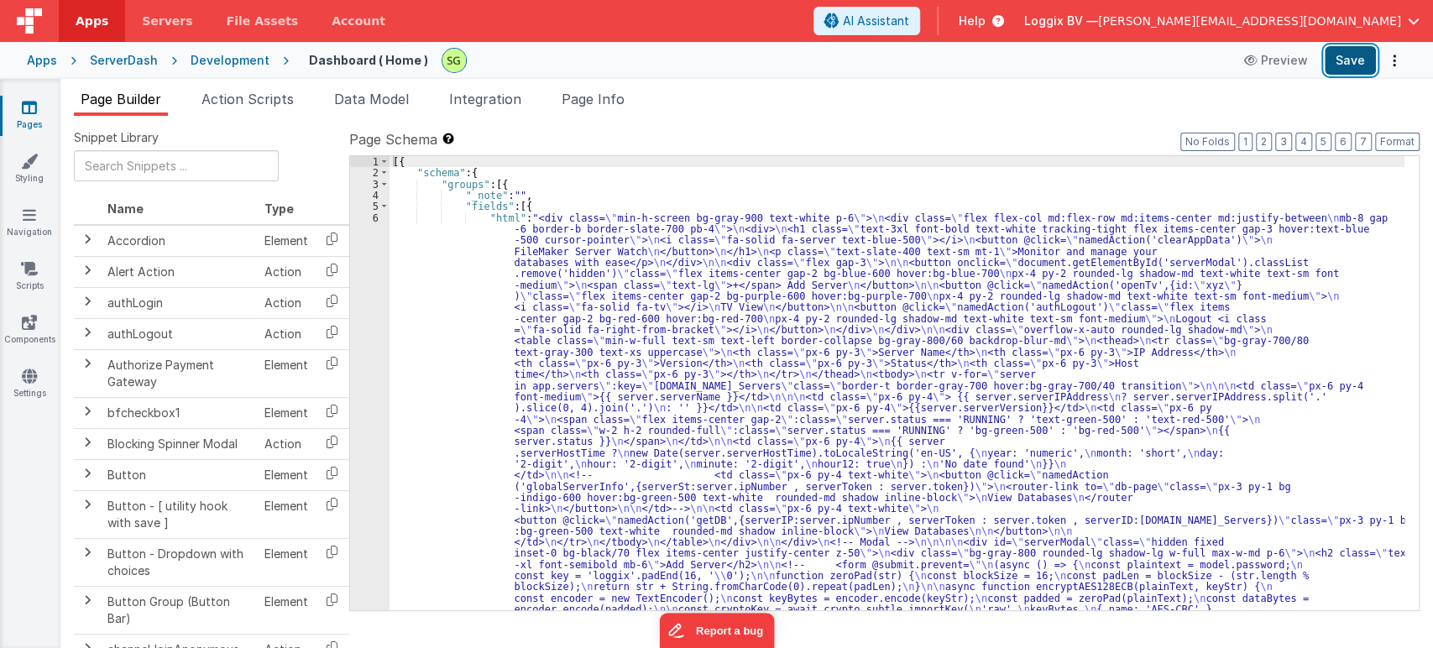
click at [1360, 72] on button "Save" at bounding box center [1349, 60] width 51 height 29
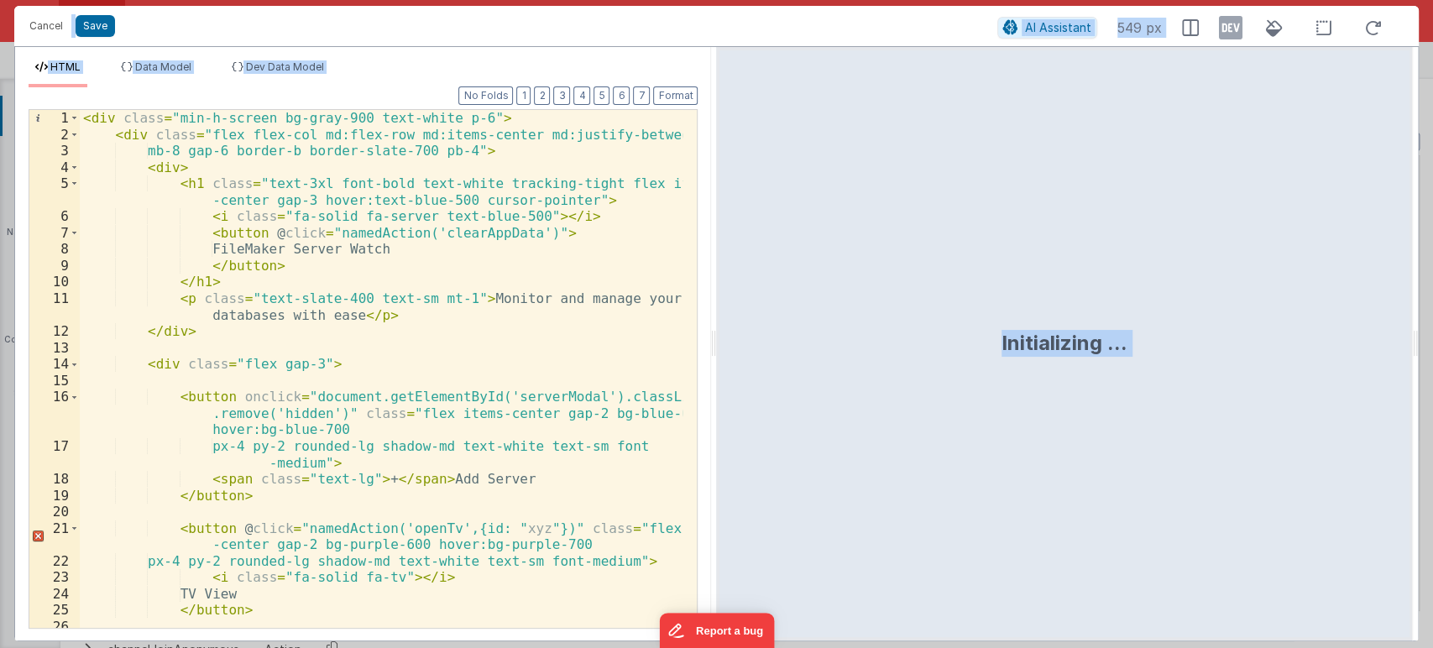
click at [561, 358] on div "< div class = "min-h-screen bg-gray-900 text-white p-6" > < div class = "flex f…" at bounding box center [381, 393] width 603 height 567
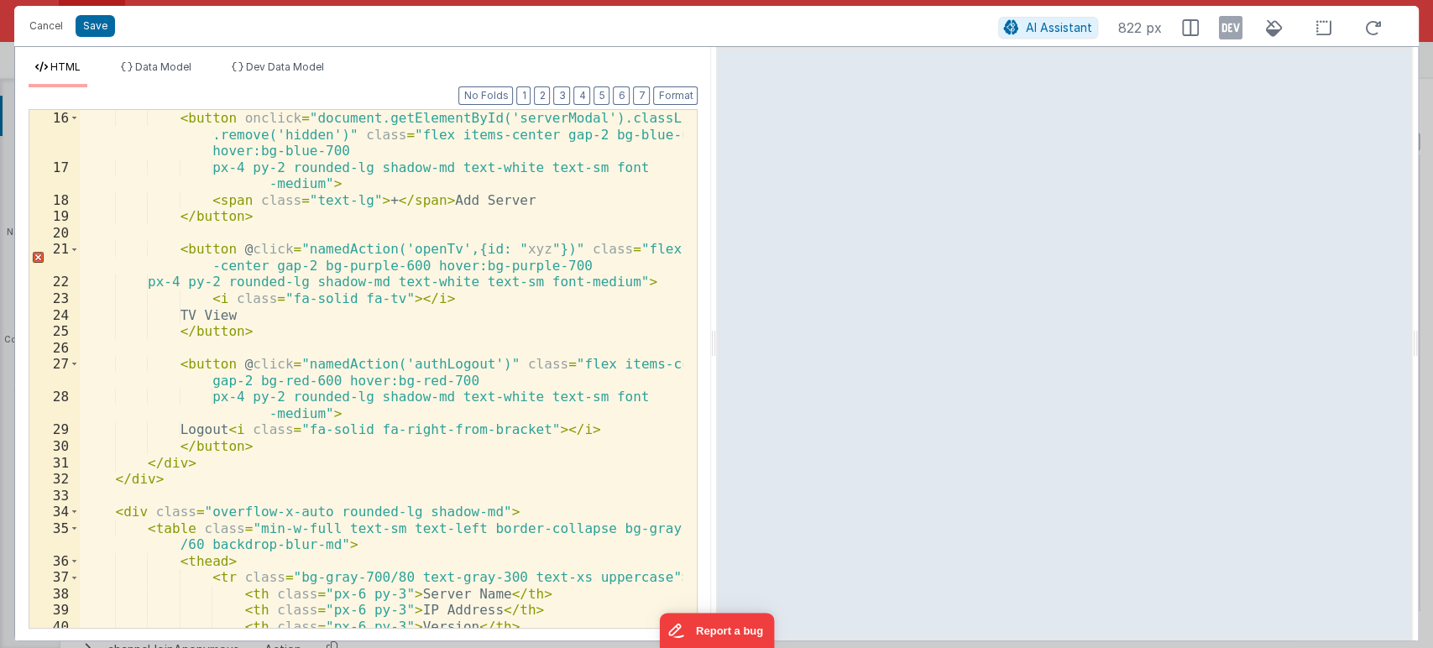
scroll to position [279, 0]
click at [514, 247] on div "< button onclick = "document.getElementById('serverModal').classList .remove('h…" at bounding box center [381, 401] width 603 height 583
click at [486, 250] on div "< button onclick = "document.getElementById('serverModal').classList .remove('h…" at bounding box center [381, 401] width 603 height 583
click at [89, 26] on button "Save" at bounding box center [95, 26] width 39 height 22
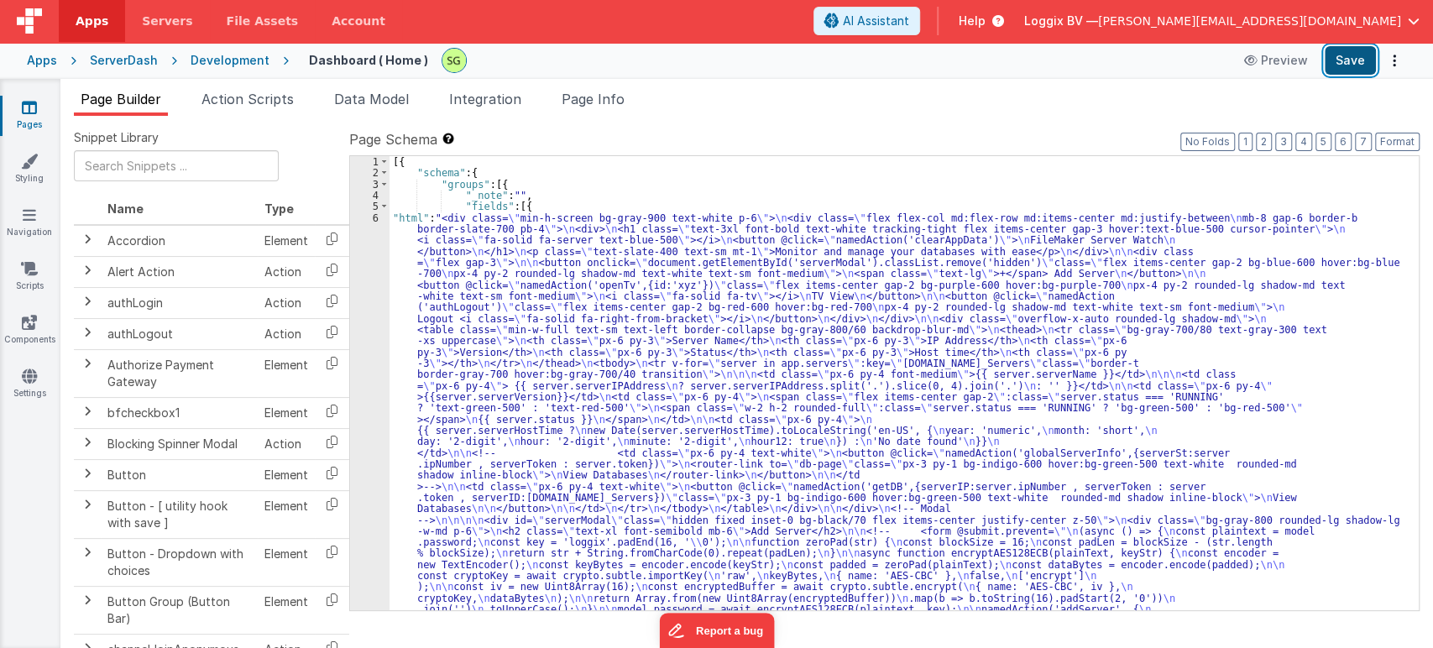
click at [1329, 60] on button "Save" at bounding box center [1349, 60] width 51 height 29
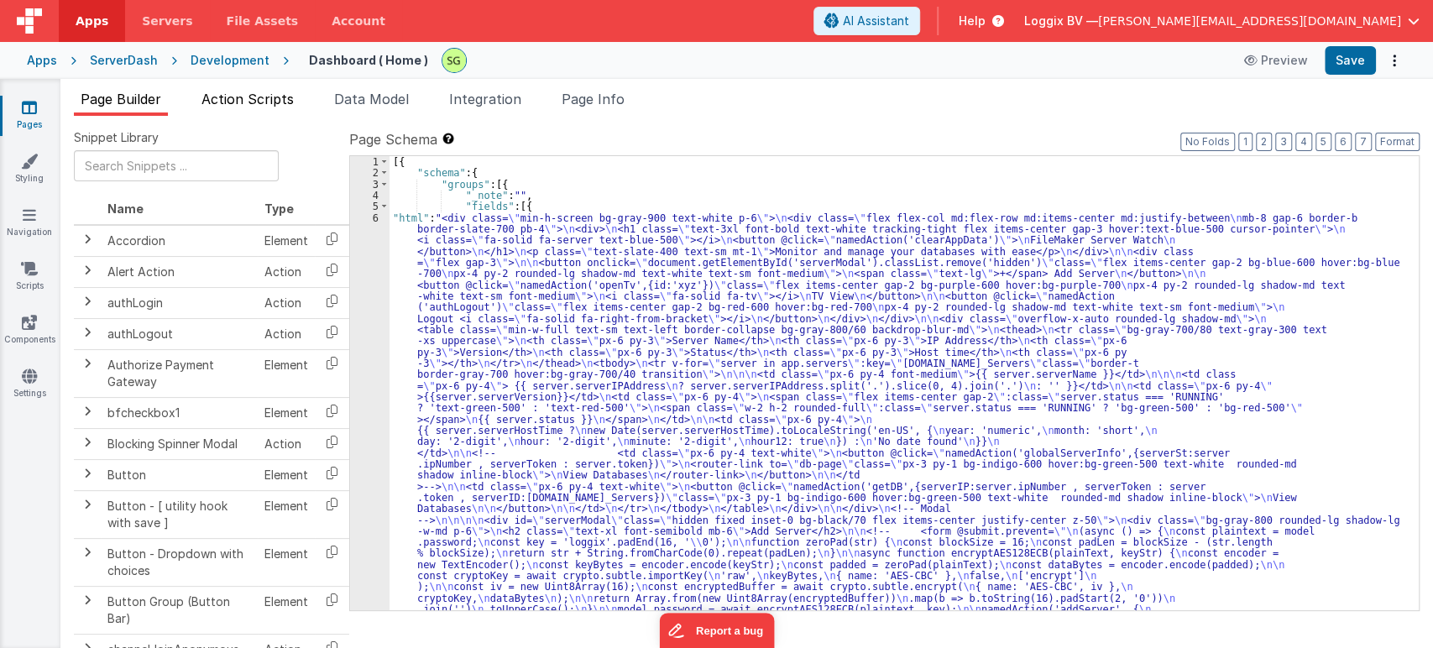
click at [277, 106] on span "Action Scripts" at bounding box center [247, 99] width 92 height 17
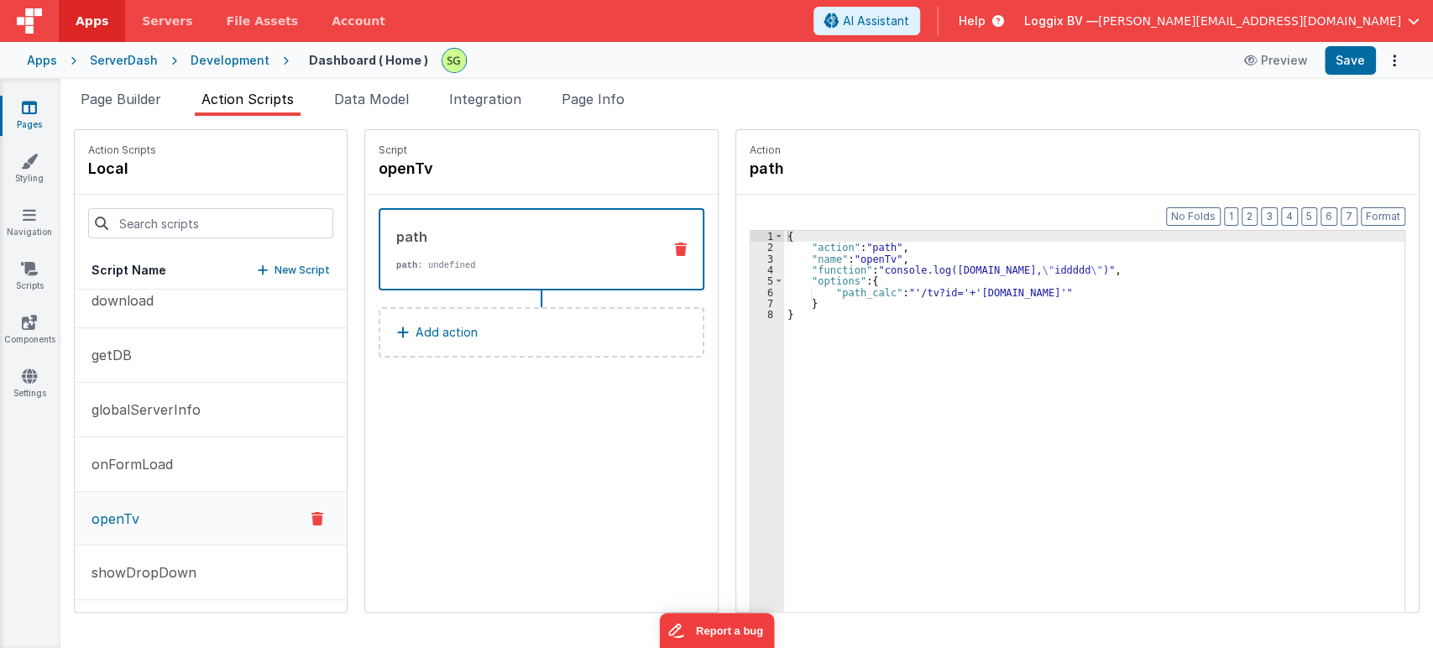
click at [1047, 290] on div "{ "action" : "path" , "name" : "openTv" , "function" : "console.log(action.opti…" at bounding box center [1102, 459] width 637 height 457
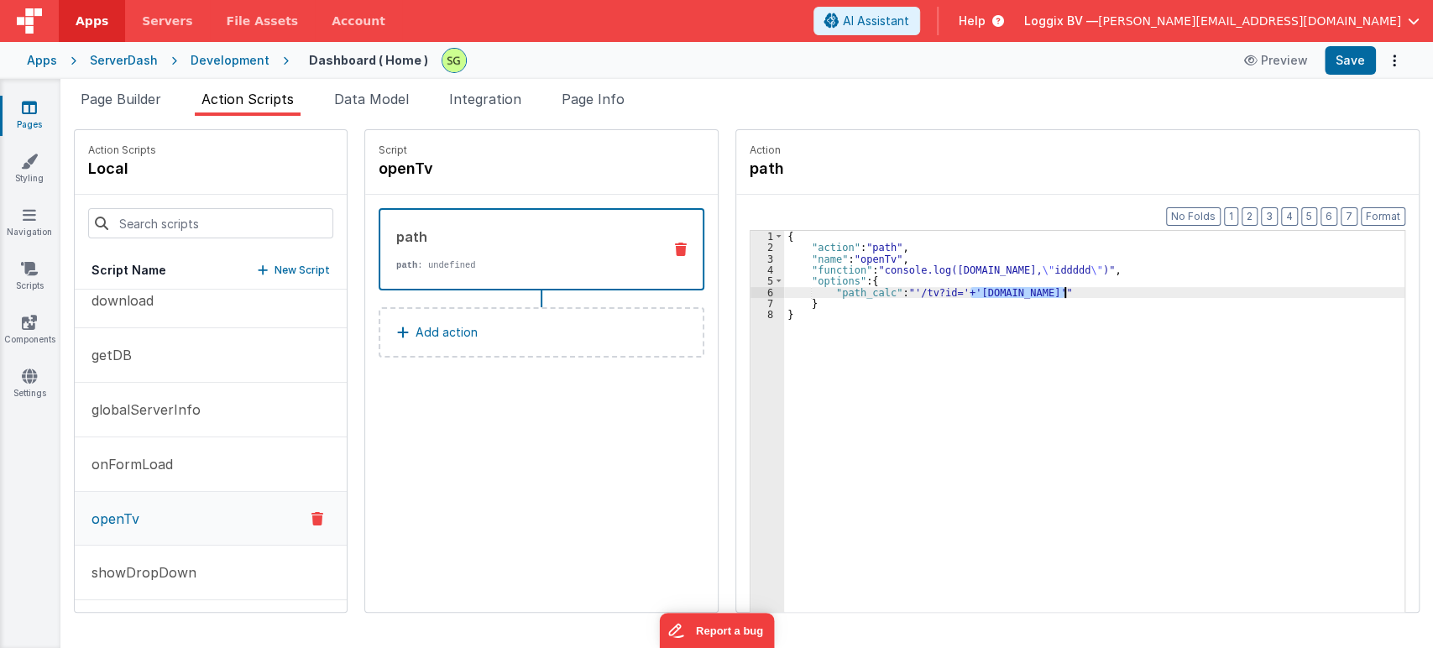
drag, startPoint x: 951, startPoint y: 293, endPoint x: 1047, endPoint y: 290, distance: 96.6
click at [1047, 290] on div "{ "action" : "path" , "name" : "openTv" , "function" : "console.log(action.opti…" at bounding box center [1102, 459] width 637 height 457
click at [953, 288] on div "{ "action" : "path" , "name" : "openTv" , "function" : "console.log(action.opti…" at bounding box center [1094, 447] width 620 height 433
click at [1052, 287] on div "{ "action" : "path" , "name" : "openTv" , "function" : "console.log(action.opti…" at bounding box center [1102, 459] width 637 height 457
drag, startPoint x: 953, startPoint y: 287, endPoint x: 1047, endPoint y: 295, distance: 93.5
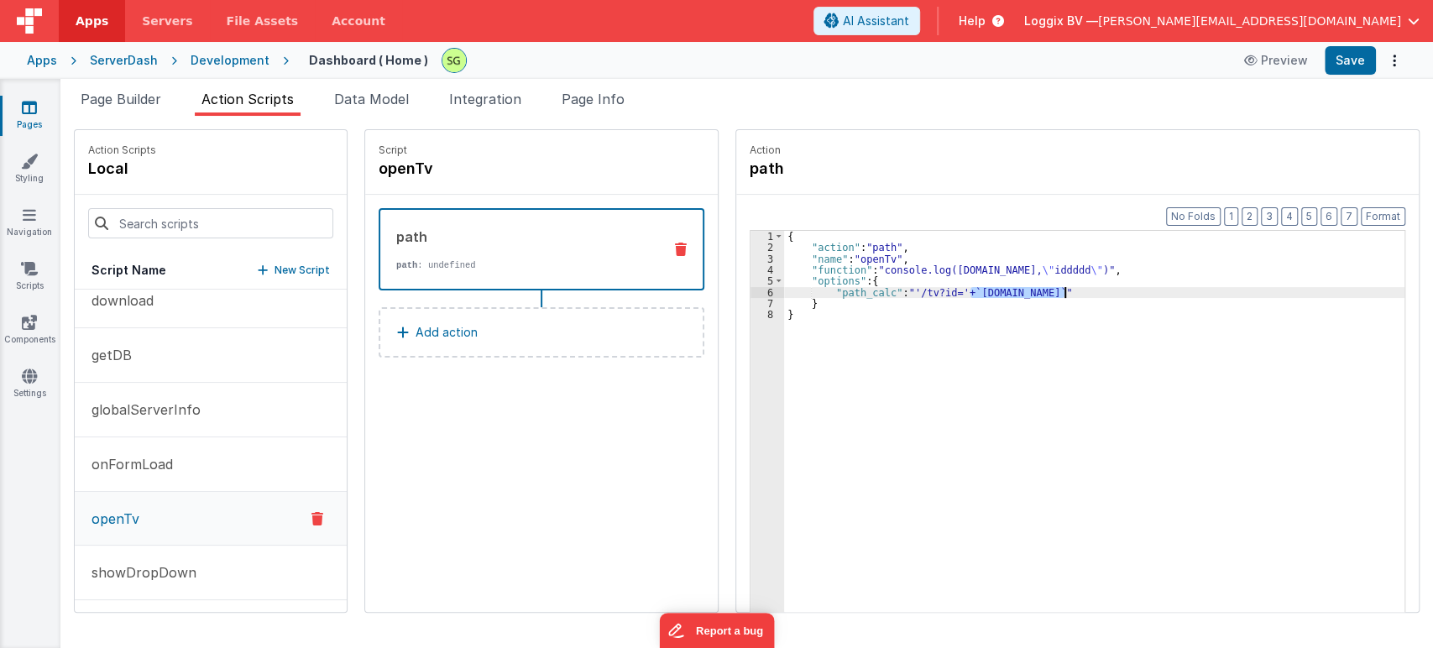
click at [1047, 295] on div "{ "action" : "path" , "name" : "openTv" , "function" : "console.log(action.opti…" at bounding box center [1102, 459] width 637 height 457
click at [976, 416] on div "{ "action" : "path" , "name" : "openTv" , "function" : "console.log(action.opti…" at bounding box center [1102, 459] width 637 height 457
click at [953, 285] on div "{ "action" : "path" , "name" : "openTv" , "function" : "console.log(action.opti…" at bounding box center [1102, 459] width 637 height 457
click at [1345, 58] on button "Save" at bounding box center [1349, 60] width 51 height 29
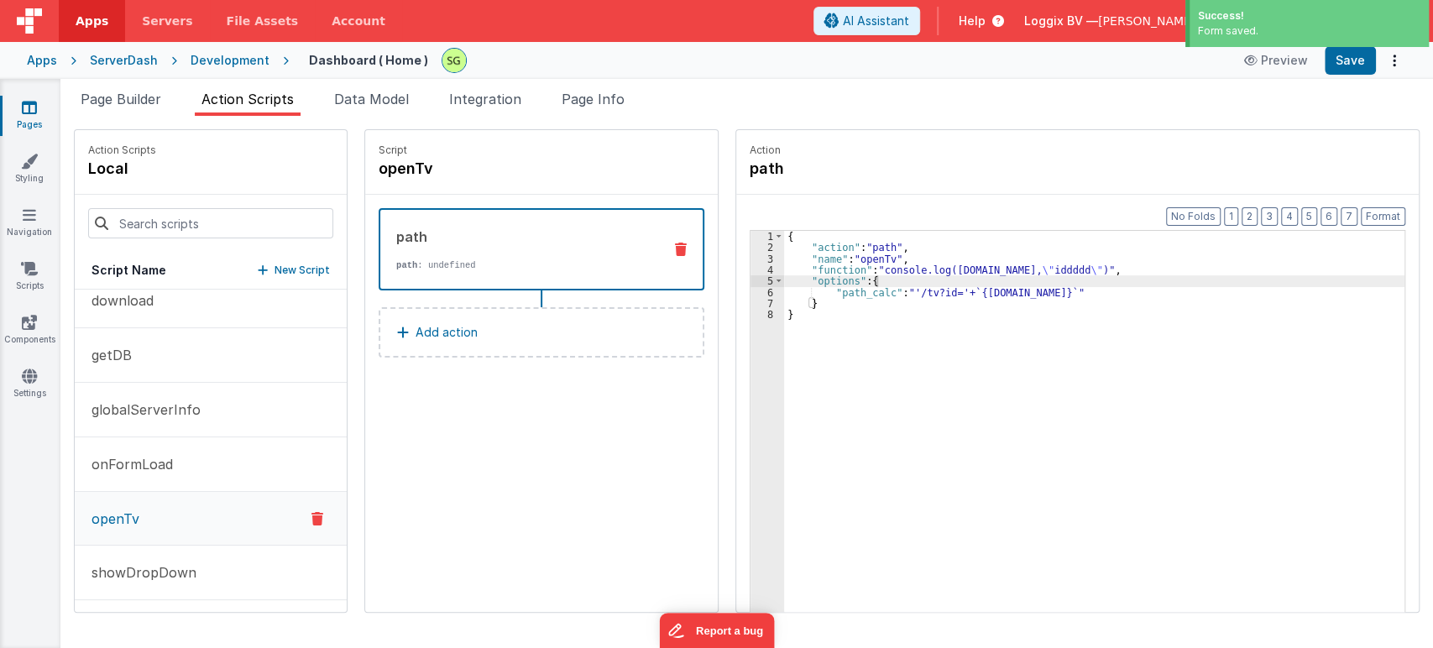
click at [958, 292] on div "{ "action" : "path" , "name" : "openTv" , "function" : "console.log(action.opti…" at bounding box center [1102, 459] width 637 height 457
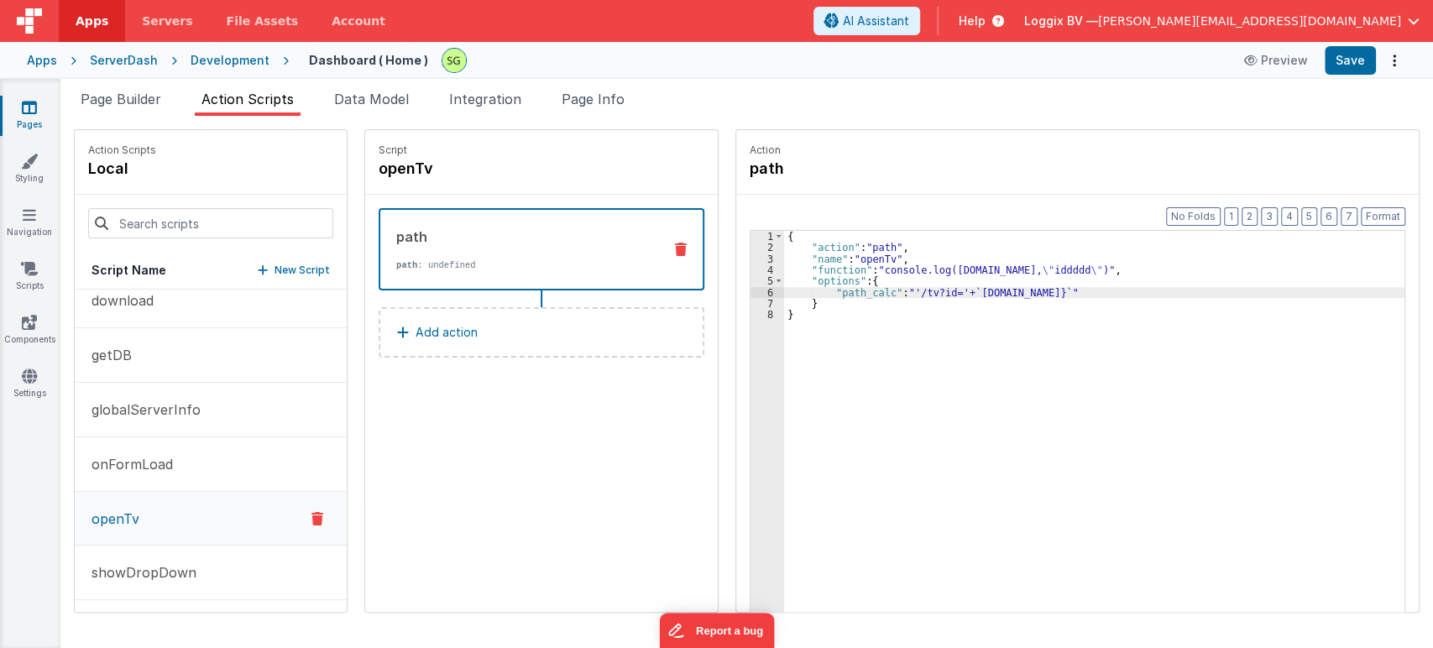
click at [1052, 286] on div "{ "action" : "path" , "name" : "openTv" , "function" : "console.log(action.opti…" at bounding box center [1102, 459] width 637 height 457
click at [1360, 52] on button "Save" at bounding box center [1349, 60] width 51 height 29
click at [1046, 307] on div "{ "action" : "path" , "name" : "openTv" , "function" : "console.log(action.opti…" at bounding box center [1102, 459] width 637 height 457
click at [1047, 289] on div "{ "action" : "path" , "name" : "openTv" , "function" : "console.log(action.opti…" at bounding box center [1102, 459] width 637 height 457
click at [952, 290] on div "{ "action" : "path" , "name" : "openTv" , "function" : "console.log(action.opti…" at bounding box center [1102, 459] width 637 height 457
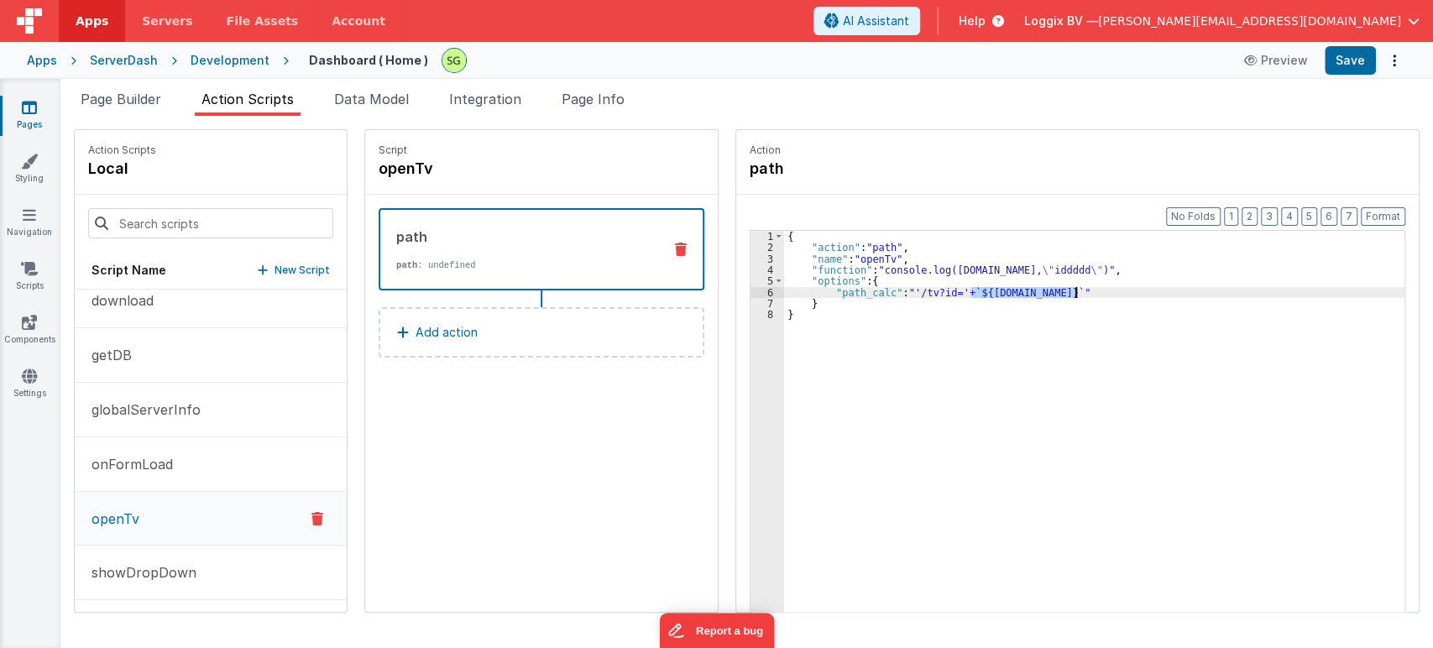
drag, startPoint x: 951, startPoint y: 293, endPoint x: 1060, endPoint y: 289, distance: 109.2
click at [1060, 289] on div "{ "action" : "path" , "name" : "openTv" , "function" : "console.log(action.opti…" at bounding box center [1102, 459] width 637 height 457
click at [894, 287] on div "{ "action" : "path" , "name" : "openTv" , "function" : "console.log(action.opti…" at bounding box center [1102, 459] width 637 height 457
click at [897, 287] on div "{ "action" : "path" , "name" : "openTv" , "function" : "console.log(action.opti…" at bounding box center [1102, 459] width 637 height 457
click at [1347, 68] on button "Save" at bounding box center [1349, 60] width 51 height 29
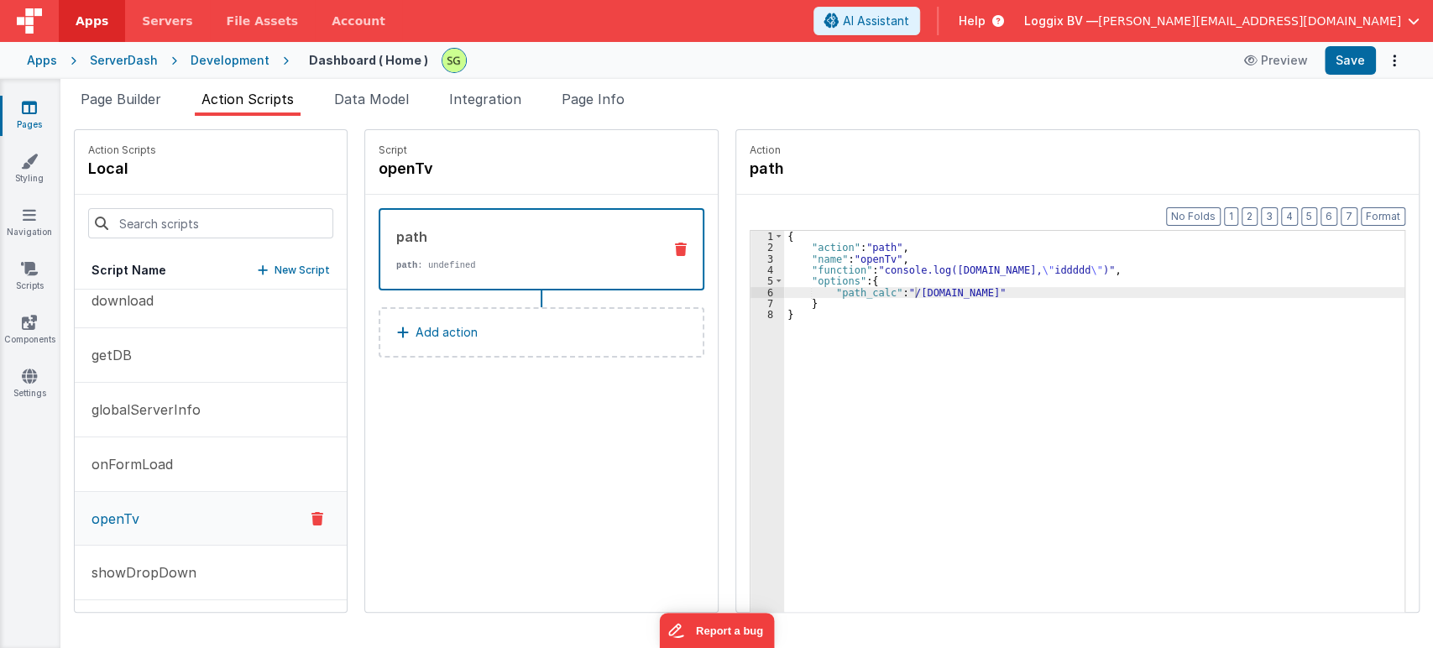
click at [897, 289] on div "{ "action" : "path" , "name" : "openTv" , "function" : "console.log(action.opti…" at bounding box center [1102, 459] width 637 height 457
drag, startPoint x: 990, startPoint y: 286, endPoint x: 899, endPoint y: 291, distance: 90.8
click at [899, 291] on div "{ "action" : "path" , "name" : "openTv" , "function" : "console.log(action.opti…" at bounding box center [1102, 459] width 637 height 457
click at [890, 287] on div "{ "action" : "path" , "name" : "openTv" , "function" : "console.log(action.opti…" at bounding box center [1102, 459] width 637 height 457
click at [915, 294] on div "{ "action" : "path" , "name" : "openTv" , "function" : "console.log(action.opti…" at bounding box center [1102, 459] width 637 height 457
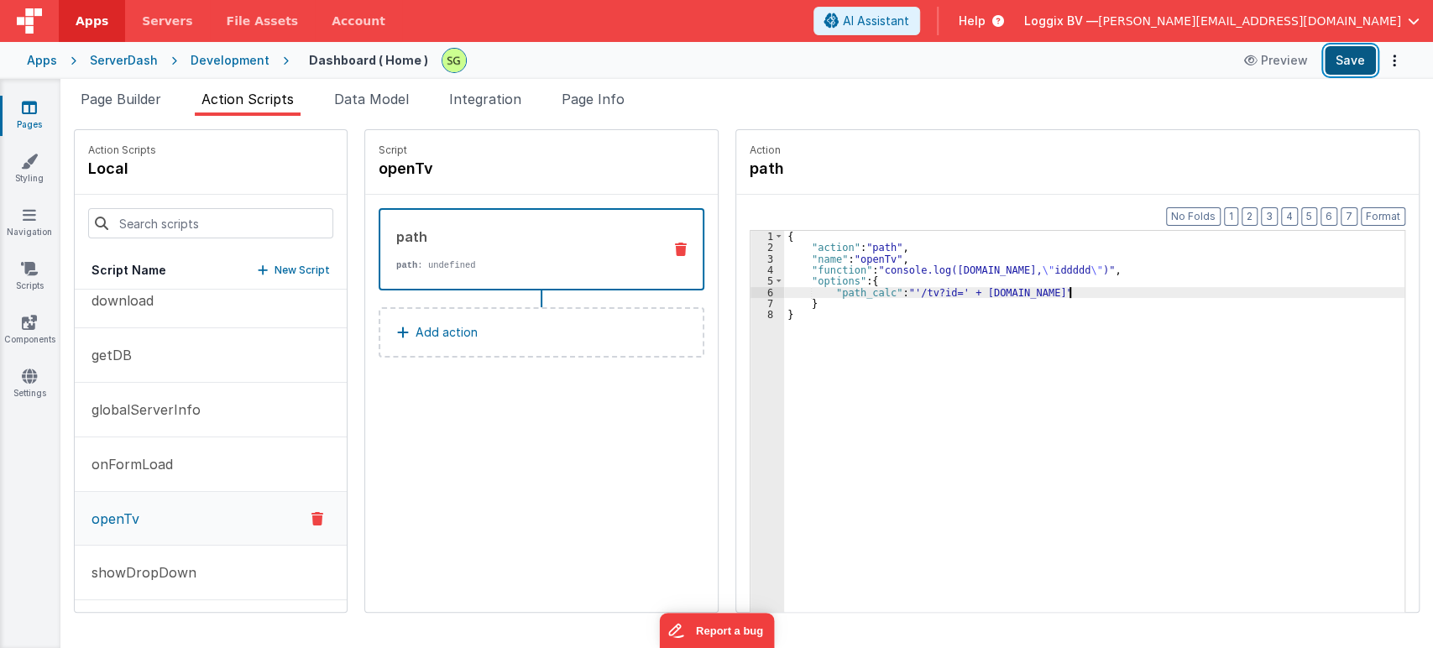
click at [1361, 56] on button "Save" at bounding box center [1349, 60] width 51 height 29
click at [866, 292] on div "{ "action" : "path" , "name" : "openTv" , "function" : "console.log(action.opti…" at bounding box center [1102, 459] width 637 height 457
click at [1354, 51] on button "Save" at bounding box center [1349, 60] width 51 height 29
click at [913, 284] on div "{ "action" : "path" , "name" : "openTv" , "function" : "console.log(action.opti…" at bounding box center [1102, 459] width 637 height 457
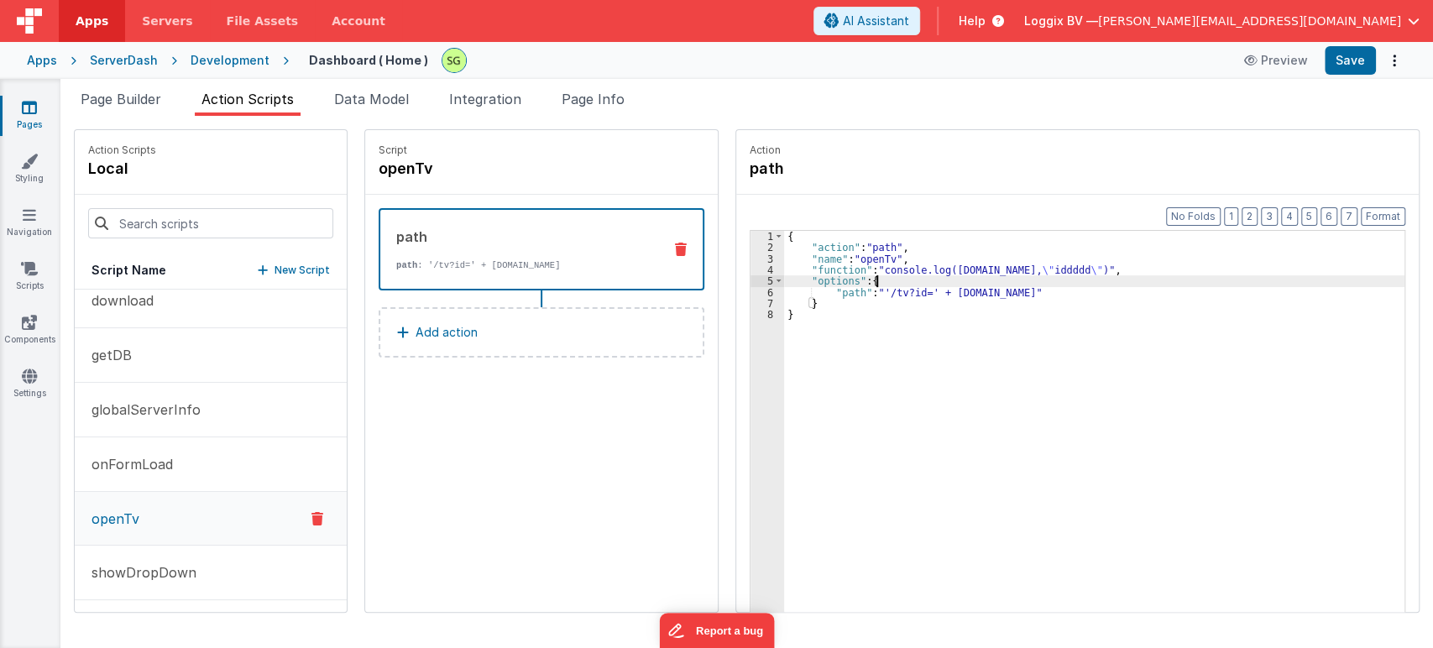
click at [913, 290] on div "{ "action" : "path" , "name" : "openTv" , "function" : "console.log(action.opti…" at bounding box center [1102, 459] width 637 height 457
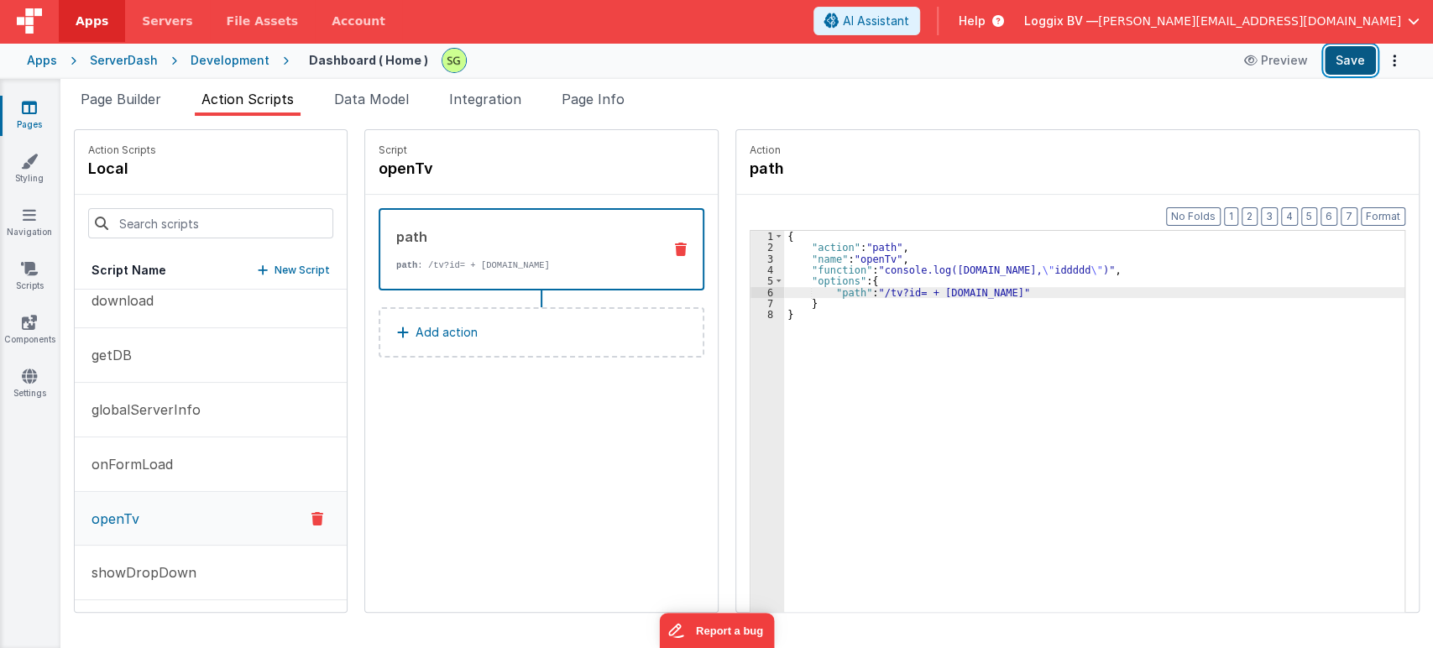
click at [1336, 65] on button "Save" at bounding box center [1349, 60] width 51 height 29
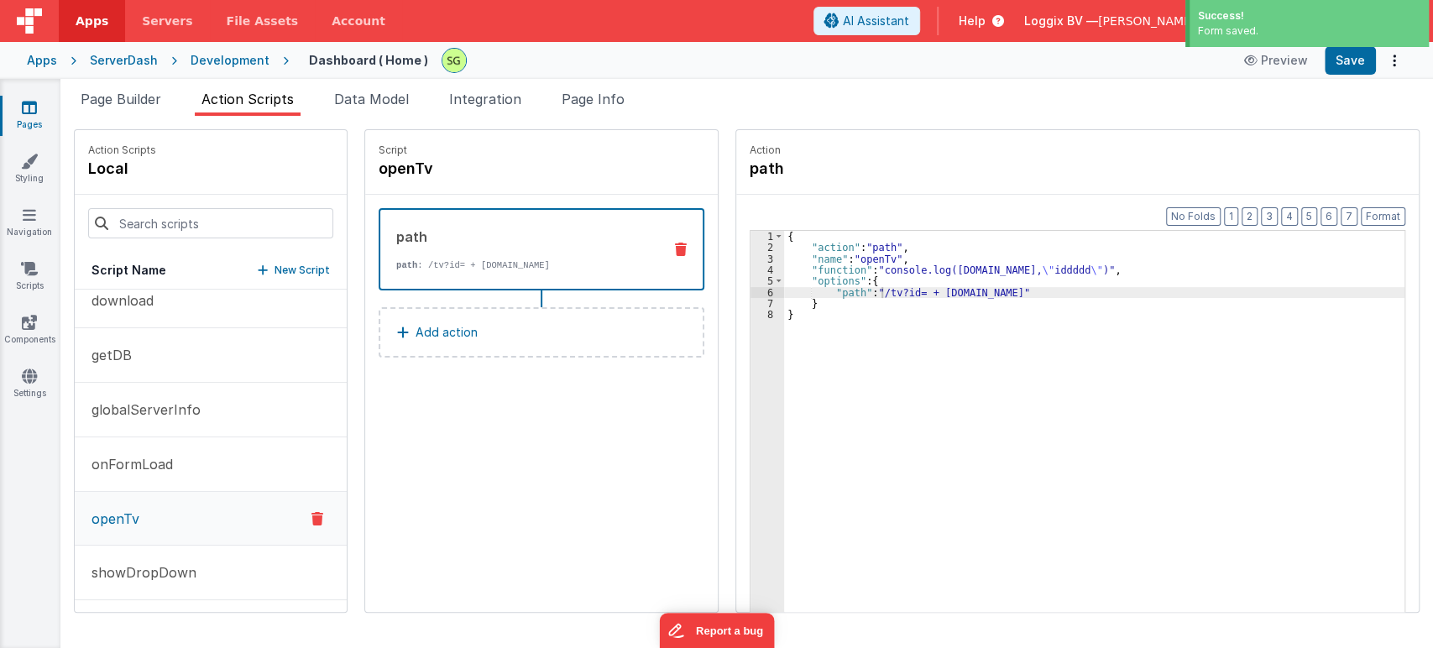
click at [920, 291] on div "{ "action" : "path" , "name" : "openTv" , "function" : "console.log(action.opti…" at bounding box center [1102, 459] width 637 height 457
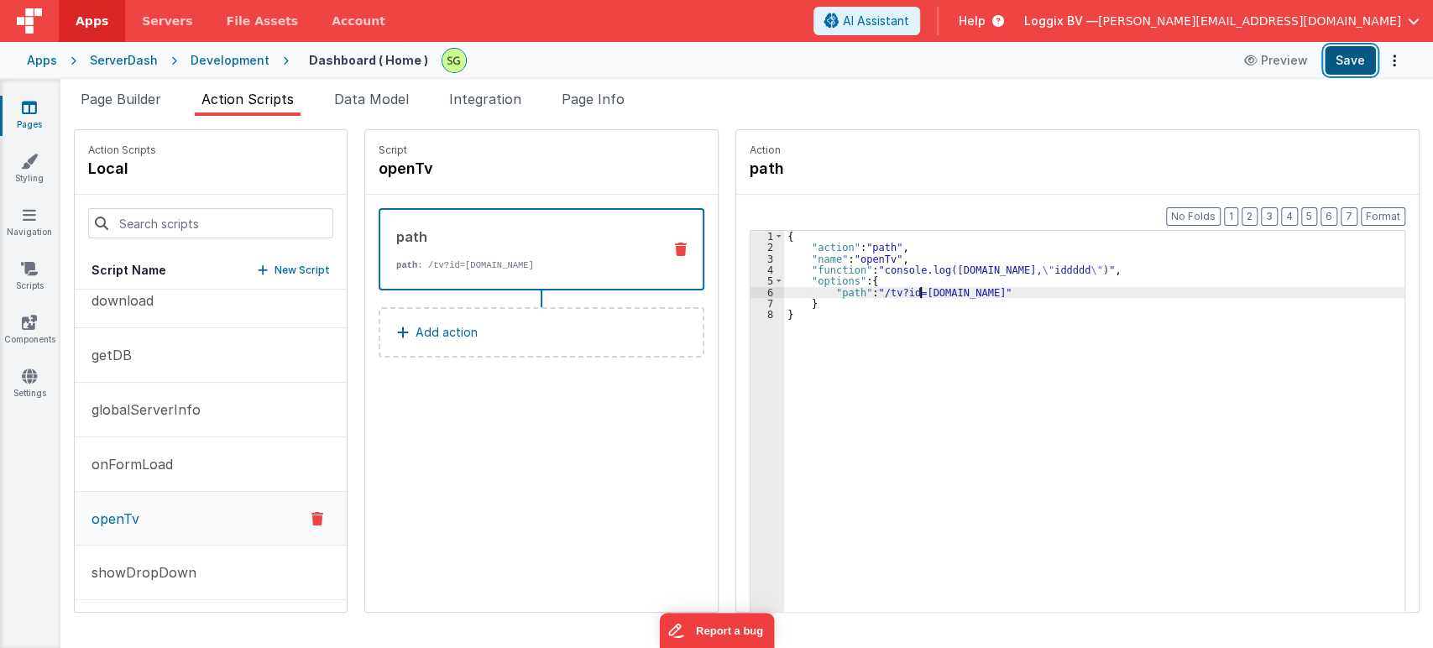
click at [1362, 65] on button "Save" at bounding box center [1349, 60] width 51 height 29
click at [900, 292] on div "{ "action" : "path" , "name" : "openTv" , "function" : "console.log(action.opti…" at bounding box center [1102, 459] width 637 height 457
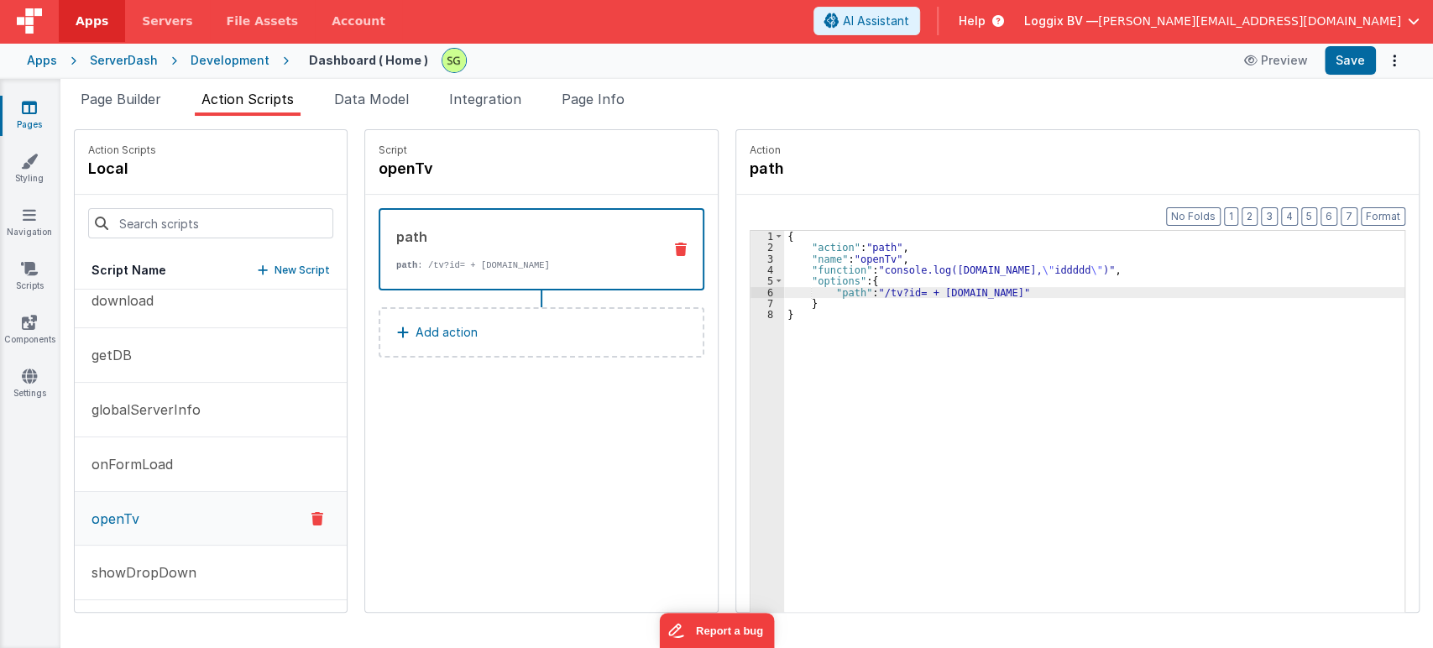
click at [907, 291] on div "{ "action" : "path" , "name" : "openTv" , "function" : "console.log(action.opti…" at bounding box center [1102, 459] width 637 height 457
click at [1344, 65] on button "Save" at bounding box center [1349, 60] width 51 height 29
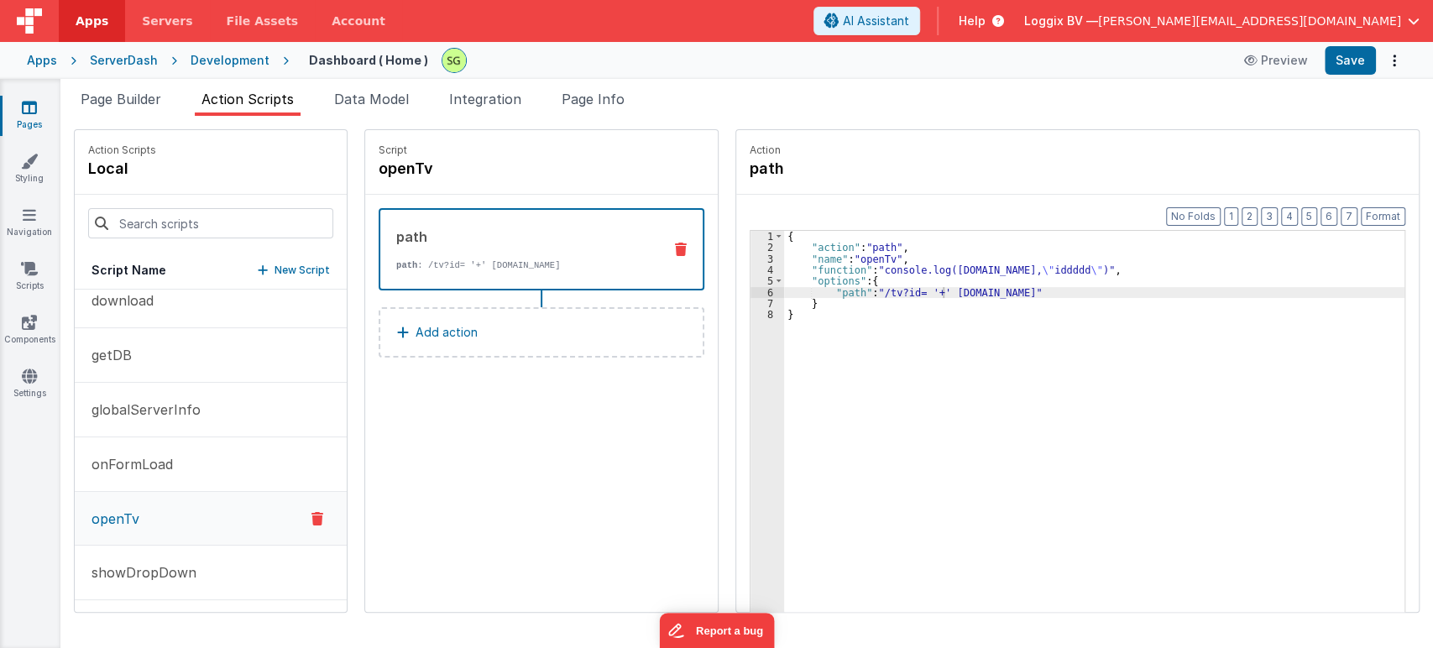
click at [925, 291] on div "{ "action" : "path" , "name" : "openTv" , "function" : "console.log(action.opti…" at bounding box center [1102, 459] width 637 height 457
click at [902, 293] on div "{ "action" : "path" , "name" : "openTv" , "function" : "console.log(action.opti…" at bounding box center [1102, 459] width 637 height 457
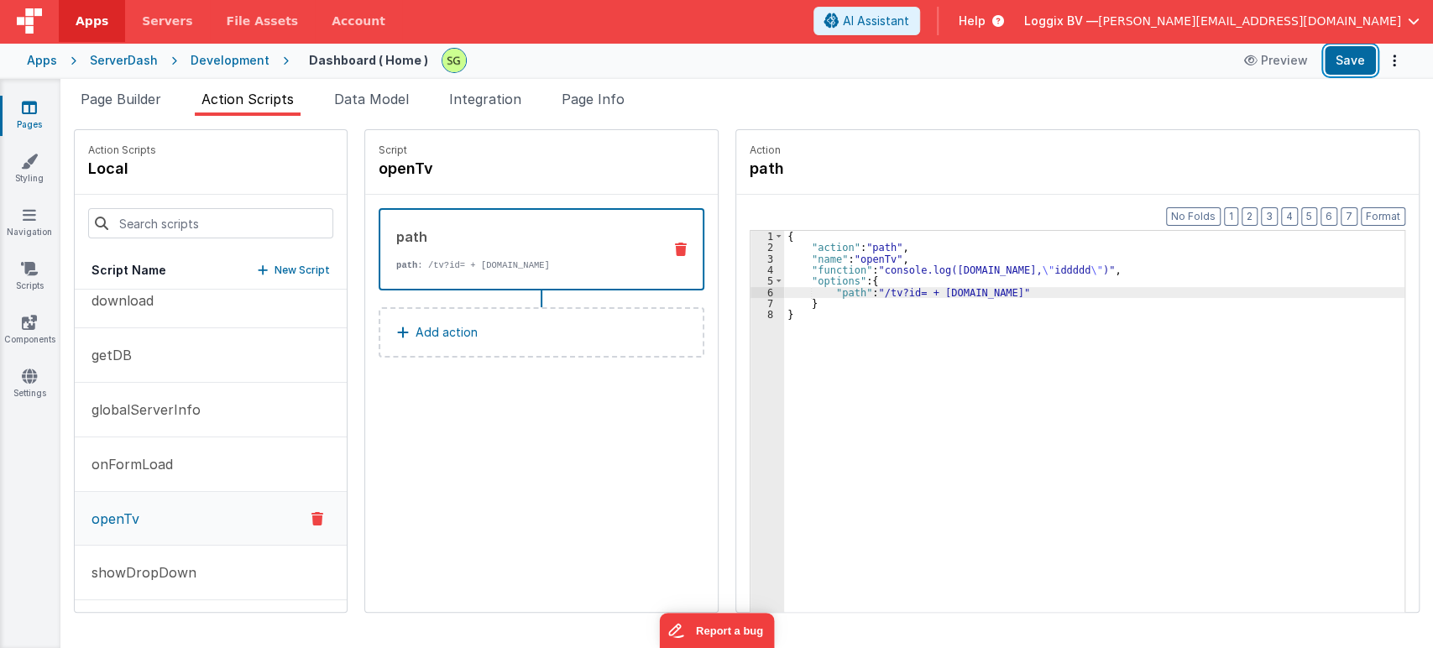
click at [1335, 61] on button "Save" at bounding box center [1349, 60] width 51 height 29
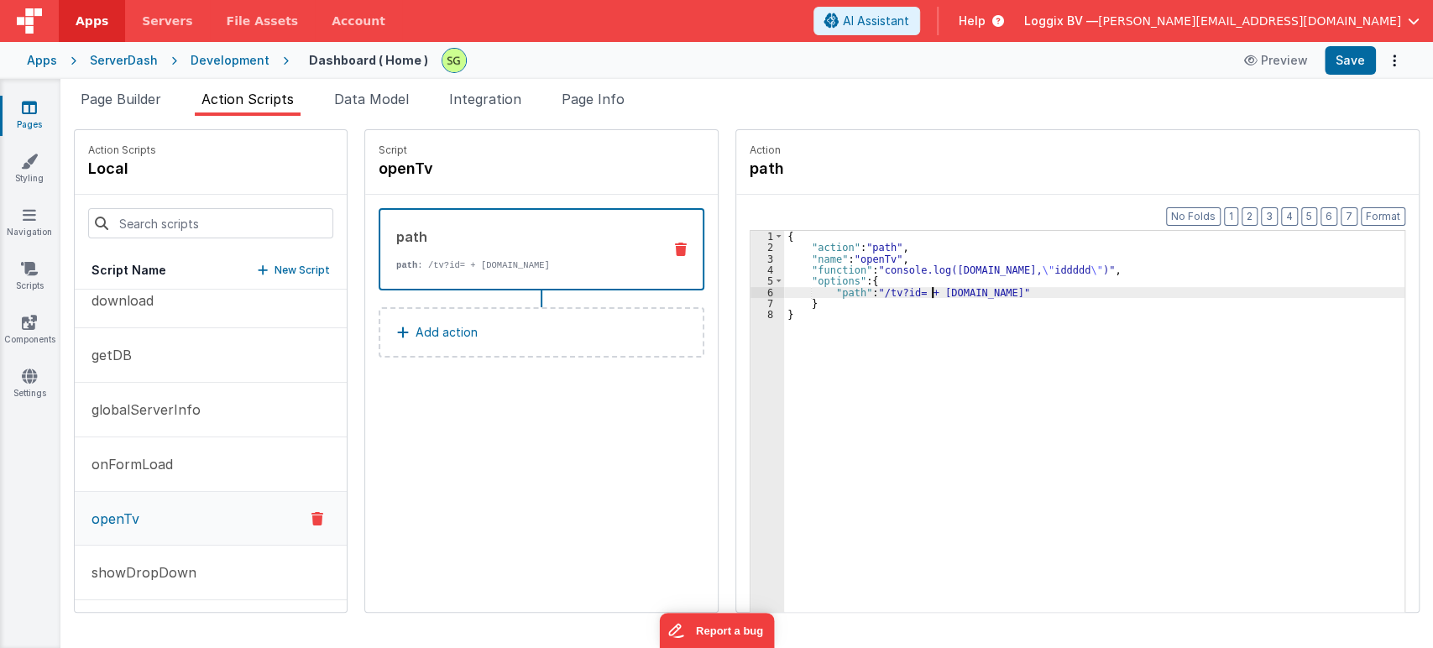
click at [913, 290] on div "{ "action" : "path" , "name" : "openTv" , "function" : "console.log(action.opti…" at bounding box center [1102, 459] width 637 height 457
click at [1351, 56] on button "Save" at bounding box center [1349, 60] width 51 height 29
click at [911, 289] on div "{ "action" : "path" , "name" : "openTv" , "function" : "console.log(action.opti…" at bounding box center [1102, 459] width 637 height 457
click at [1007, 286] on div "{ "action" : "path" , "name" : "openTv" , "function" : "console.log(action.opti…" at bounding box center [1102, 459] width 637 height 457
drag, startPoint x: 989, startPoint y: 294, endPoint x: 909, endPoint y: 294, distance: 79.7
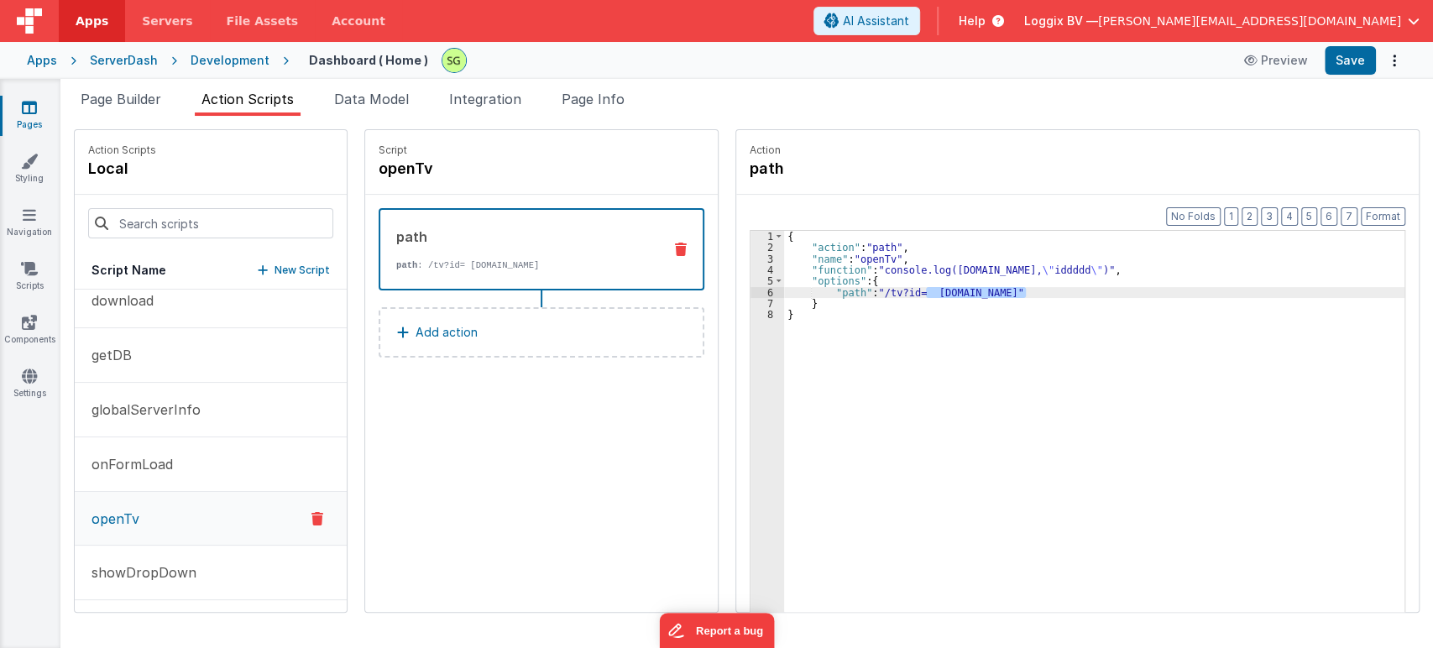
click at [909, 294] on div "{ "action" : "path" , "name" : "openTv" , "function" : "console.log(action.opti…" at bounding box center [1102, 459] width 637 height 457
click at [896, 368] on div "{ "action" : "path" , "name" : "openTv" , "function" : "console.log(action.opti…" at bounding box center [1102, 459] width 637 height 457
click at [825, 270] on div "{ "action" : "path" , "name" : "openTv" , "function" : "console.log(action.opti…" at bounding box center [1102, 459] width 637 height 457
click at [892, 271] on div "{ "action" : "path" , "name" : "openTv" , "function" : "console.log(action.opti…" at bounding box center [1102, 459] width 637 height 457
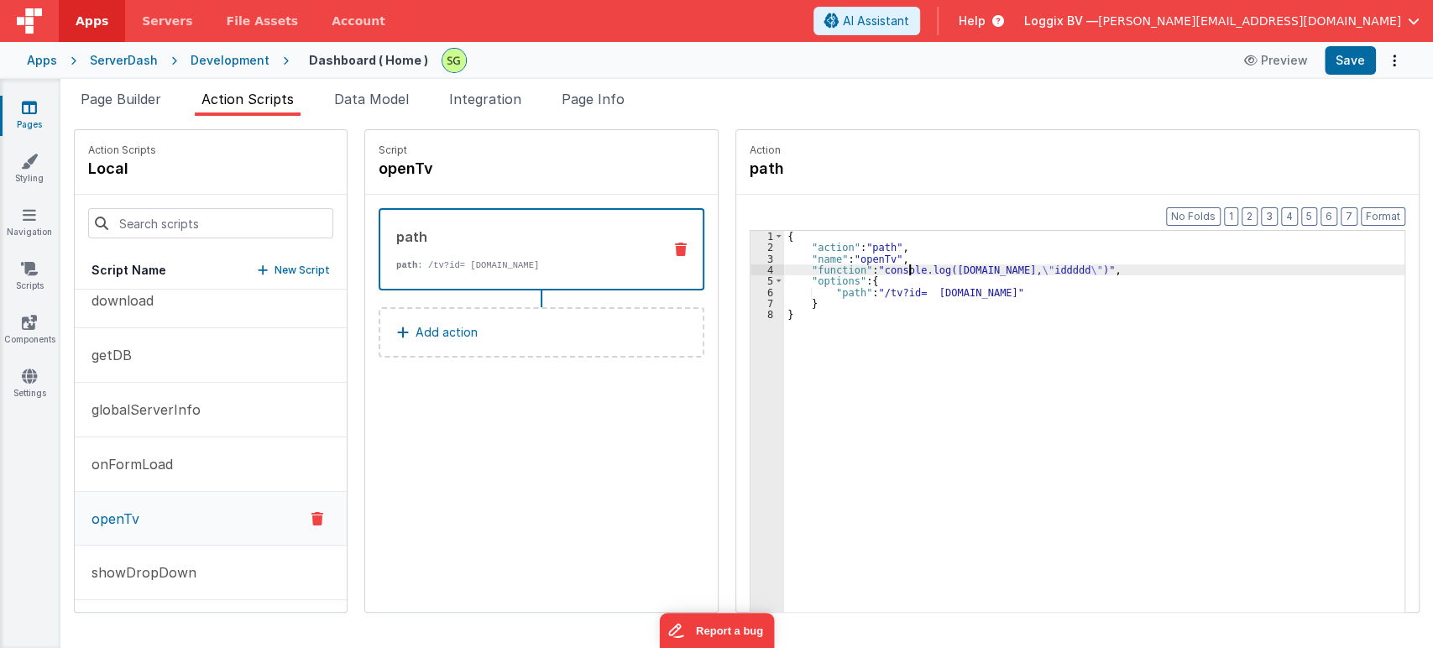
click at [892, 271] on div "{ "action" : "path" , "name" : "openTv" , "function" : "console.log(action.opti…" at bounding box center [1102, 459] width 637 height 457
click at [937, 271] on div "{ "action" : "path" , "name" : "openTv" , "function" : "console.log(action.opti…" at bounding box center [1102, 459] width 637 height 457
click at [980, 272] on div "{ "action" : "path" , "name" : "openTv" , "function" : "console.log(action.opti…" at bounding box center [1102, 459] width 637 height 457
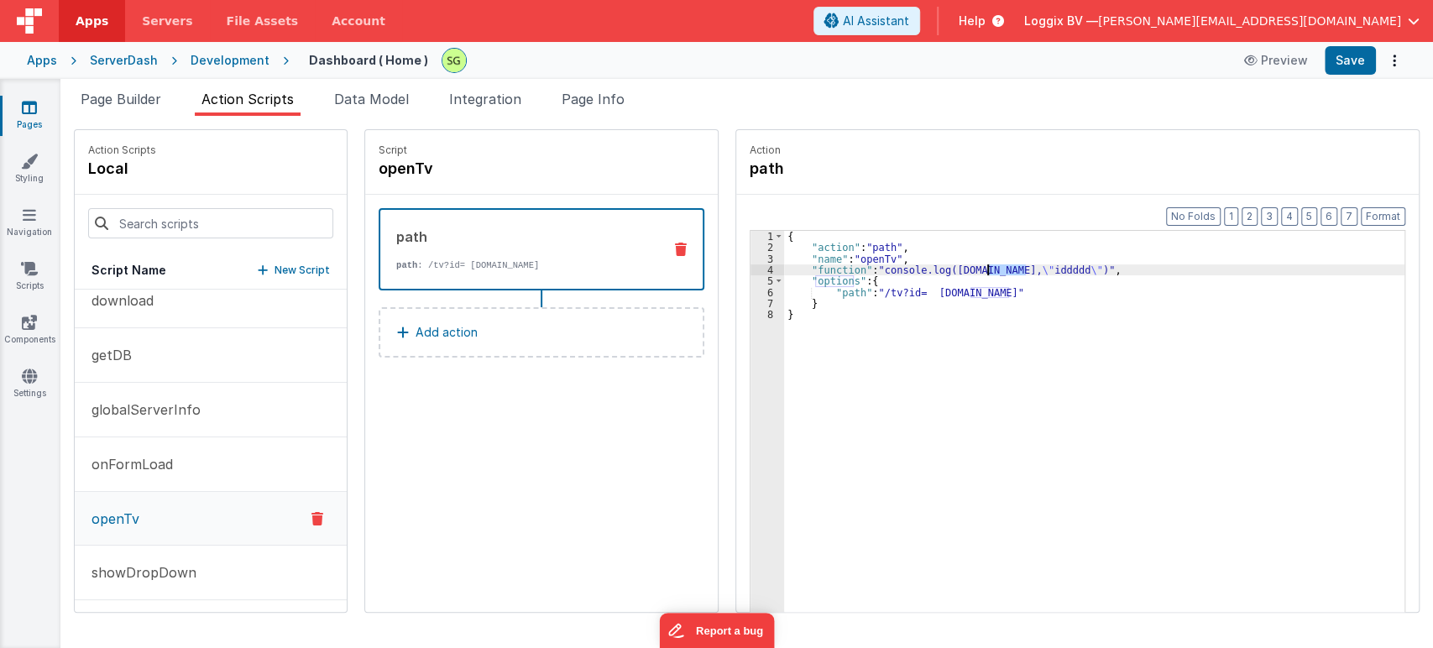
click at [1015, 272] on div "{ "action" : "path" , "name" : "openTv" , "function" : "console.log(action.opti…" at bounding box center [1102, 459] width 637 height 457
click at [1048, 269] on div "{ "action" : "path" , "name" : "openTv" , "function" : "console.log(action.opti…" at bounding box center [1102, 459] width 637 height 457
click at [923, 290] on div "{ "action" : "path" , "name" : "openTv" , "function" : "console.log(action.opti…" at bounding box center [1102, 459] width 637 height 457
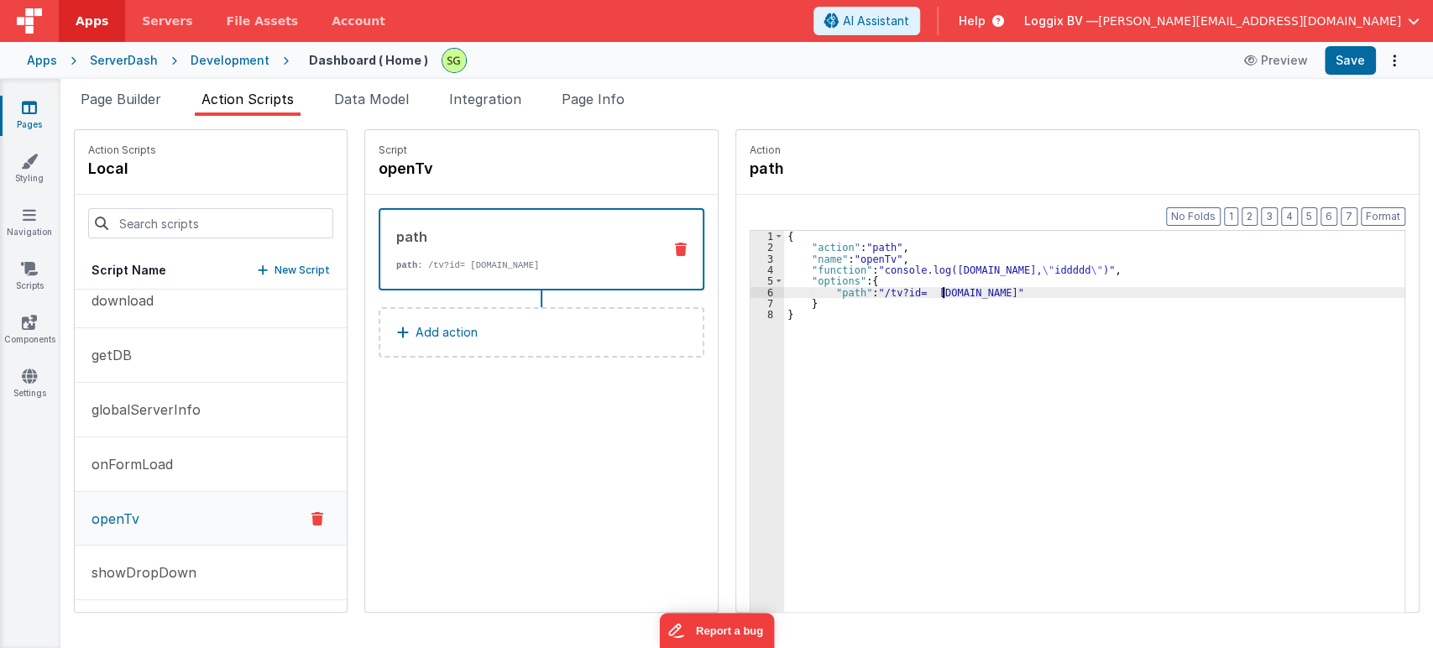
click at [923, 290] on div "{ "action" : "path" , "name" : "openTv" , "function" : "console.log(action.opti…" at bounding box center [1102, 459] width 637 height 457
click at [980, 290] on div "{ "action" : "path" , "name" : "openTv" , "function" : "console.log(action.opti…" at bounding box center [1102, 459] width 637 height 457
click at [1002, 290] on div "{ "action" : "path" , "name" : "openTv" , "function" : "console.log(action.opti…" at bounding box center [1102, 459] width 637 height 457
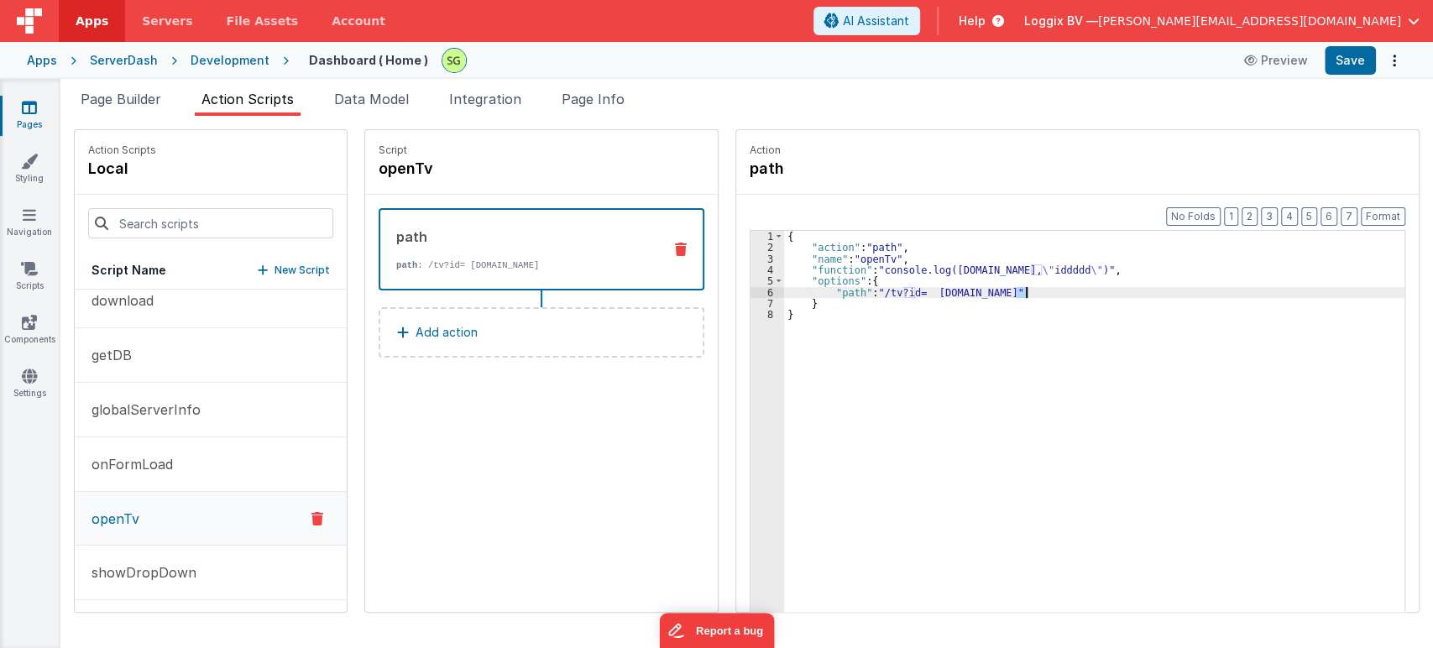
click at [864, 287] on div "{ "action" : "path" , "name" : "openTv" , "function" : "console.log(action.opti…" at bounding box center [1102, 459] width 637 height 457
click at [752, 291] on div "6" at bounding box center [767, 292] width 34 height 11
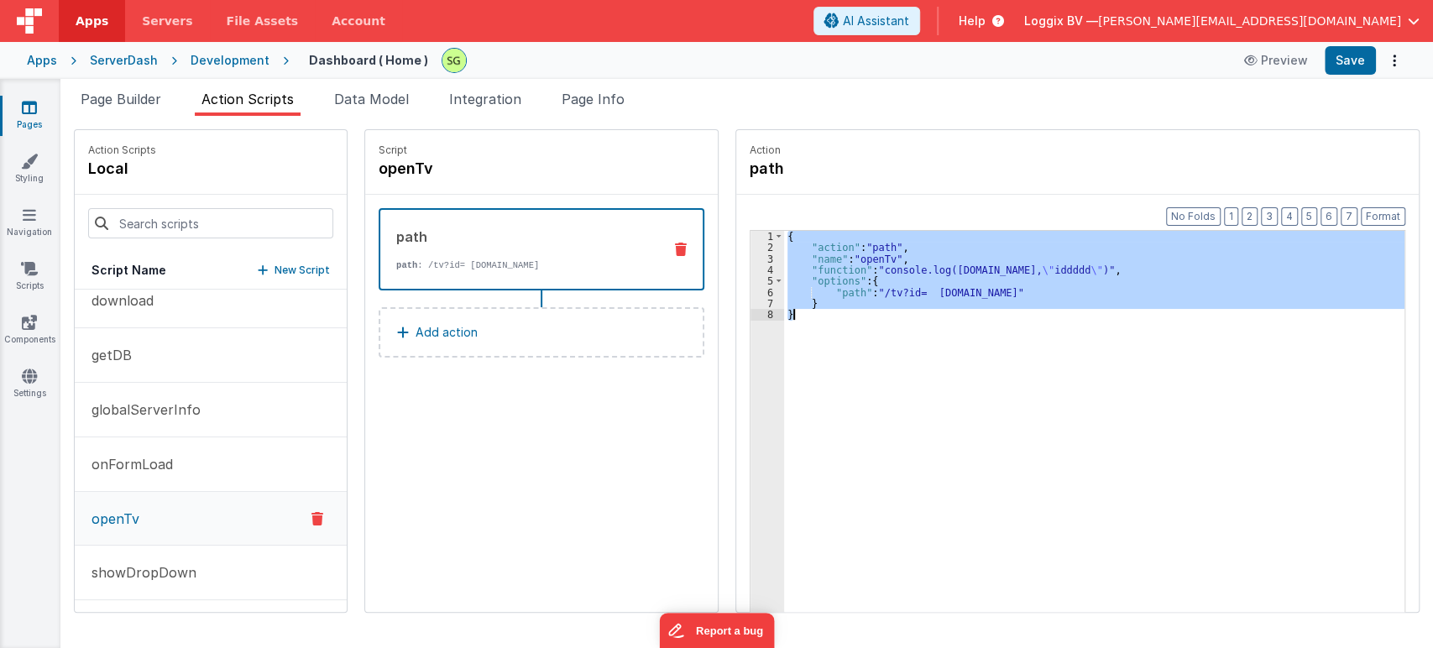
click at [752, 291] on div "6" at bounding box center [767, 292] width 34 height 11
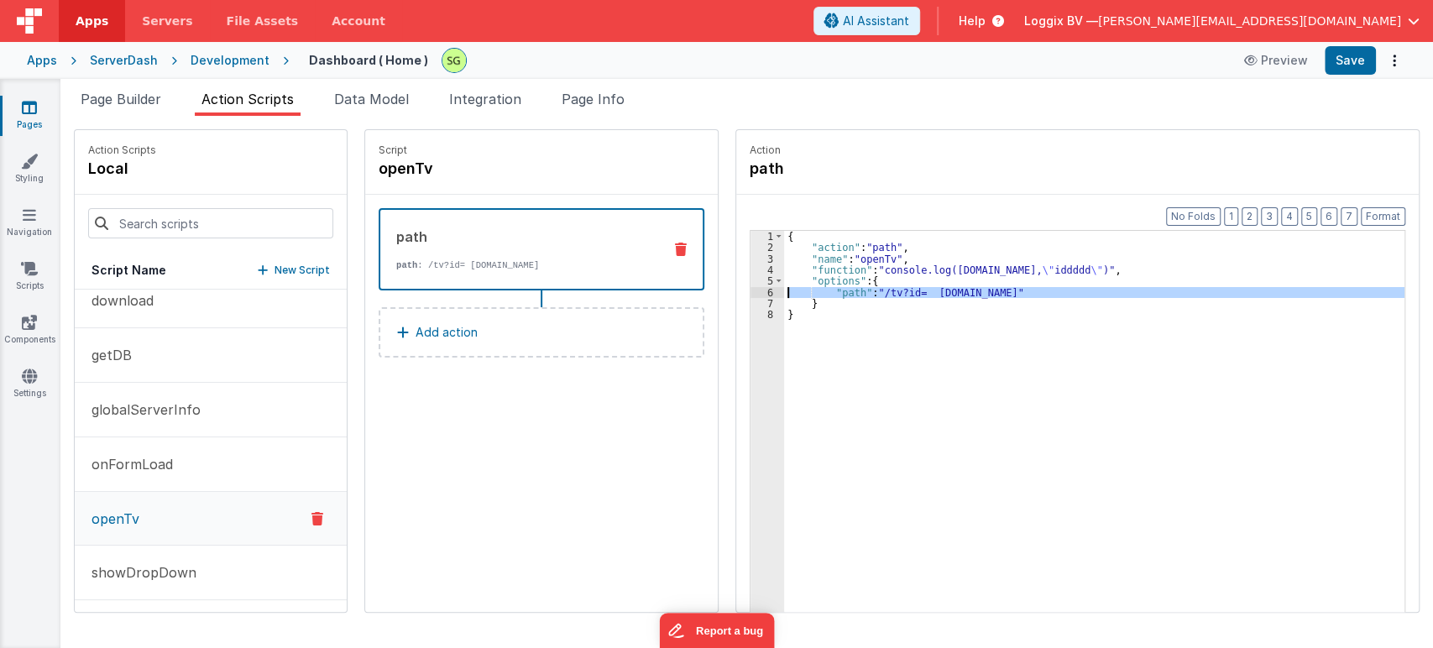
click at [842, 308] on div "{ "action" : "path" , "name" : "openTv" , "function" : "console.log(action.opti…" at bounding box center [1102, 459] width 637 height 457
click at [913, 287] on div "{ "action" : "path" , "name" : "openTv" , "function" : "console.log(action.opti…" at bounding box center [1102, 459] width 637 height 457
click at [799, 318] on div "{ "action" : "path" , "name" : "openTv" , "function" : "console.log(action.opti…" at bounding box center [1102, 459] width 637 height 457
click at [906, 295] on div "{ "action" : "path" , "name" : "openTv" , "function" : "console.log(action.opti…" at bounding box center [1102, 459] width 637 height 457
click at [864, 292] on div "{ "action" : "path" , "name" : "openTv" , "function" : "console.log(action.opti…" at bounding box center [1102, 459] width 637 height 457
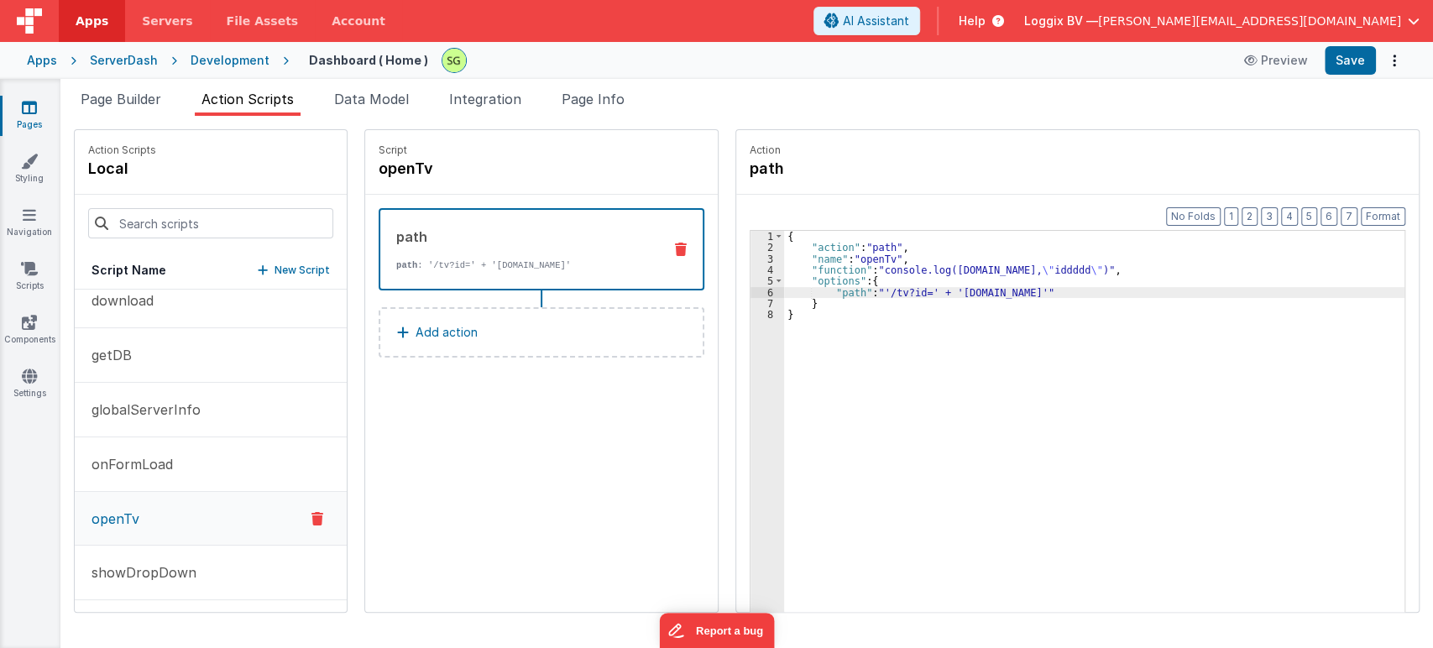
click at [831, 323] on div "{ "action" : "path" , "name" : "openTv" , "function" : "console.log(action.opti…" at bounding box center [1102, 459] width 637 height 457
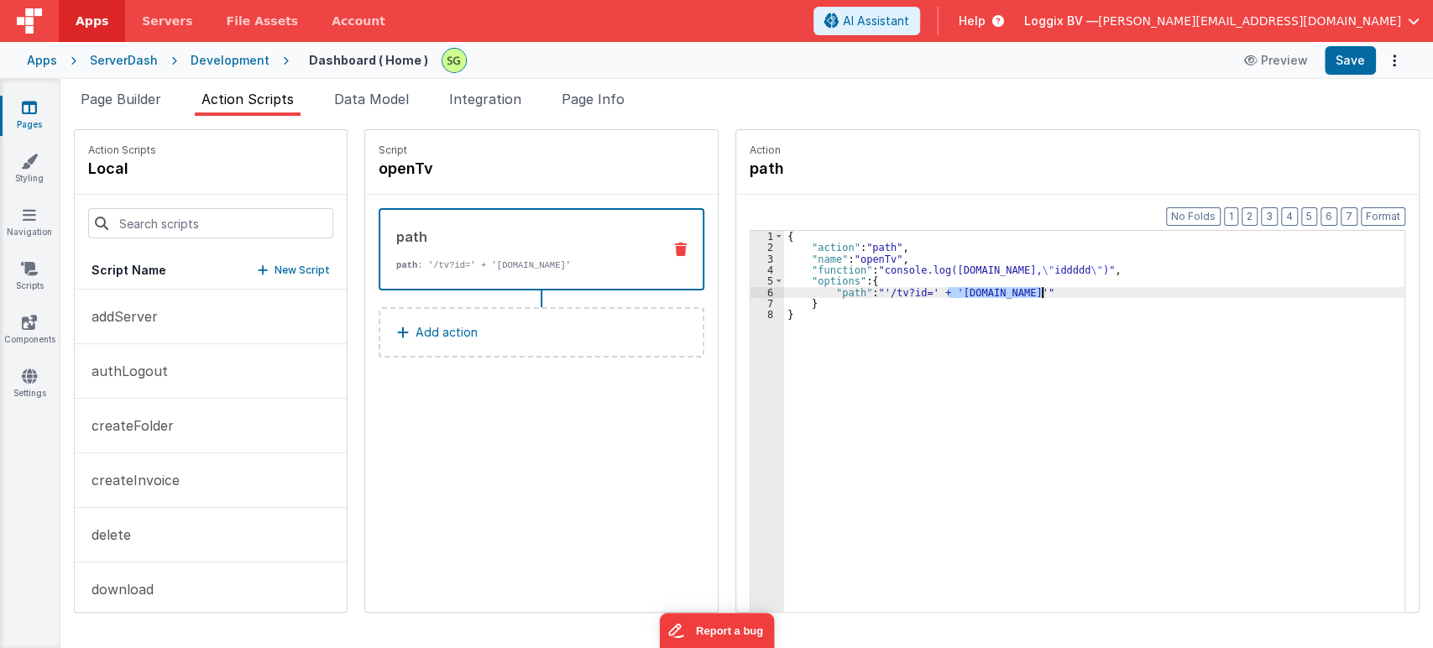
drag, startPoint x: 933, startPoint y: 290, endPoint x: 1027, endPoint y: 291, distance: 94.0
click at [1027, 291] on div "{ "action" : "path" , "name" : "openTv" , "function" : "console.log(action.opti…" at bounding box center [1102, 459] width 637 height 457
click at [1028, 291] on div "{ "action" : "path" , "name" : "openTv" , "function" : "console.log(action.opti…" at bounding box center [1102, 459] width 637 height 457
drag, startPoint x: 1028, startPoint y: 291, endPoint x: 936, endPoint y: 290, distance: 92.3
click at [936, 290] on div "{ "action" : "path" , "name" : "openTv" , "function" : "console.log(action.opti…" at bounding box center [1102, 459] width 637 height 457
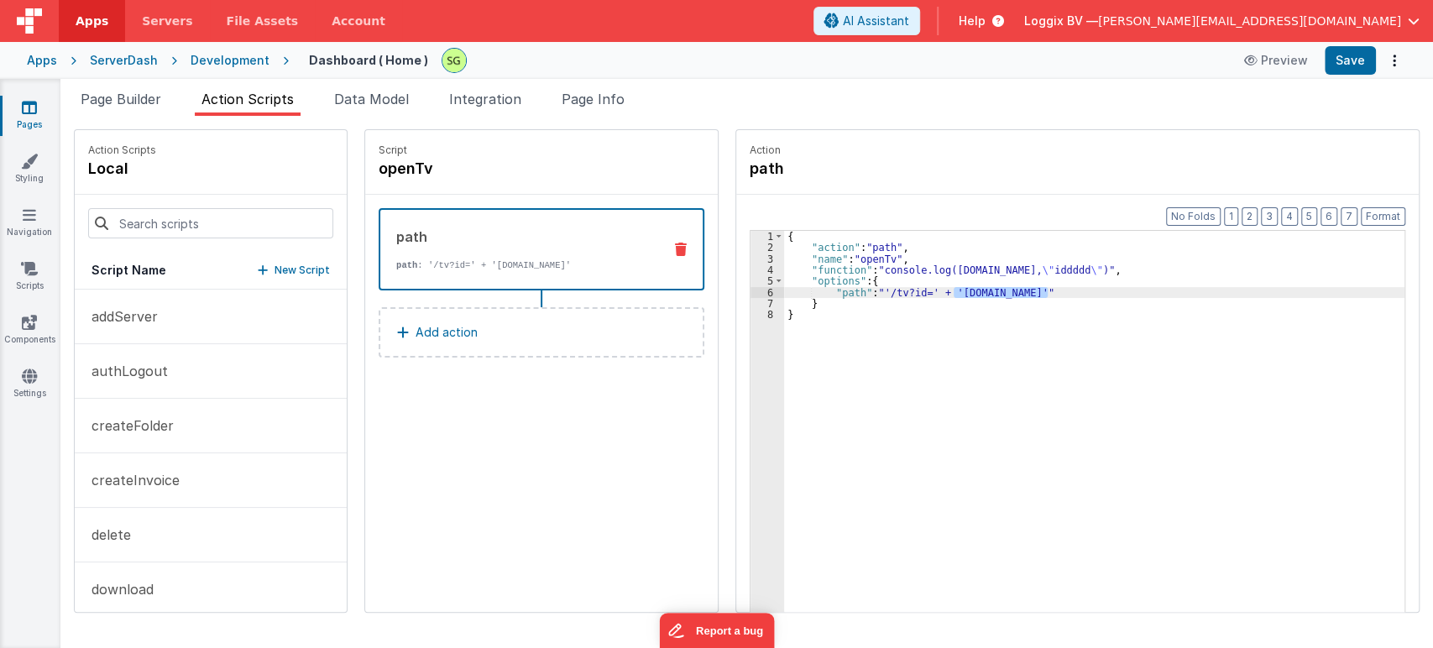
click at [937, 290] on div "{ "action" : "path" , "name" : "openTv" , "function" : "console.log(action.opti…" at bounding box center [1094, 447] width 620 height 433
drag, startPoint x: 1034, startPoint y: 290, endPoint x: 914, endPoint y: 291, distance: 120.0
click at [914, 291] on div "{ "action" : "path" , "name" : "openTv" , "function" : "console.log(action.opti…" at bounding box center [1102, 459] width 637 height 457
click at [609, 358] on div "path path : /tv Add action" at bounding box center [541, 291] width 352 height 193
click at [546, 339] on button "Add action" at bounding box center [542, 332] width 326 height 50
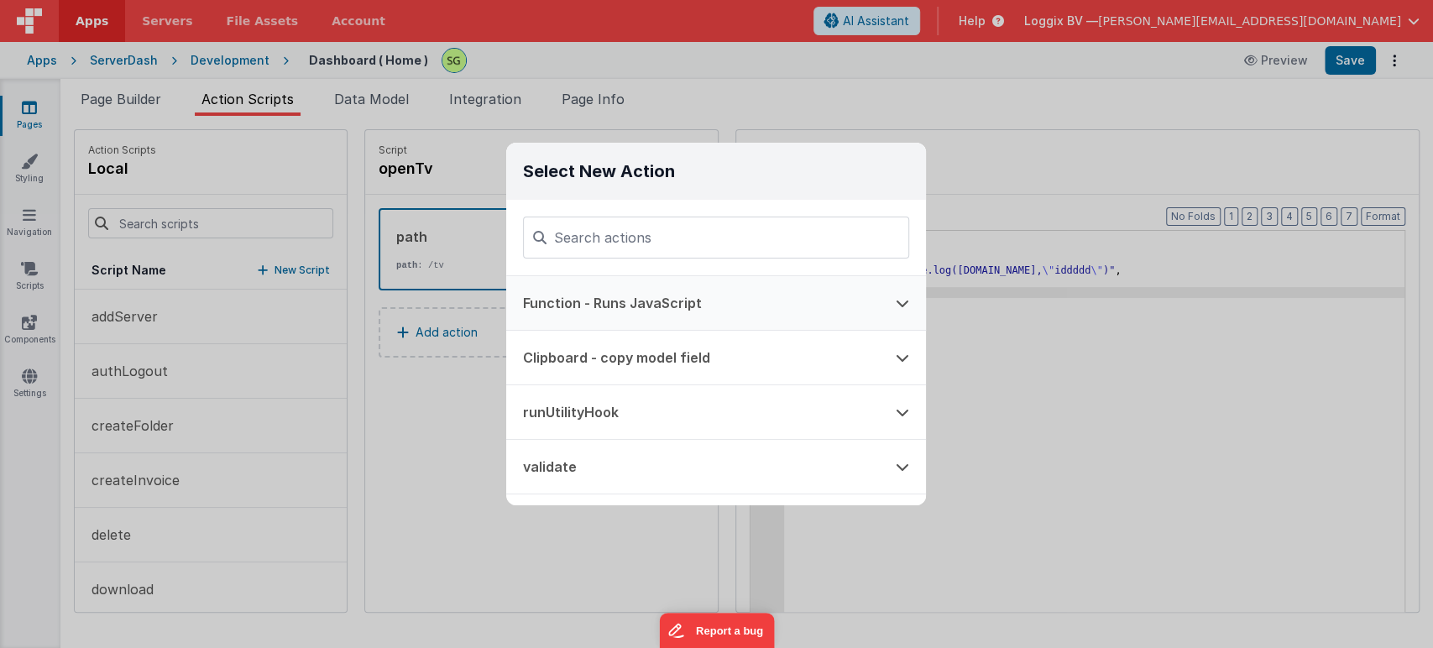
click at [624, 309] on button "Function - Runs JavaScript" at bounding box center [692, 303] width 373 height 54
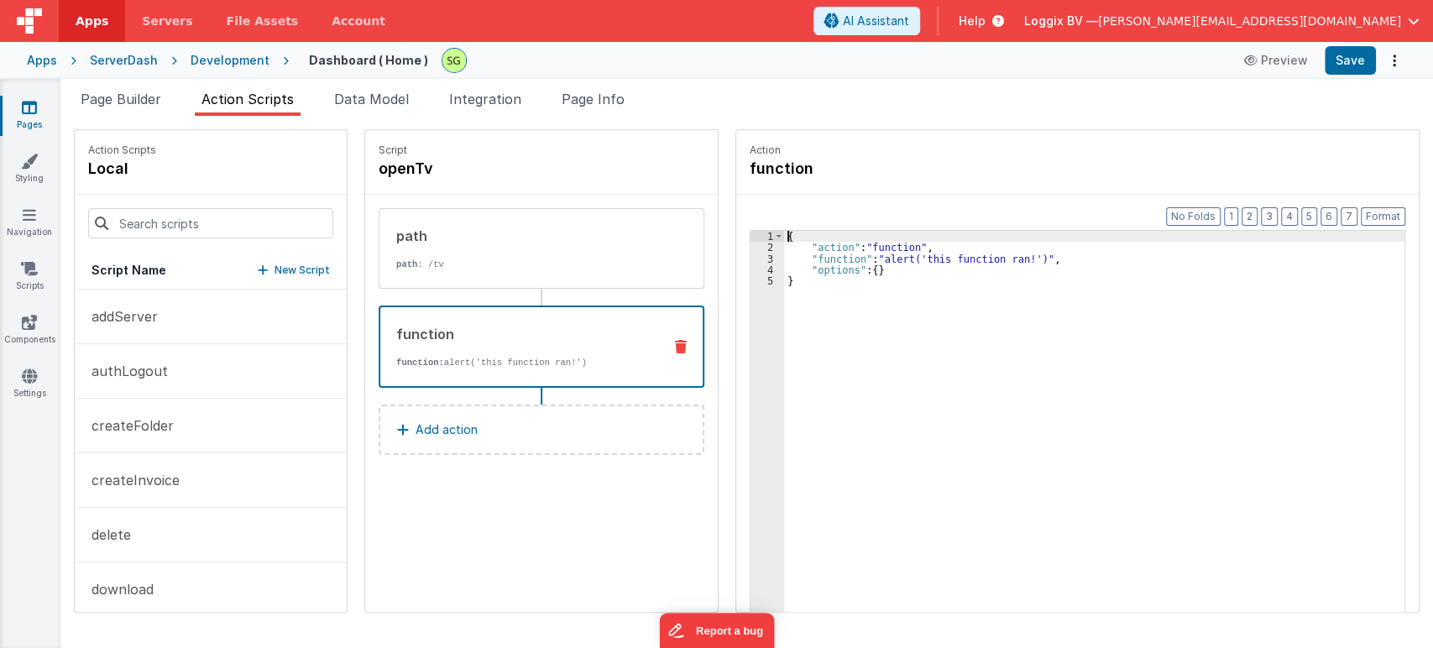
click at [752, 256] on div "3" at bounding box center [767, 258] width 34 height 11
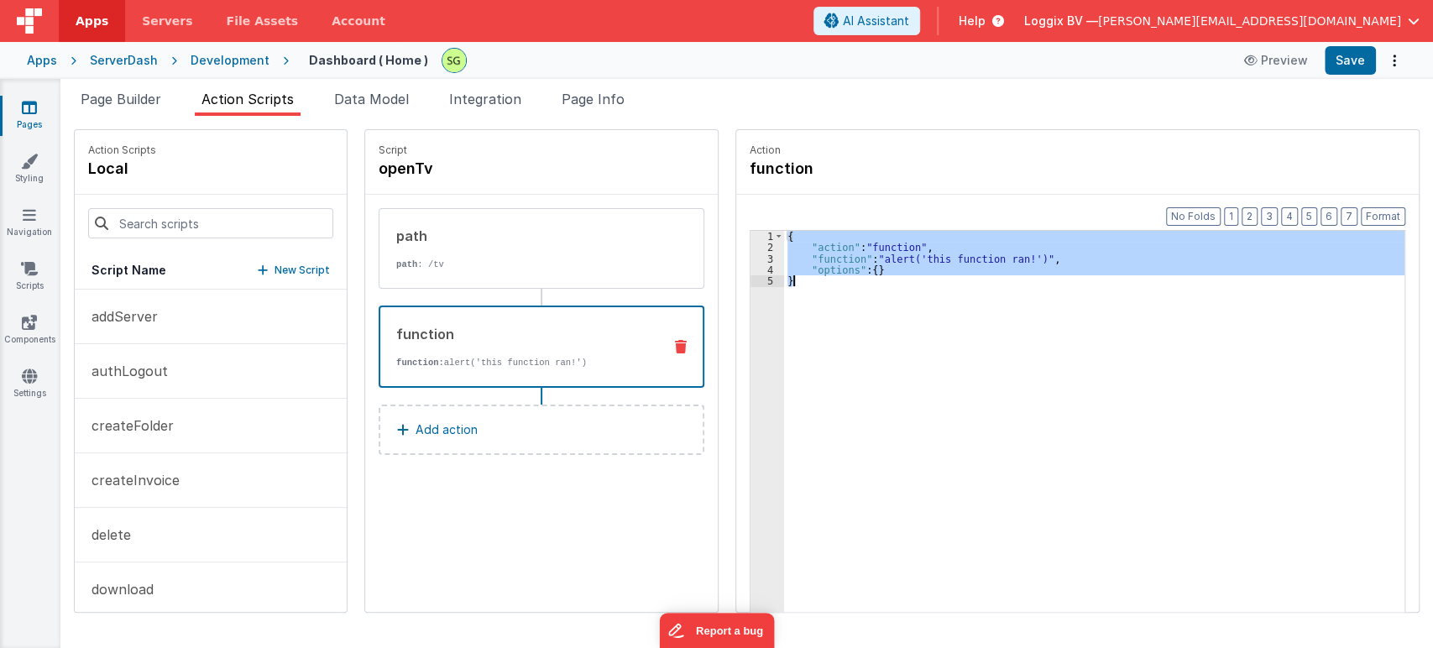
click at [752, 256] on div "3" at bounding box center [767, 258] width 34 height 11
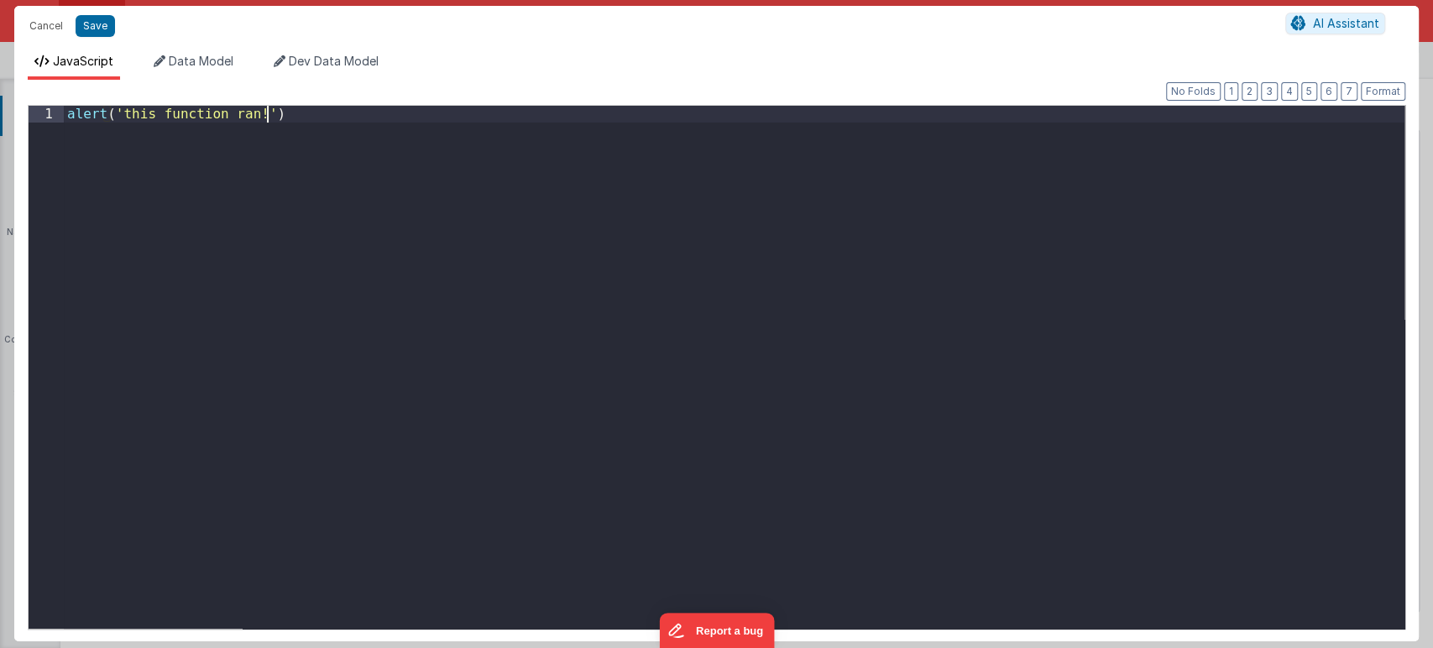
click at [555, 189] on div "alert ( 'this function ran!' )" at bounding box center [734, 384] width 1340 height 556
click at [103, 20] on button "Save" at bounding box center [95, 26] width 39 height 22
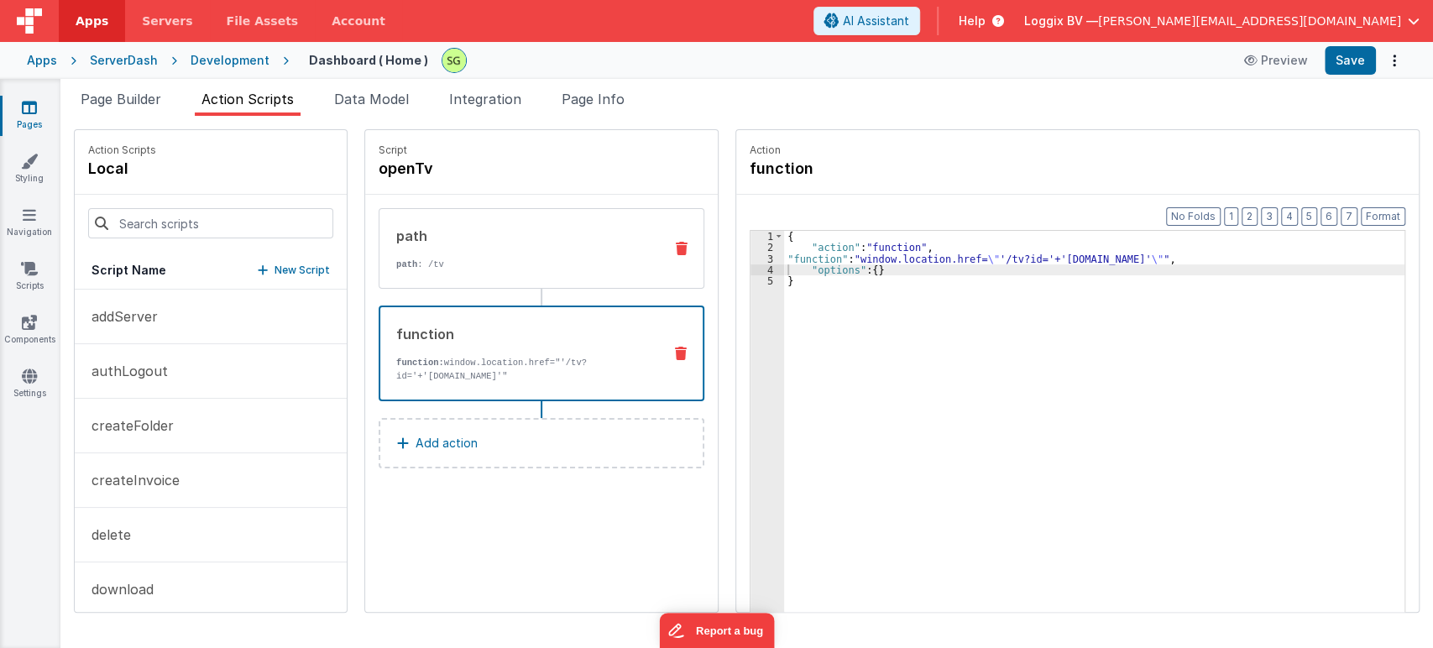
click at [548, 255] on div "path path : /tv" at bounding box center [514, 248] width 270 height 45
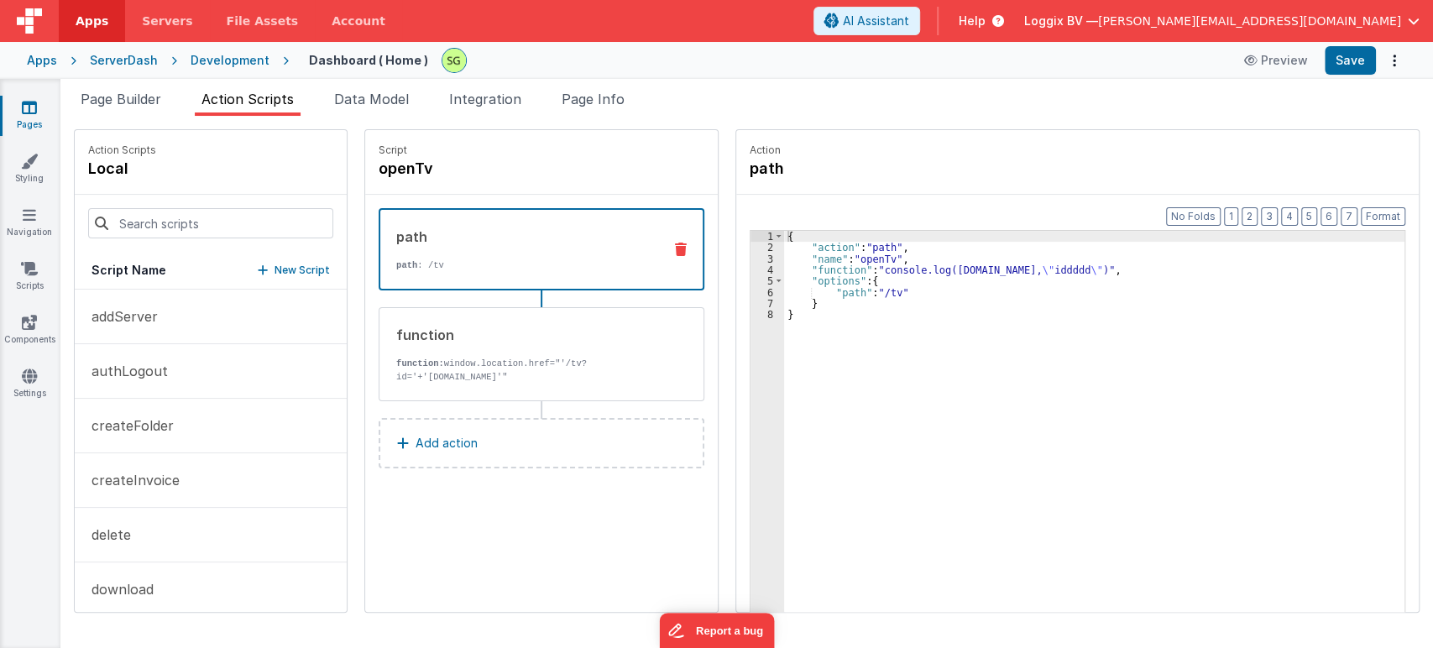
click at [590, 260] on p "path : /tv" at bounding box center [522, 264] width 253 height 13
click at [675, 246] on icon at bounding box center [681, 249] width 12 height 13
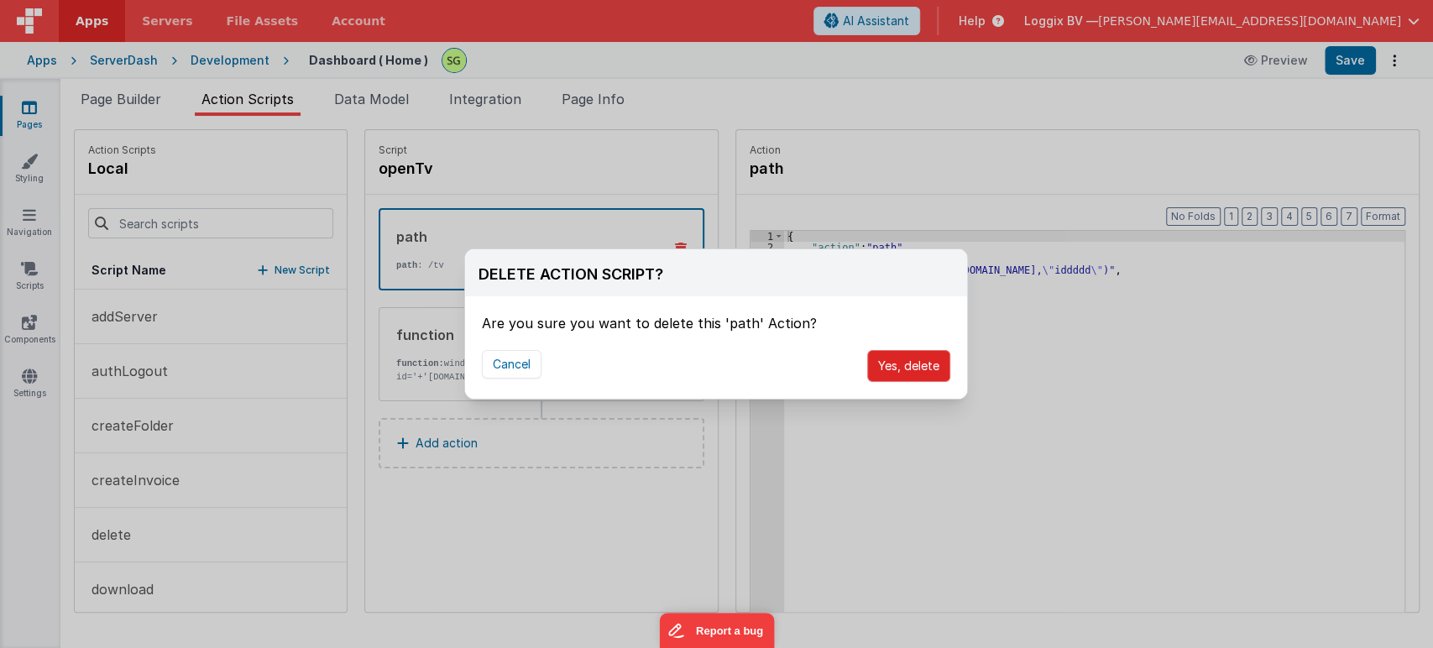
click at [893, 367] on button "Yes, delete" at bounding box center [908, 366] width 83 height 32
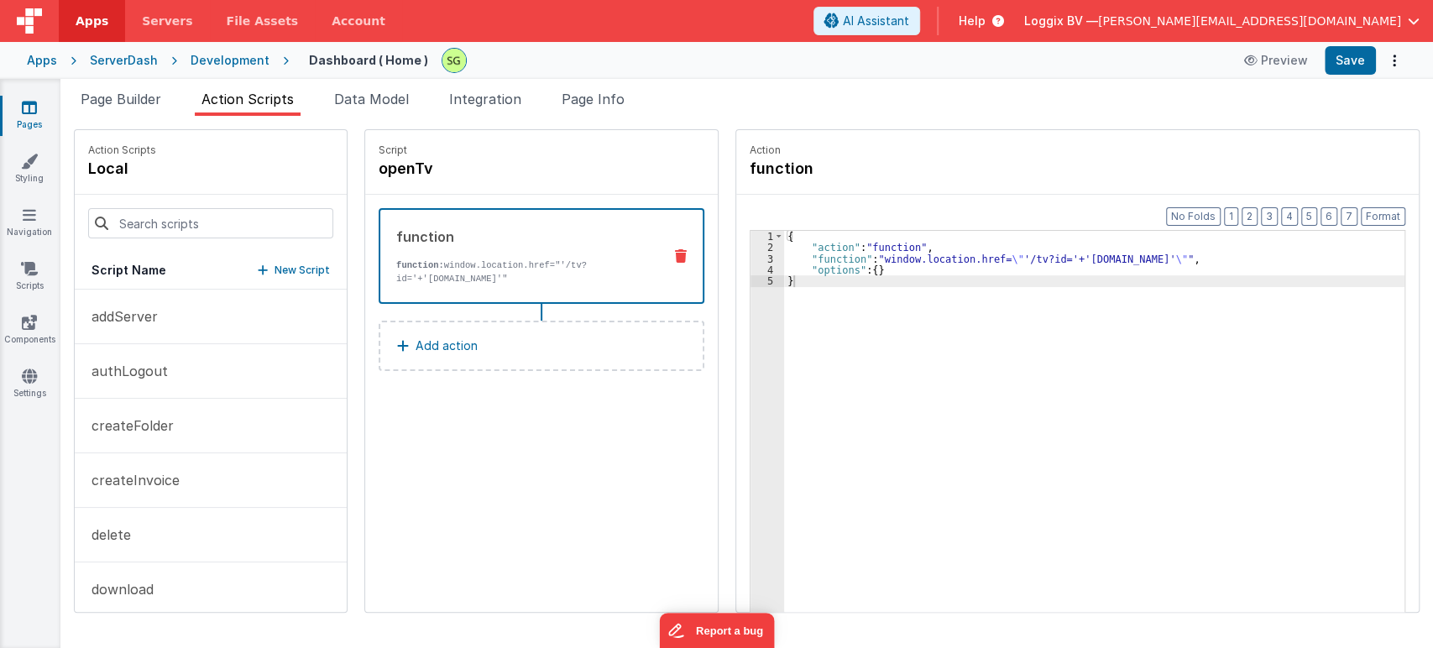
click at [807, 347] on div "{ "action" : "function" , "function" : "window.location.href= \" '/tv?id='+'act…" at bounding box center [1102, 459] width 637 height 457
click at [1355, 66] on button "Save" at bounding box center [1349, 60] width 51 height 29
click at [753, 258] on div "3" at bounding box center [767, 258] width 34 height 11
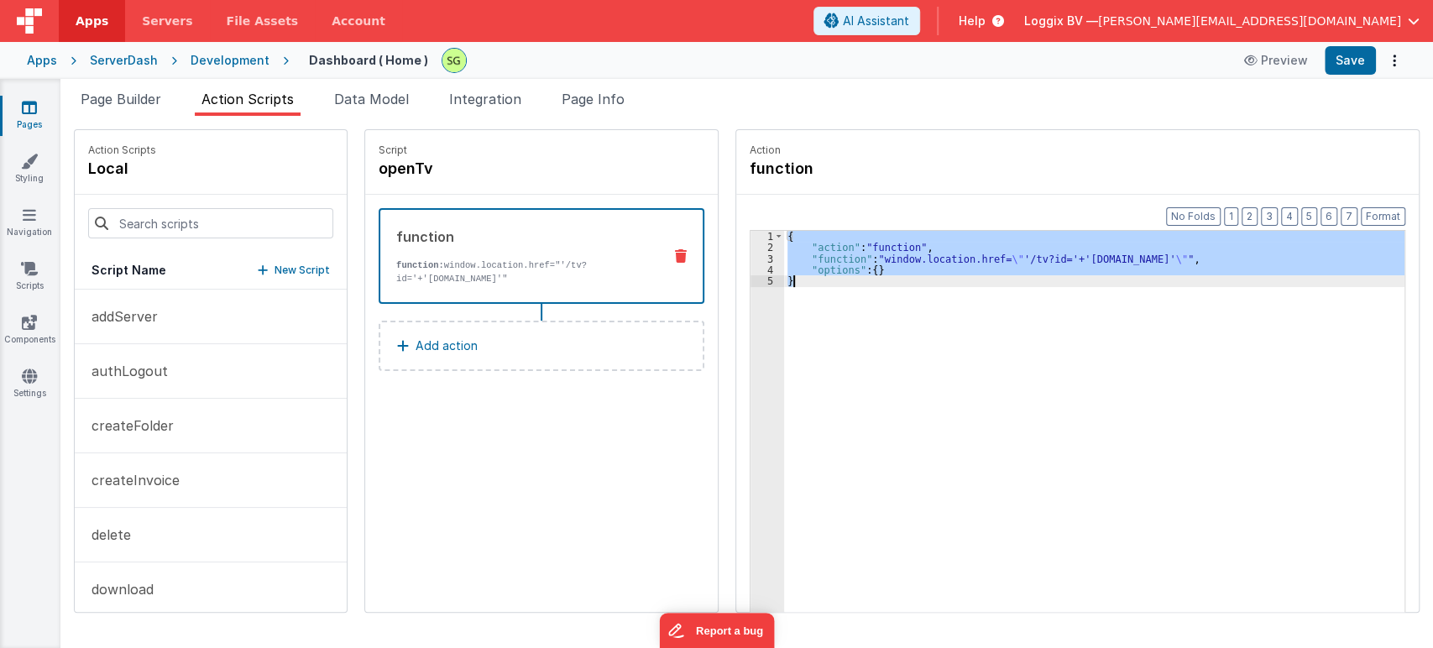
click at [753, 258] on div "3" at bounding box center [767, 258] width 34 height 11
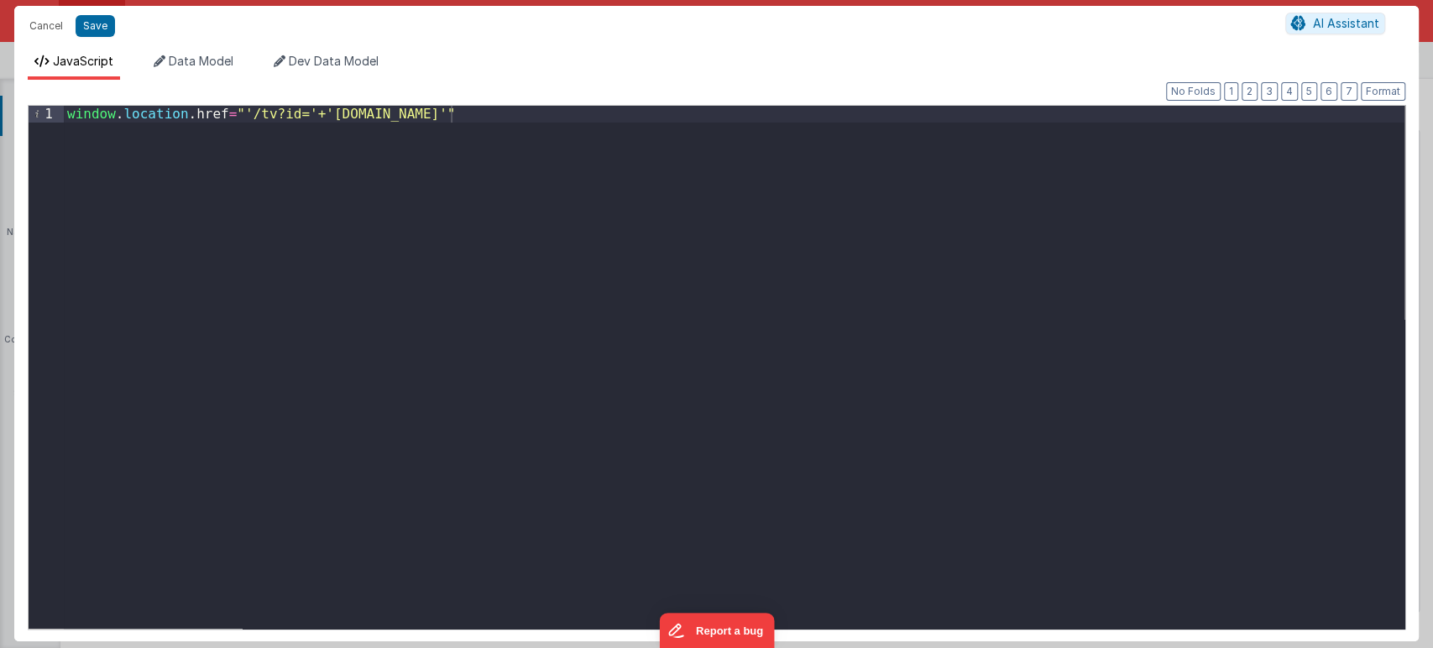
click at [241, 106] on div "window . location . href = "'/tv?id='+'action.options.id'"" at bounding box center [734, 384] width 1340 height 556
click at [106, 34] on button "Save" at bounding box center [95, 26] width 39 height 22
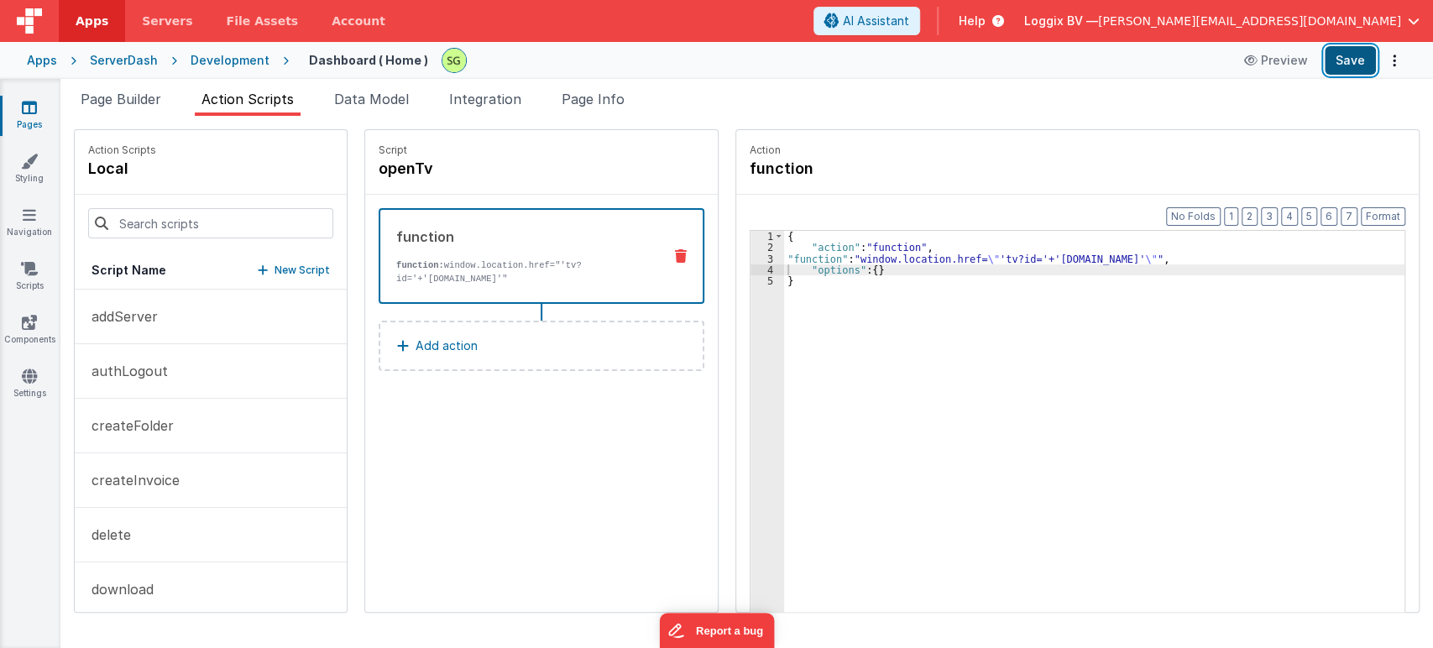
click at [1348, 72] on button "Save" at bounding box center [1349, 60] width 51 height 29
click at [792, 285] on div "{ "action" : "function" , "function" : "window.location.href= \" 'tv?id='+'acti…" at bounding box center [1102, 459] width 637 height 457
click at [1366, 211] on button "Format" at bounding box center [1382, 216] width 44 height 18
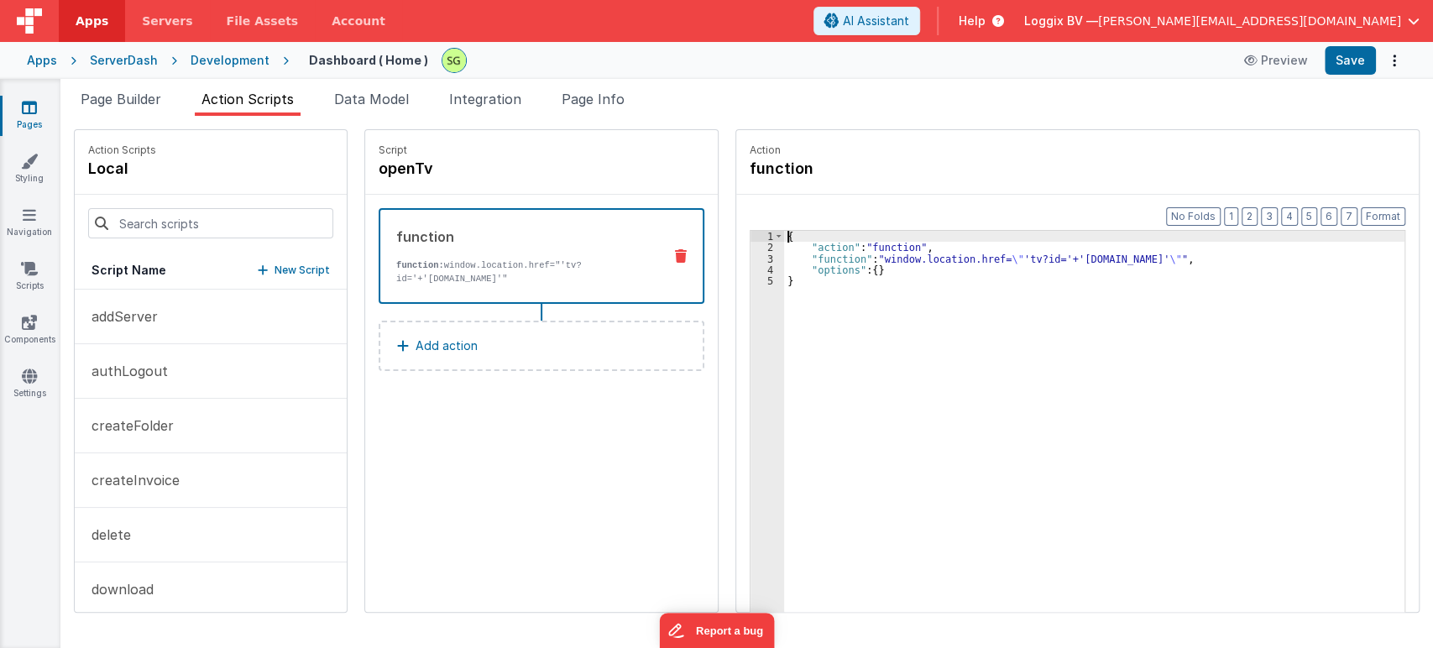
click at [754, 258] on div "3" at bounding box center [767, 258] width 34 height 11
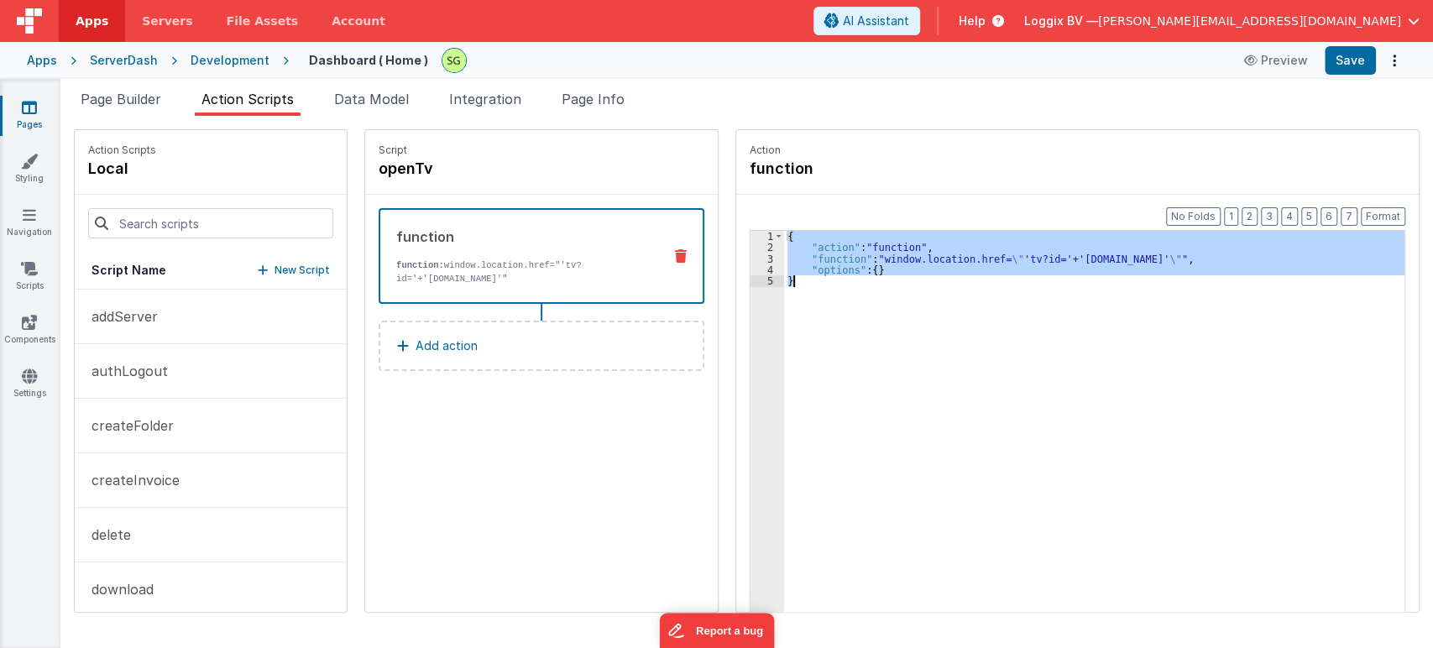
click at [754, 258] on div "3" at bounding box center [767, 258] width 34 height 11
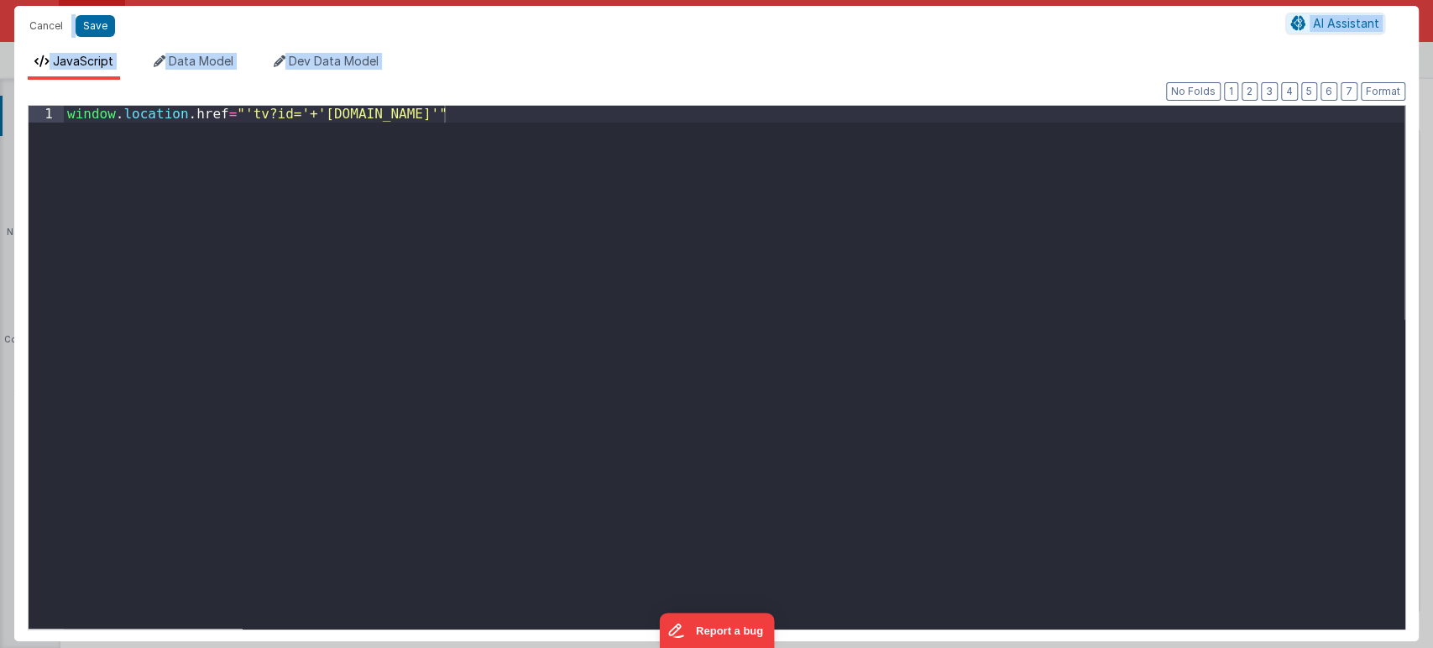
click at [496, 189] on div "window . location . href = "'tv?id='+'action.options.id'"" at bounding box center [734, 384] width 1340 height 556
drag, startPoint x: 457, startPoint y: 112, endPoint x: 221, endPoint y: 119, distance: 236.8
click at [221, 119] on div "window . location . href = "'tv?id='+'action.options.id'"" at bounding box center [734, 384] width 1340 height 556
click at [97, 19] on button "Save" at bounding box center [95, 26] width 39 height 22
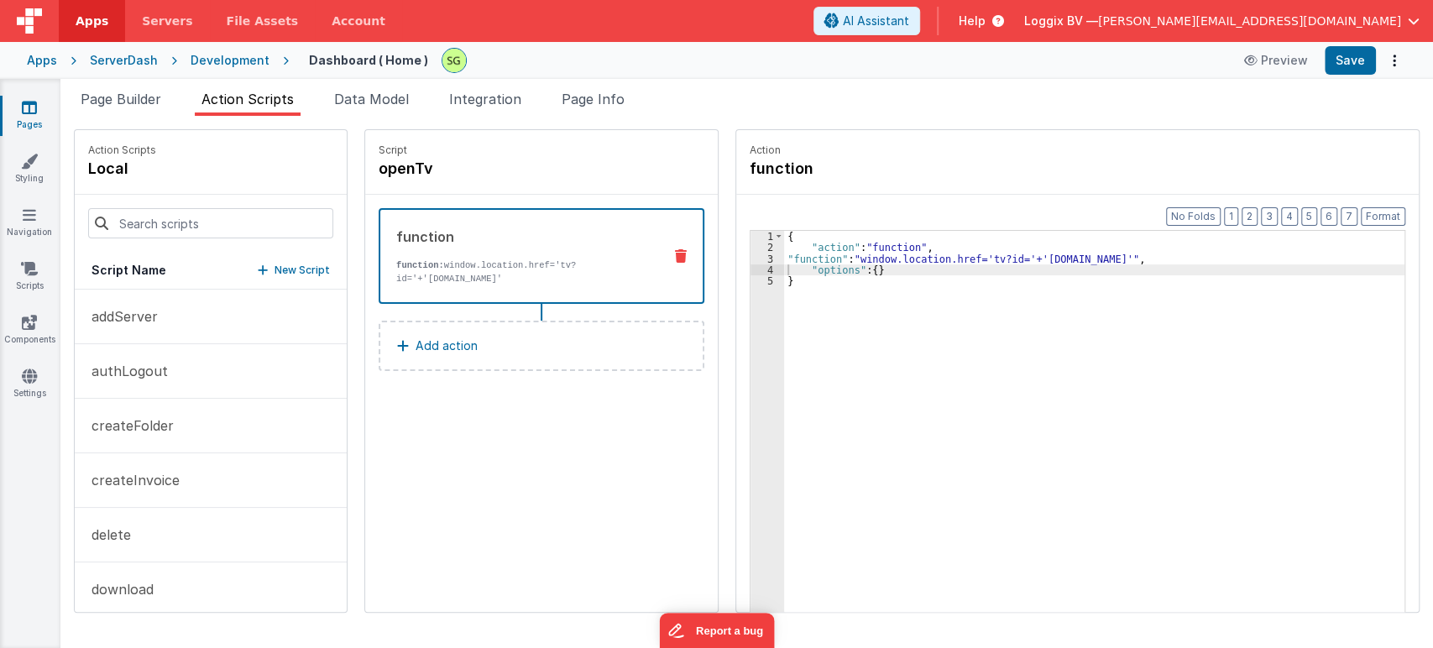
click at [753, 258] on div "3" at bounding box center [767, 258] width 34 height 11
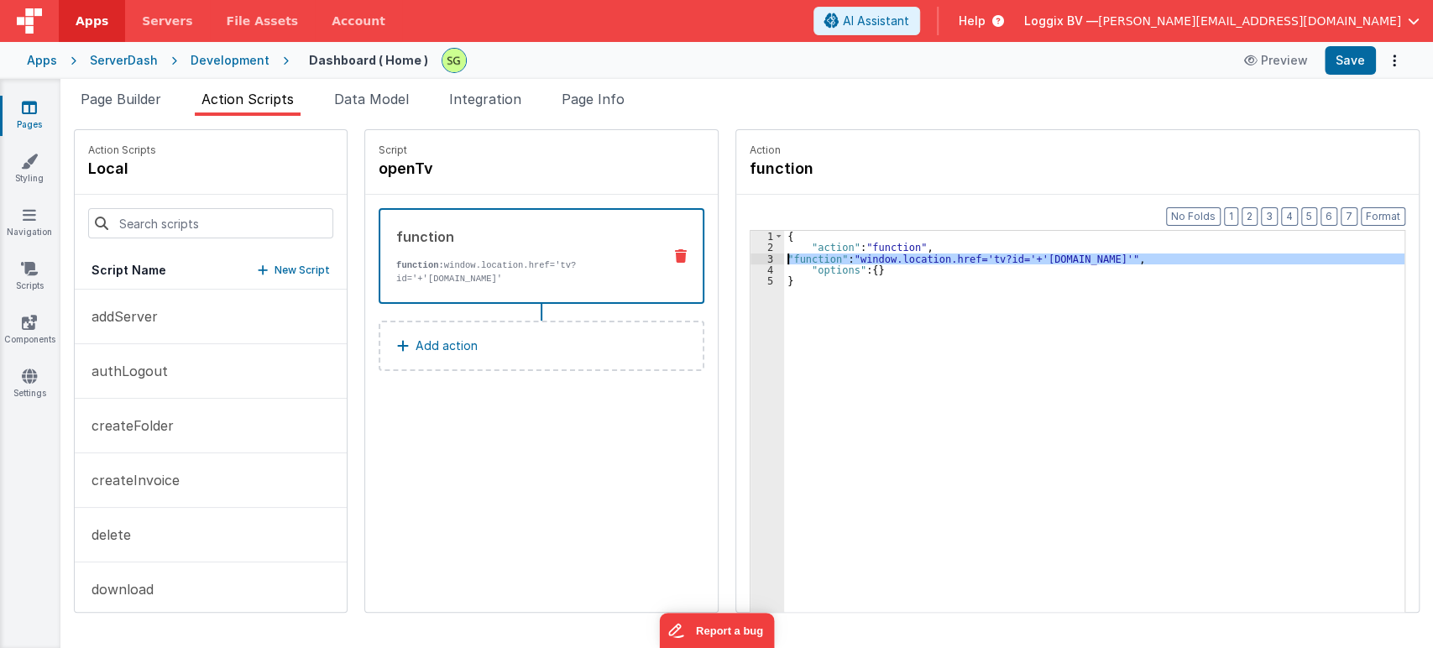
click at [753, 258] on div "3" at bounding box center [767, 258] width 34 height 11
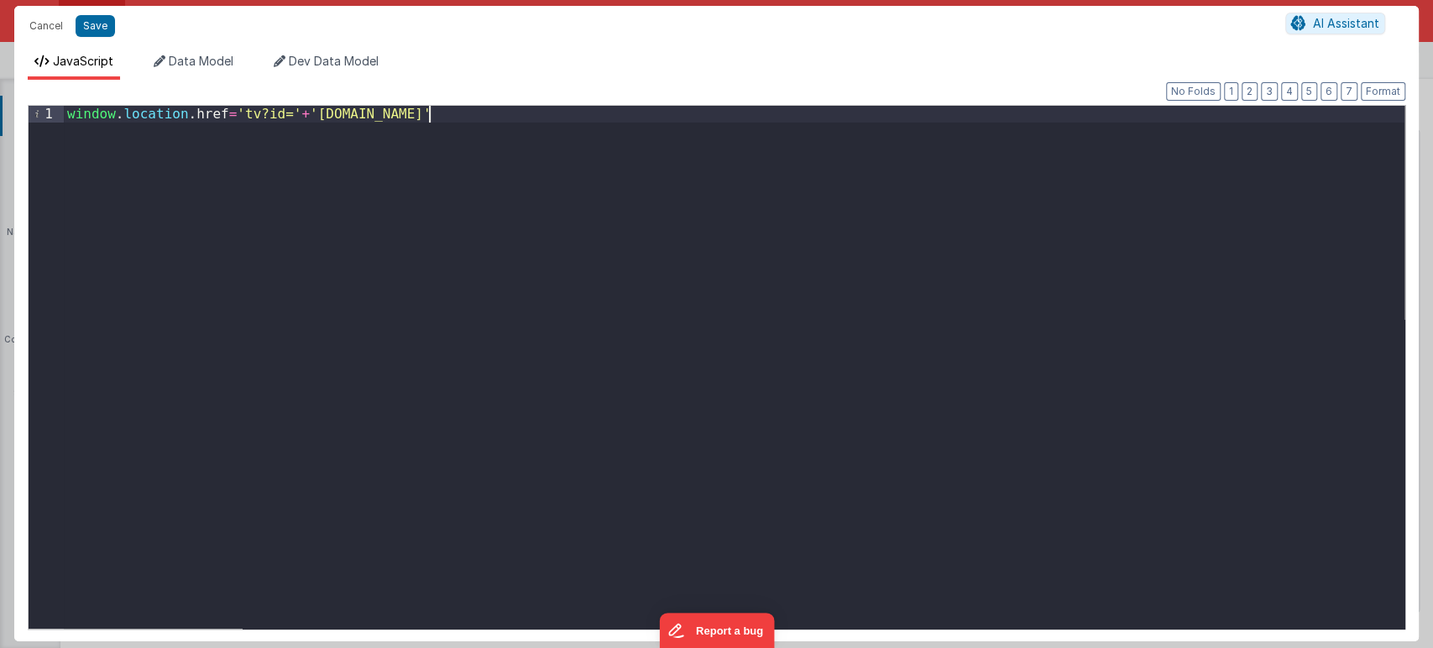
click at [439, 117] on div "window . location . href = 'tv?id=' + 'action.options.id'" at bounding box center [734, 384] width 1340 height 556
click at [224, 107] on div "window . location . href = 'tv?id=' + 'action.options.id'" at bounding box center [734, 384] width 1340 height 556
click at [295, 110] on div "window . location . href = 'tv?id=' + 'action.options.id'" at bounding box center [734, 384] width 1340 height 556
click at [97, 25] on button "Save" at bounding box center [95, 26] width 39 height 22
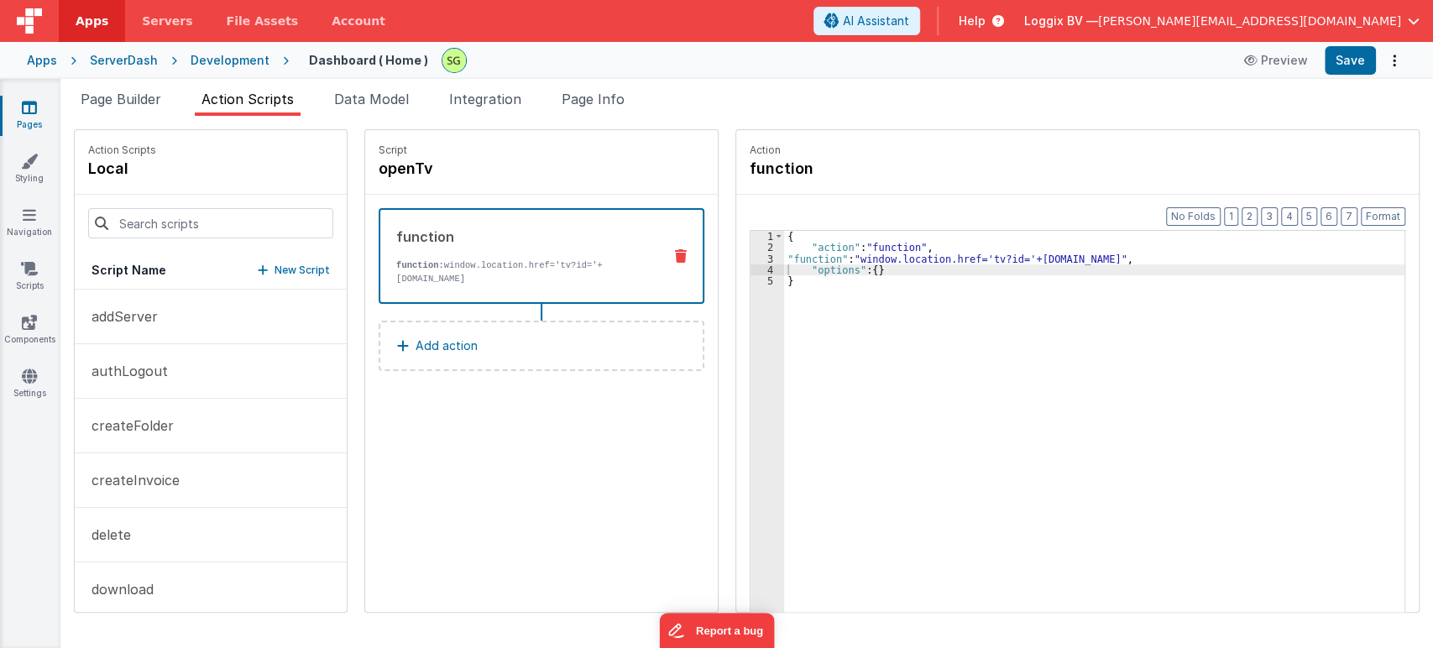
click at [751, 258] on div "3" at bounding box center [767, 258] width 34 height 11
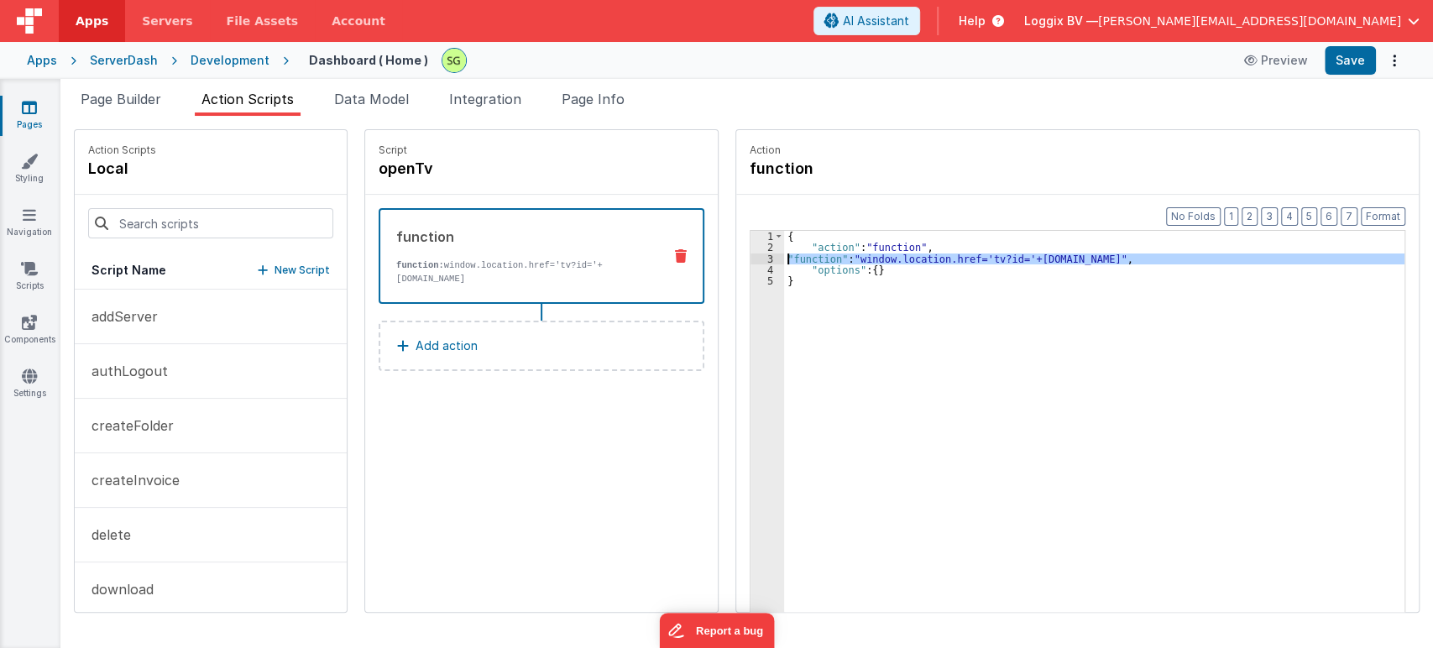
click at [751, 258] on div "3" at bounding box center [767, 258] width 34 height 11
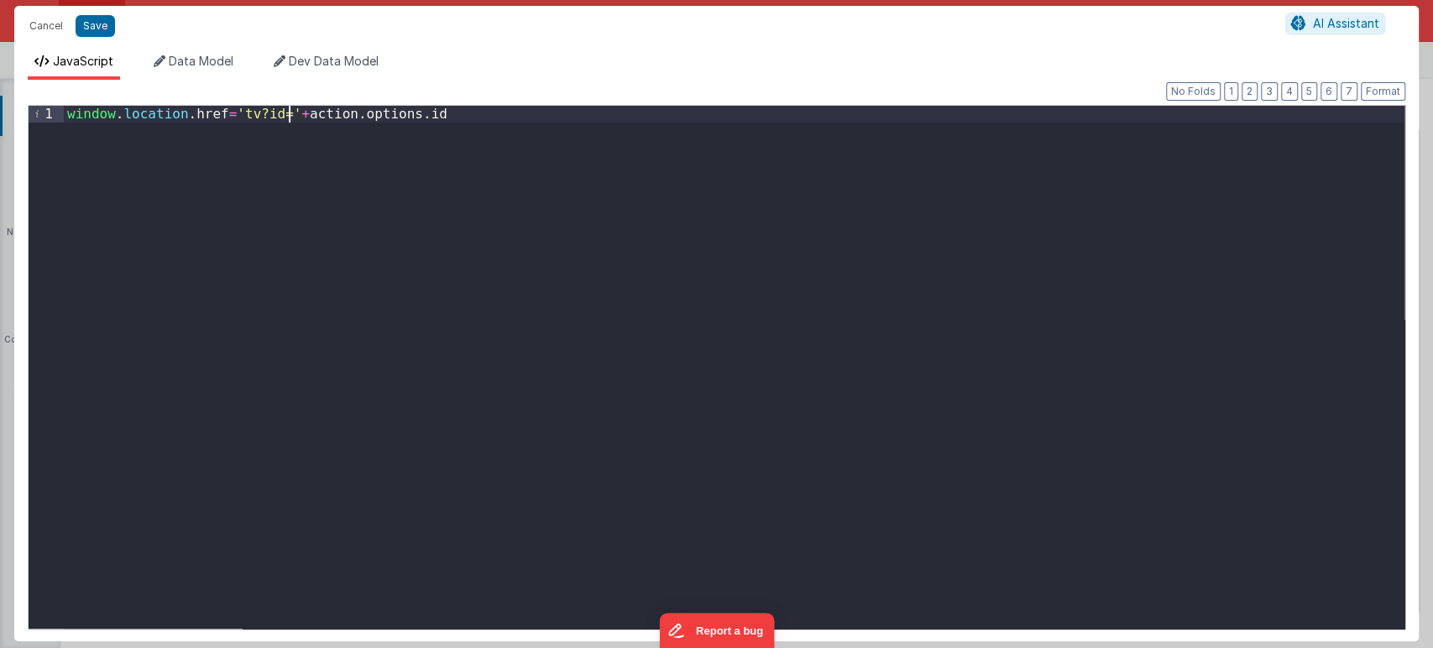
click at [288, 112] on div "window . location . href = 'tv?id=' + action . options . id" at bounding box center [734, 384] width 1340 height 556
click at [87, 19] on button "Save" at bounding box center [95, 26] width 39 height 22
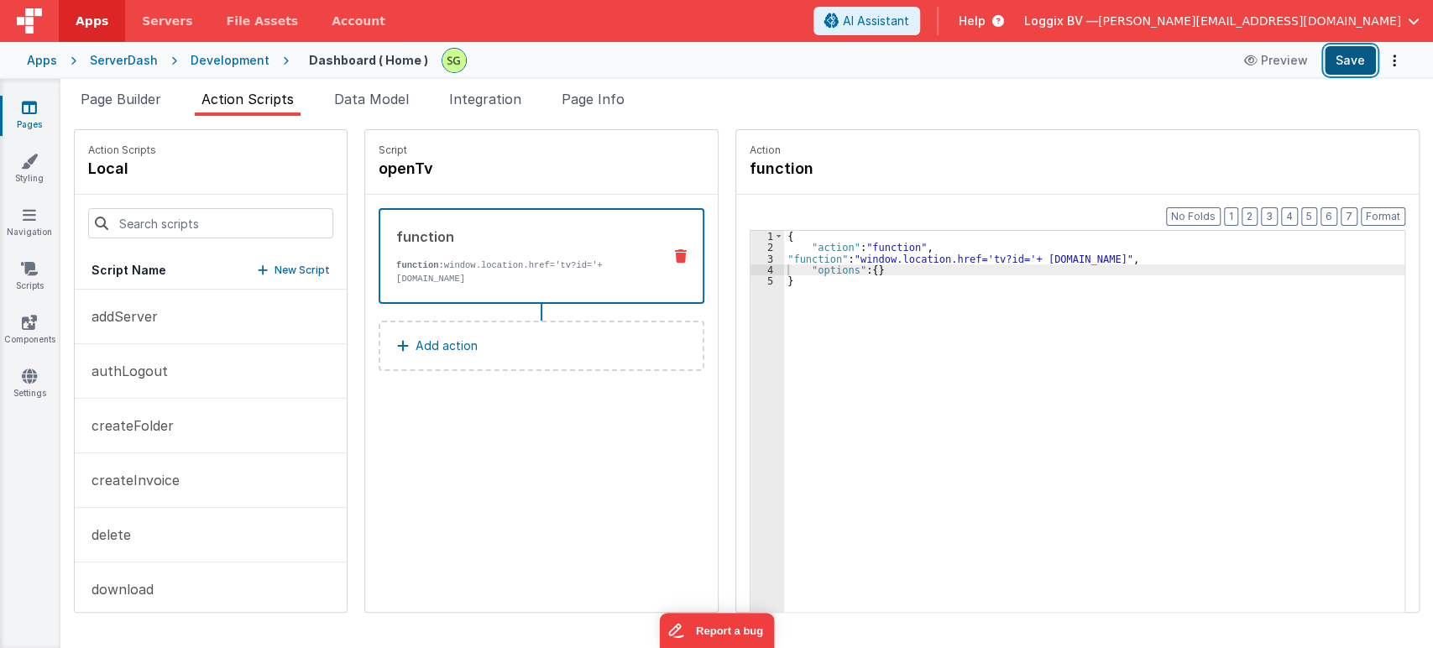
click at [1360, 70] on button "Save" at bounding box center [1349, 60] width 51 height 29
click at [555, 430] on div "Script openTv function function: window.location.href='tv?id='+ action.options.…" at bounding box center [541, 371] width 352 height 482
click at [753, 258] on div "3" at bounding box center [767, 258] width 34 height 11
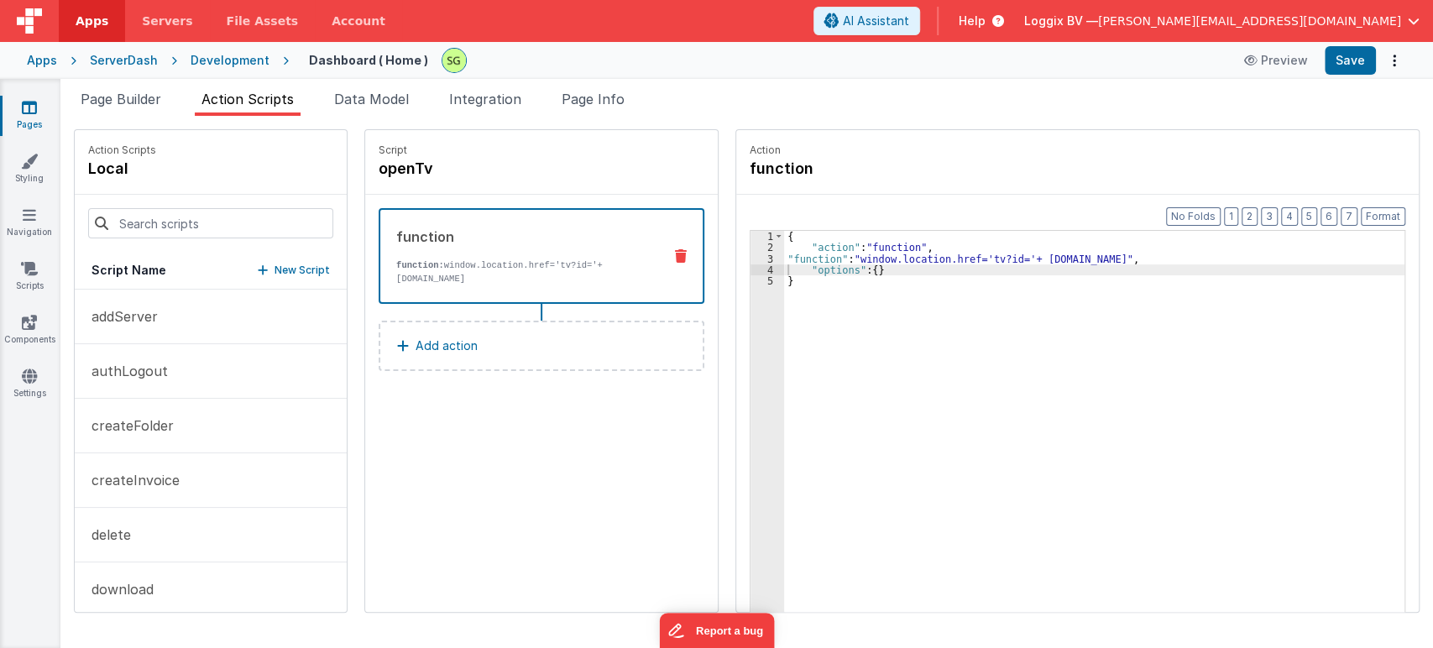
click at [753, 258] on div "3" at bounding box center [767, 258] width 34 height 11
click at [750, 257] on div "3" at bounding box center [767, 258] width 34 height 11
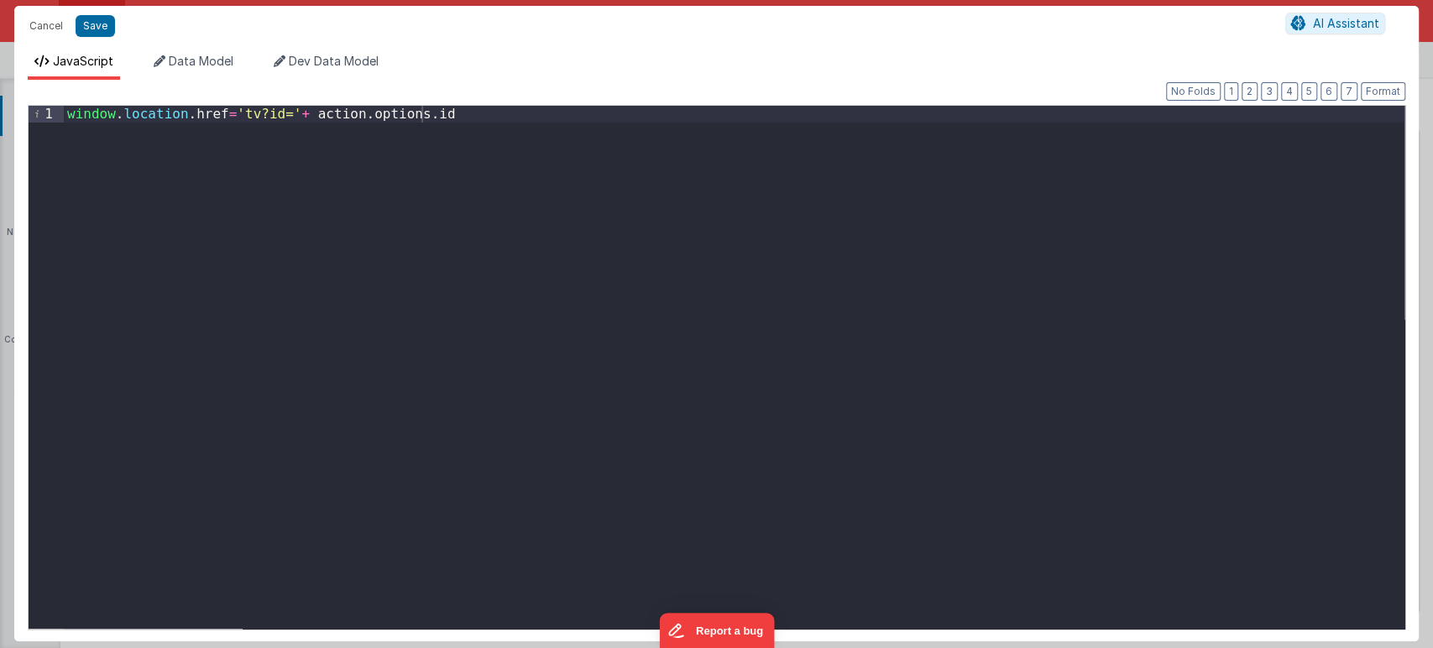
click at [228, 107] on div "window . location . href = 'tv?id=' + action . options . id" at bounding box center [734, 384] width 1340 height 556
click at [91, 29] on button "Save" at bounding box center [95, 26] width 39 height 22
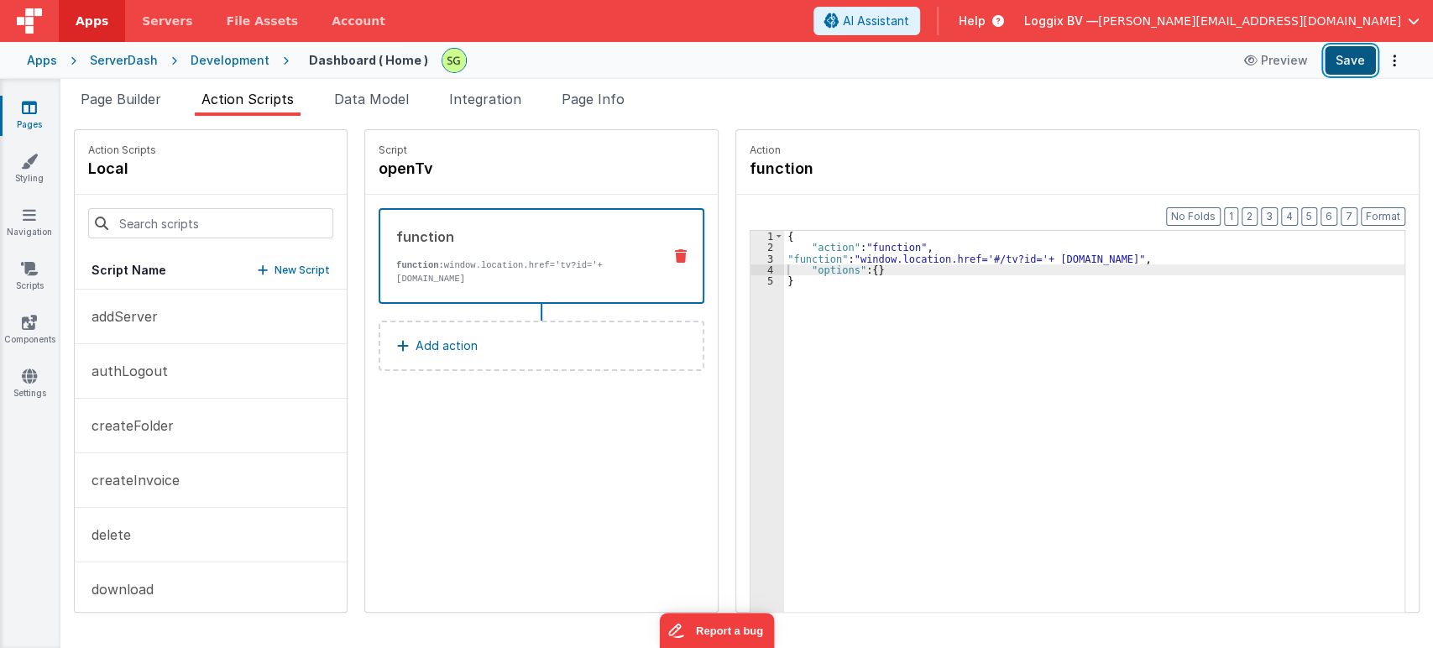
click at [1354, 61] on button "Save" at bounding box center [1349, 60] width 51 height 29
